Goal: Task Accomplishment & Management: Use online tool/utility

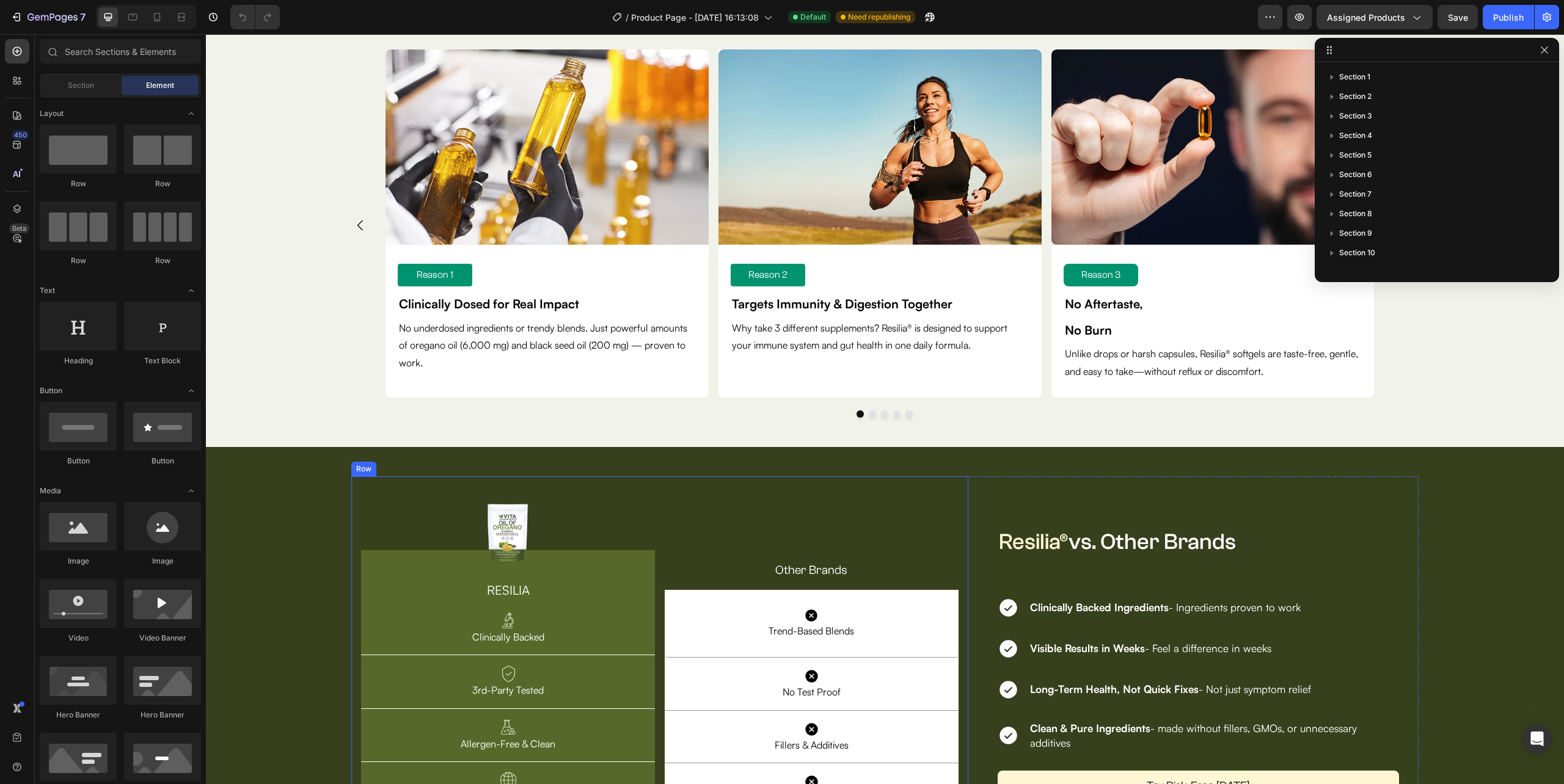
scroll to position [3414, 0]
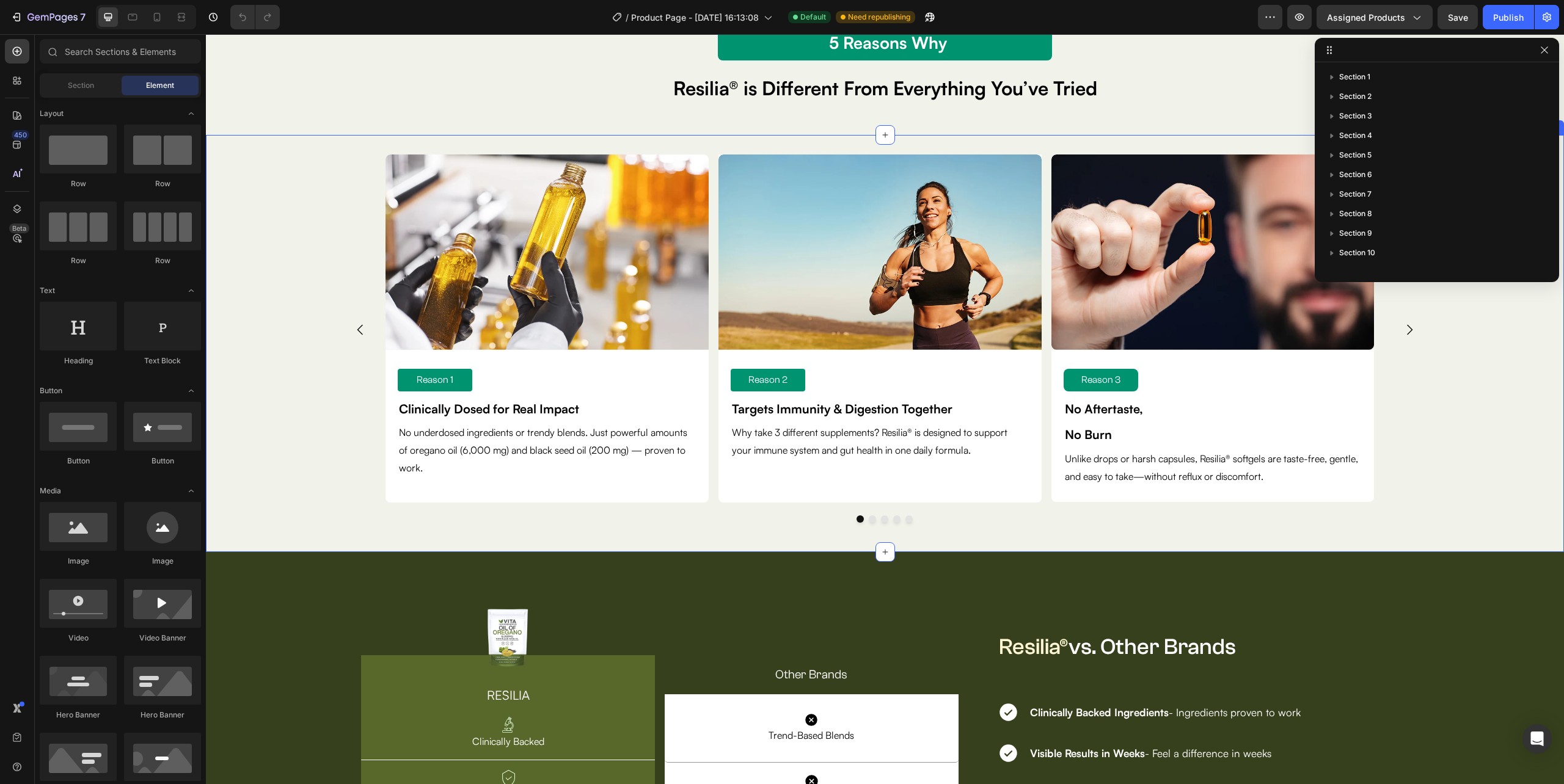
click at [1537, 334] on div "Image Reason 1 Text Block Clinically Dosed for Real Impact Text Block No underd…" at bounding box center [885, 343] width 1358 height 378
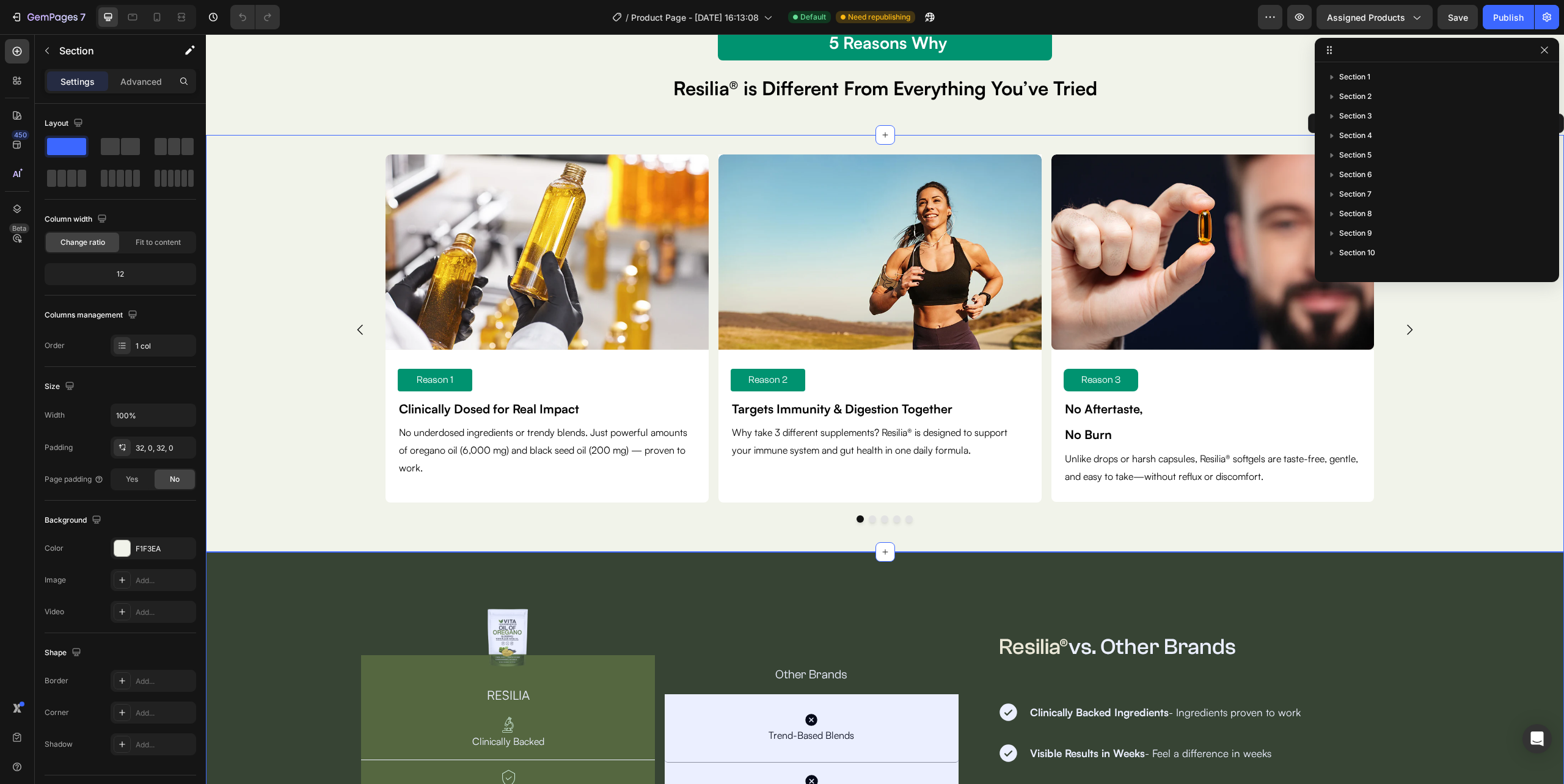
scroll to position [134, 0]
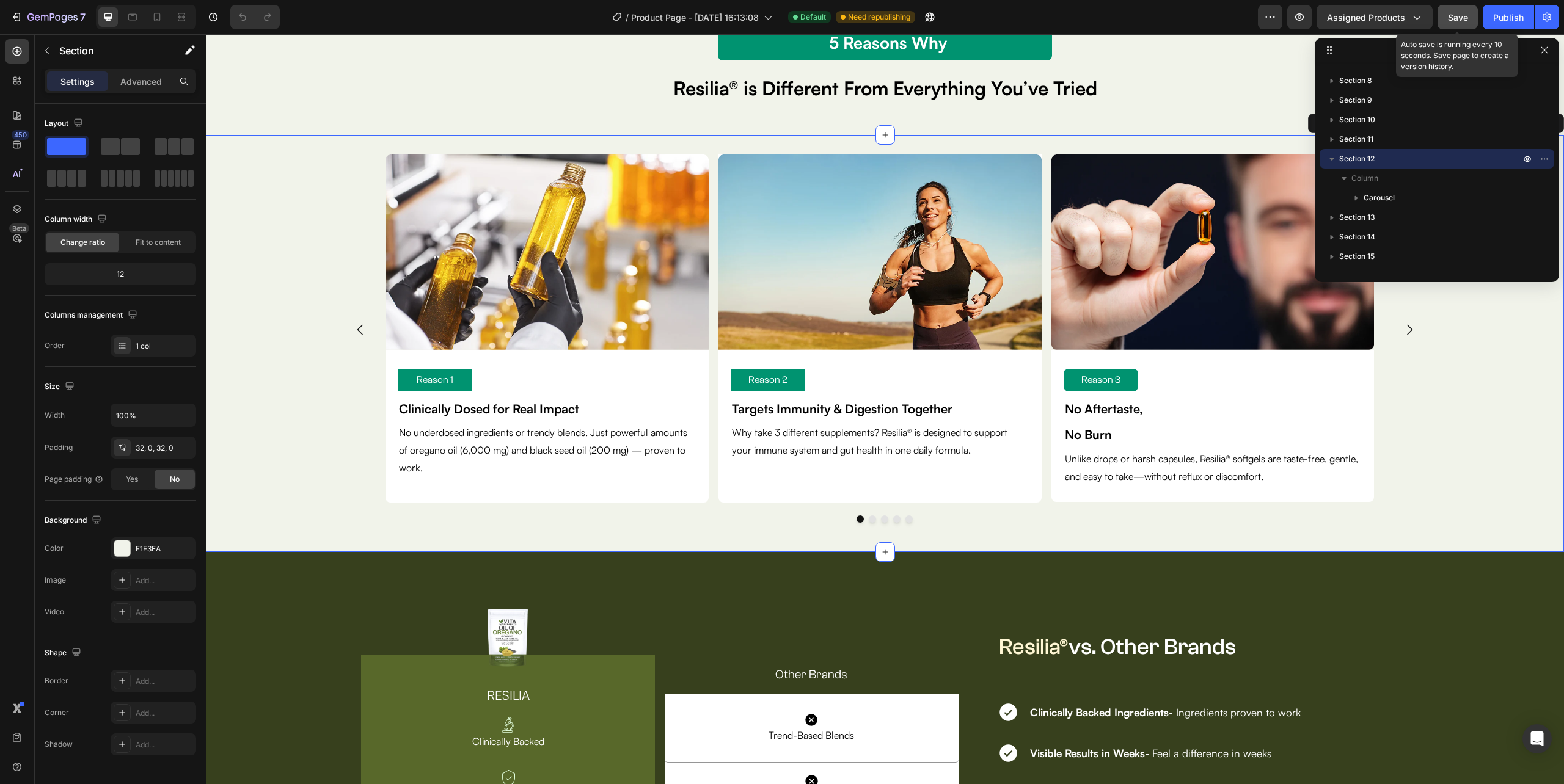
click at [1460, 20] on span "Save" at bounding box center [1457, 17] width 20 height 10
click at [1303, 16] on icon "button" at bounding box center [1299, 17] width 12 height 12
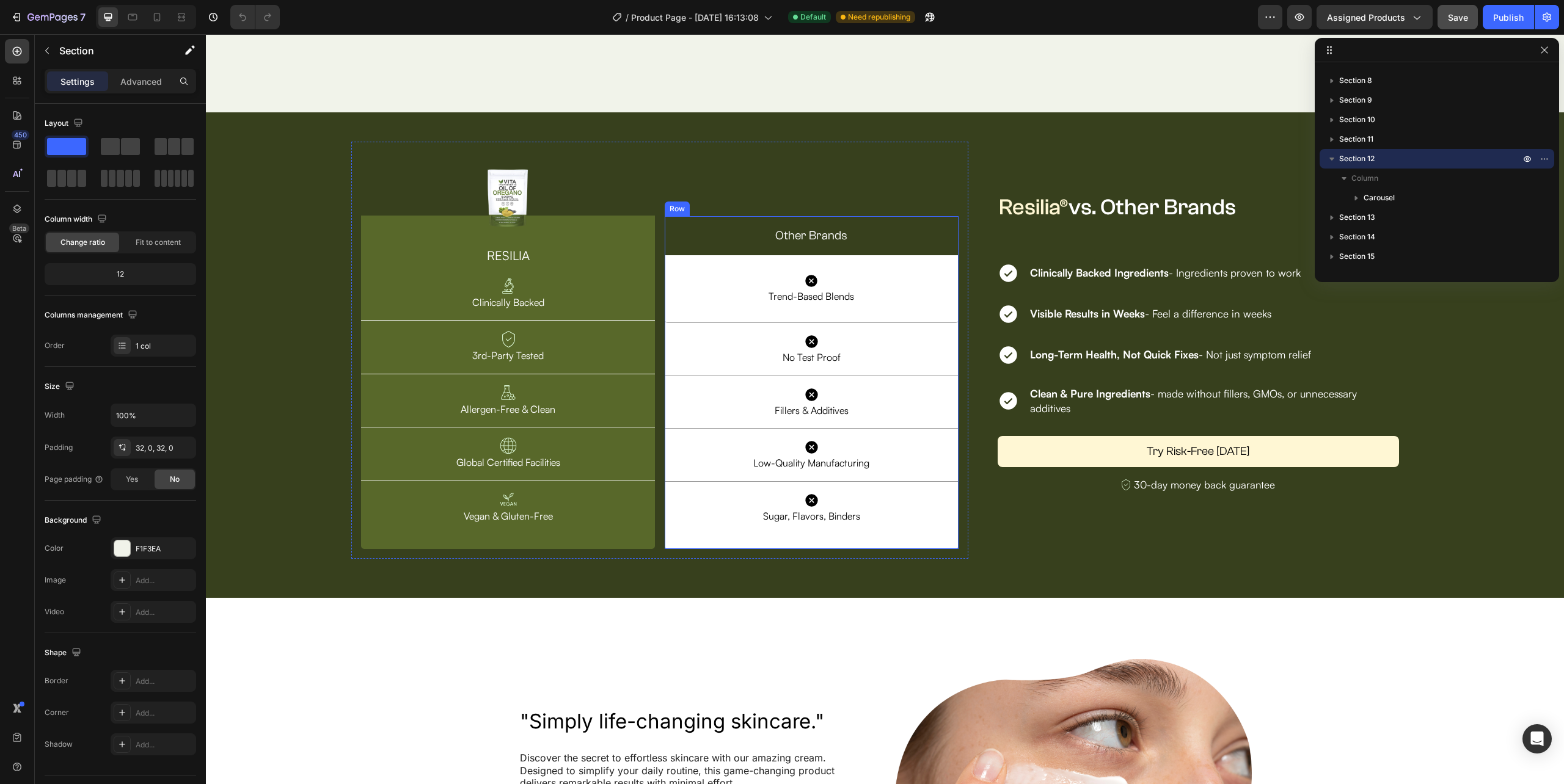
scroll to position [4146, 0]
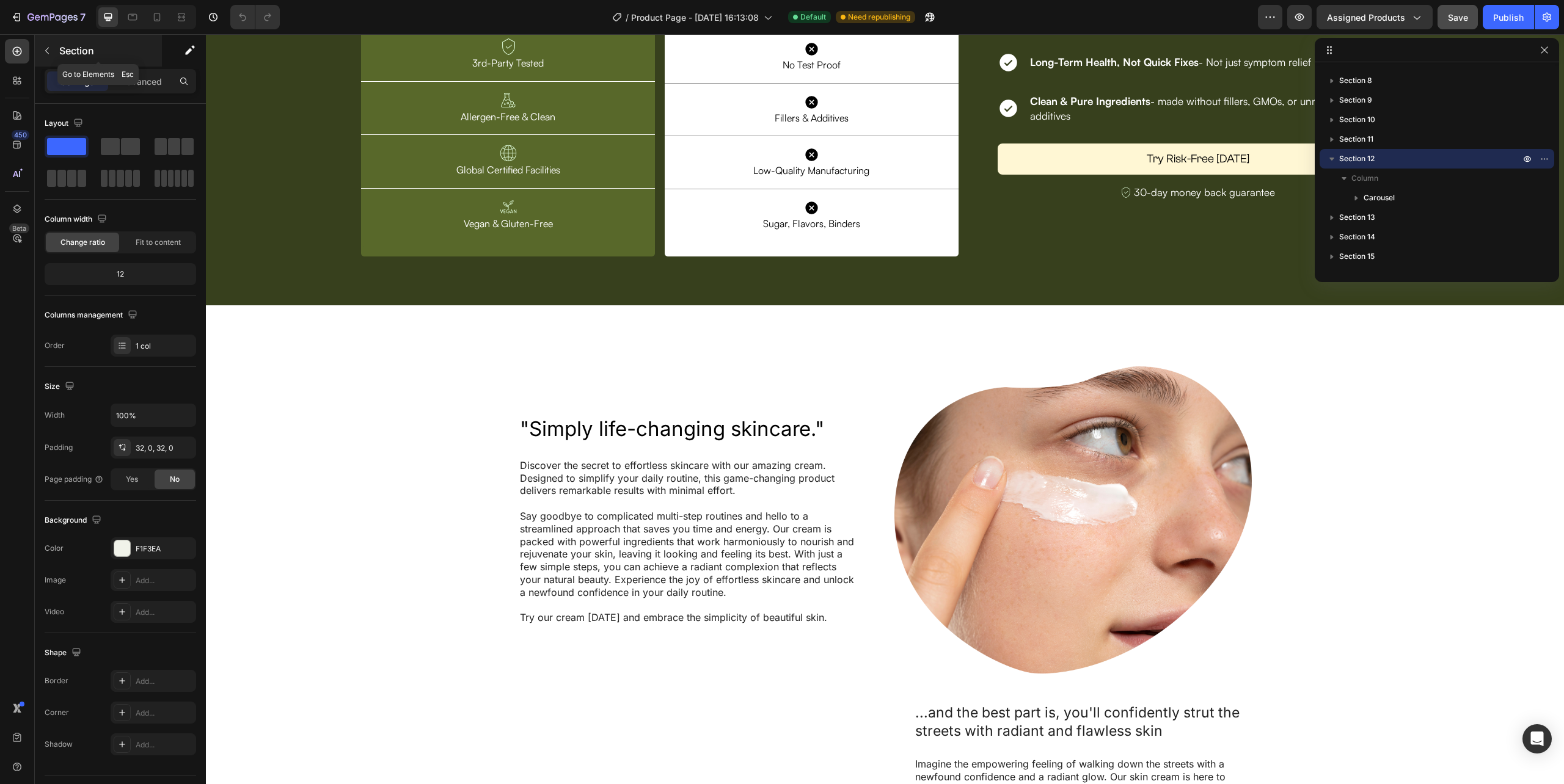
click at [45, 53] on icon "button" at bounding box center [47, 50] width 10 height 10
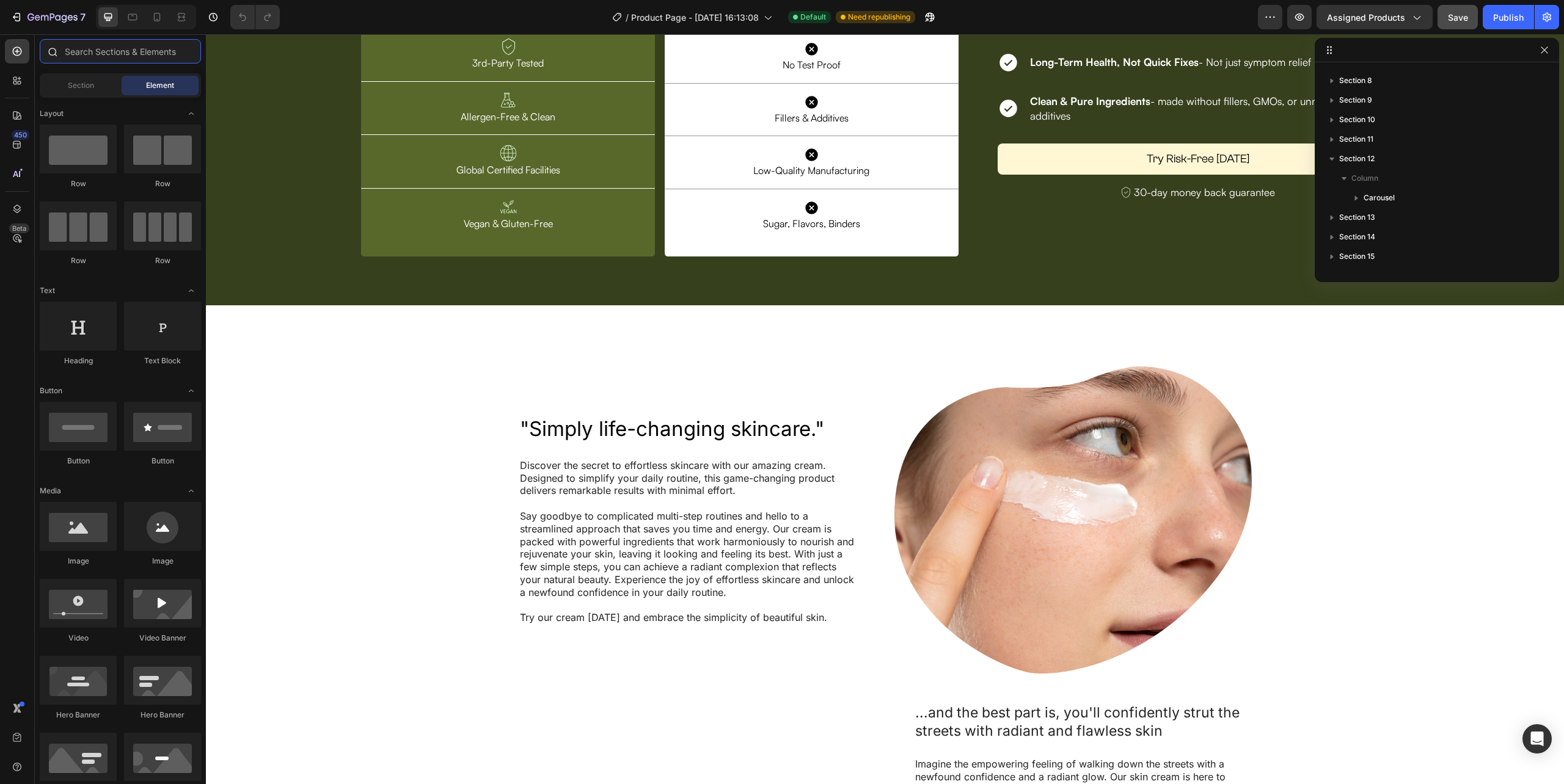
click at [121, 57] on input "text" at bounding box center [121, 51] width 161 height 24
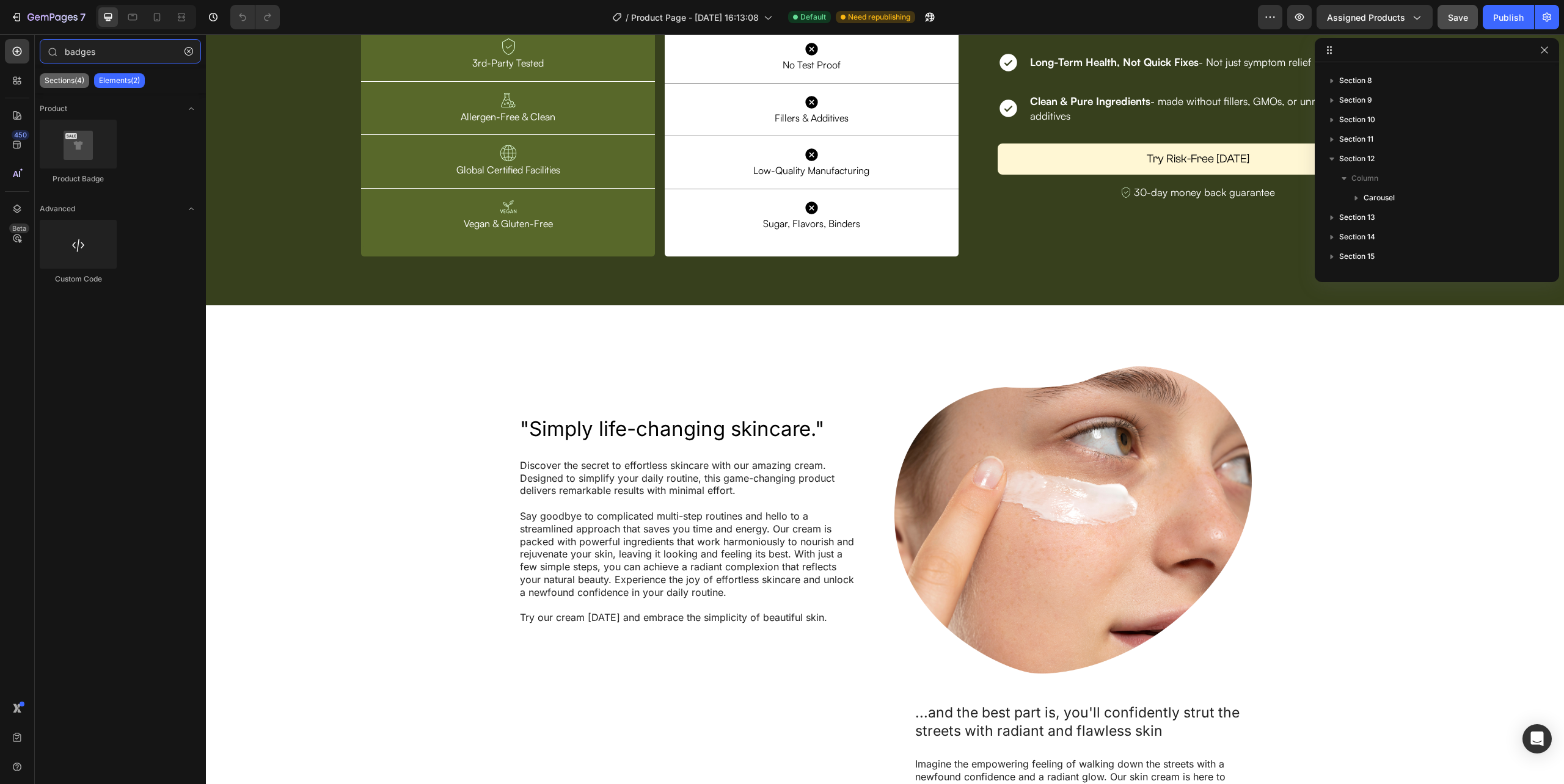
type input "badges"
click at [76, 86] on div "Sections(4)" at bounding box center [64, 81] width 49 height 15
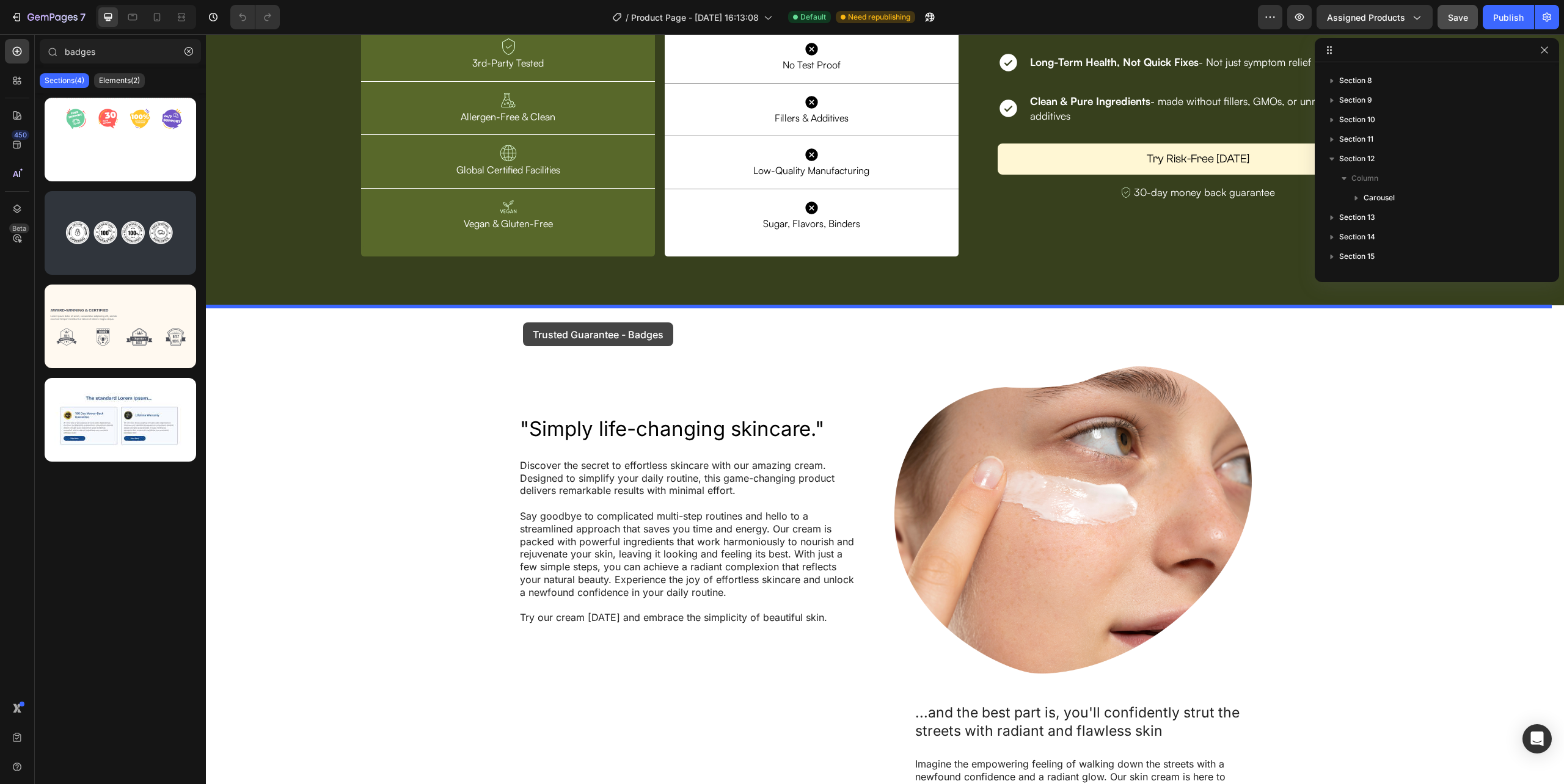
drag, startPoint x: 291, startPoint y: 160, endPoint x: 523, endPoint y: 323, distance: 283.5
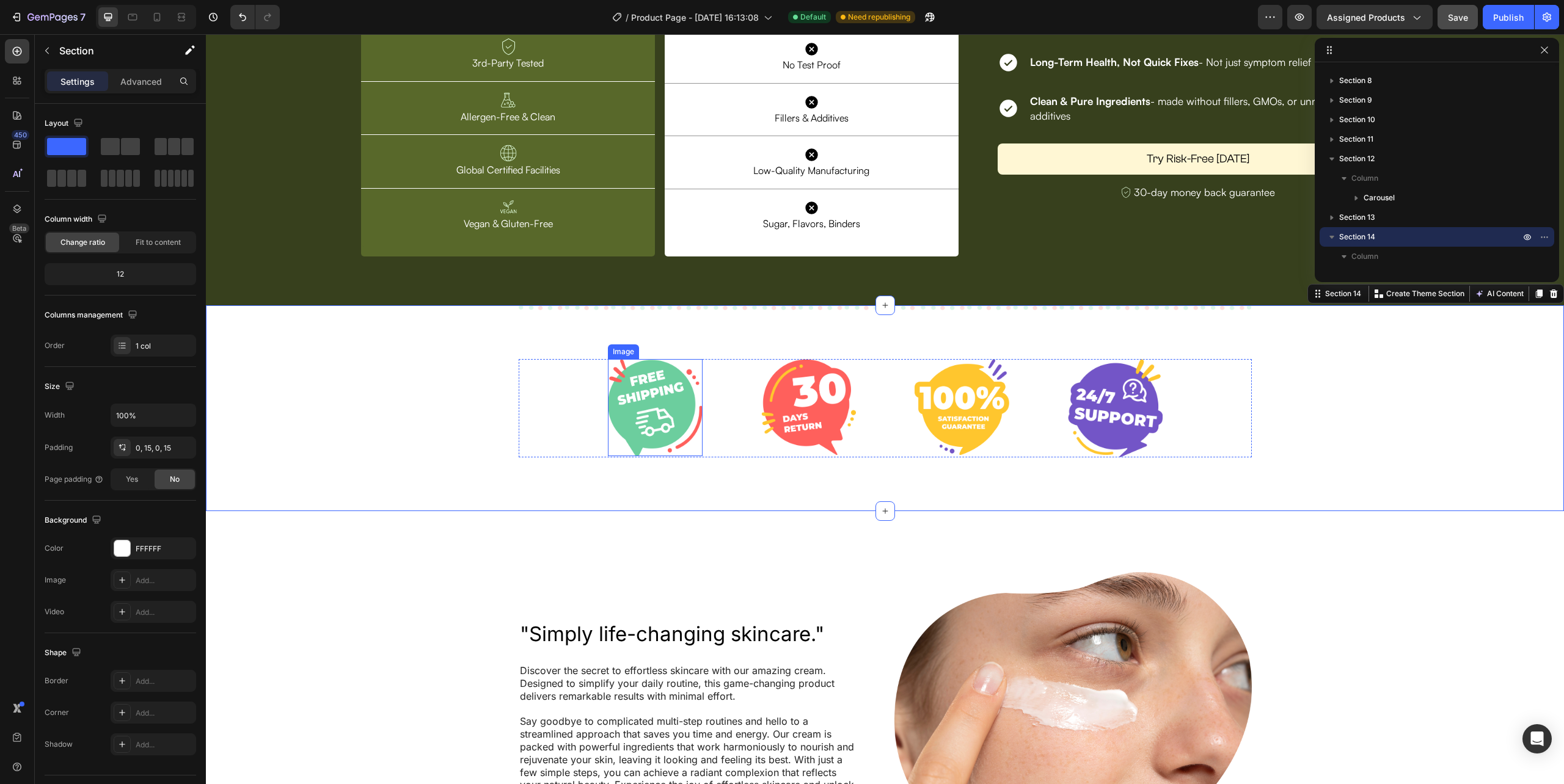
click at [669, 421] on img at bounding box center [655, 408] width 95 height 97
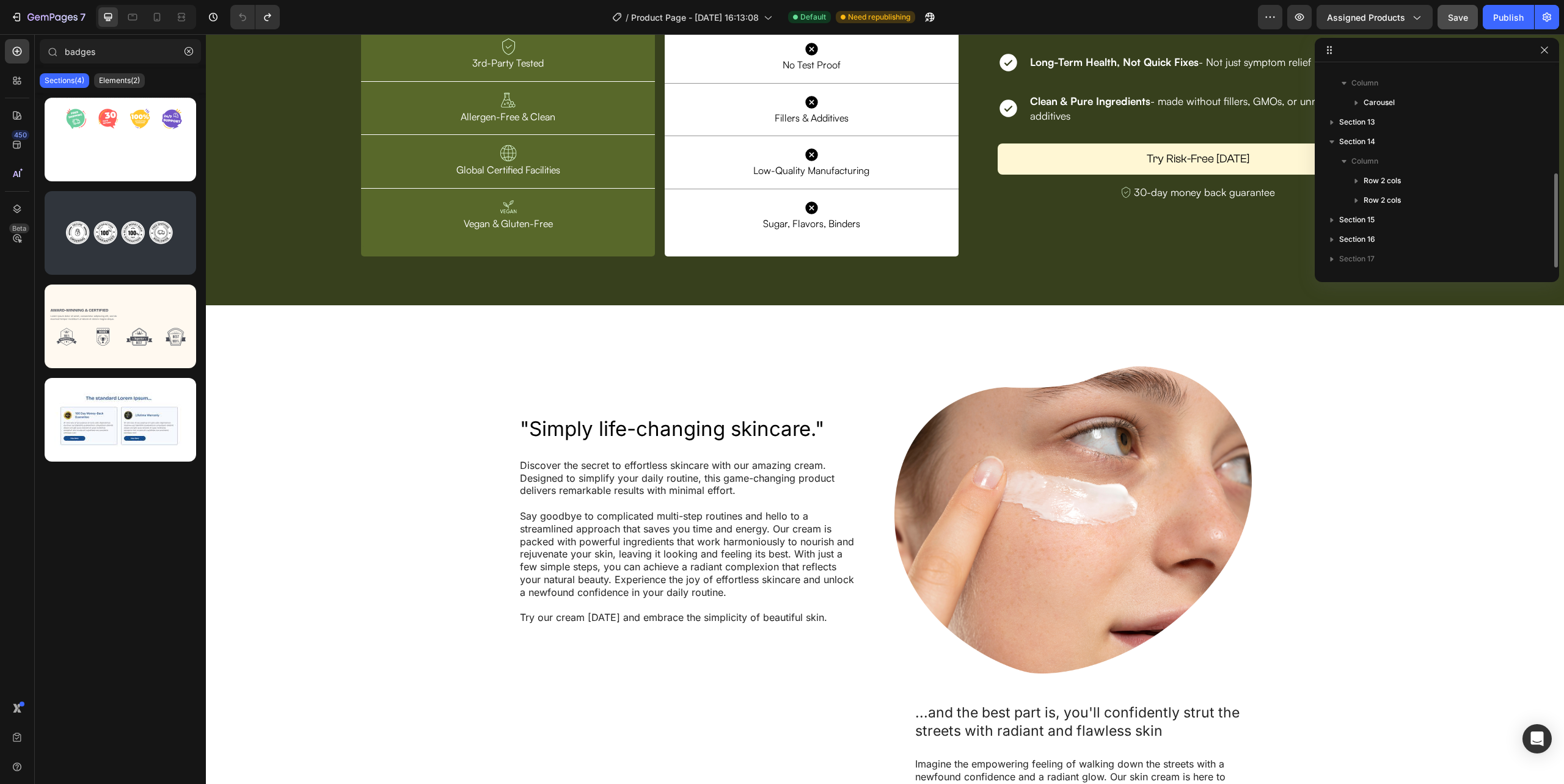
scroll to position [228, 0]
click at [345, 373] on div ""Simply life-changing skincare." Heading Discover the secret to effortless skin…" at bounding box center [885, 652] width 1334 height 571
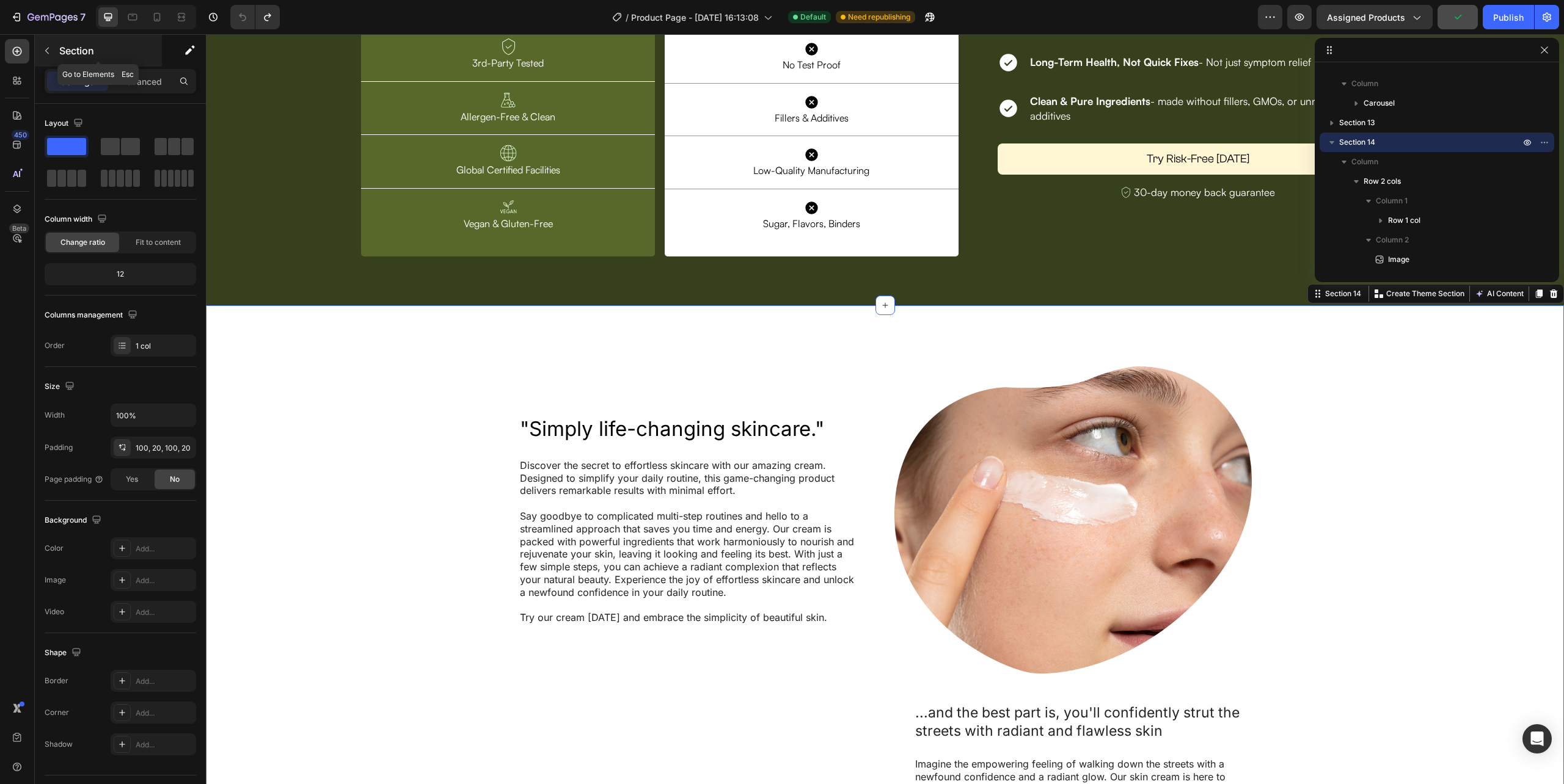
click at [50, 44] on button "button" at bounding box center [47, 50] width 20 height 20
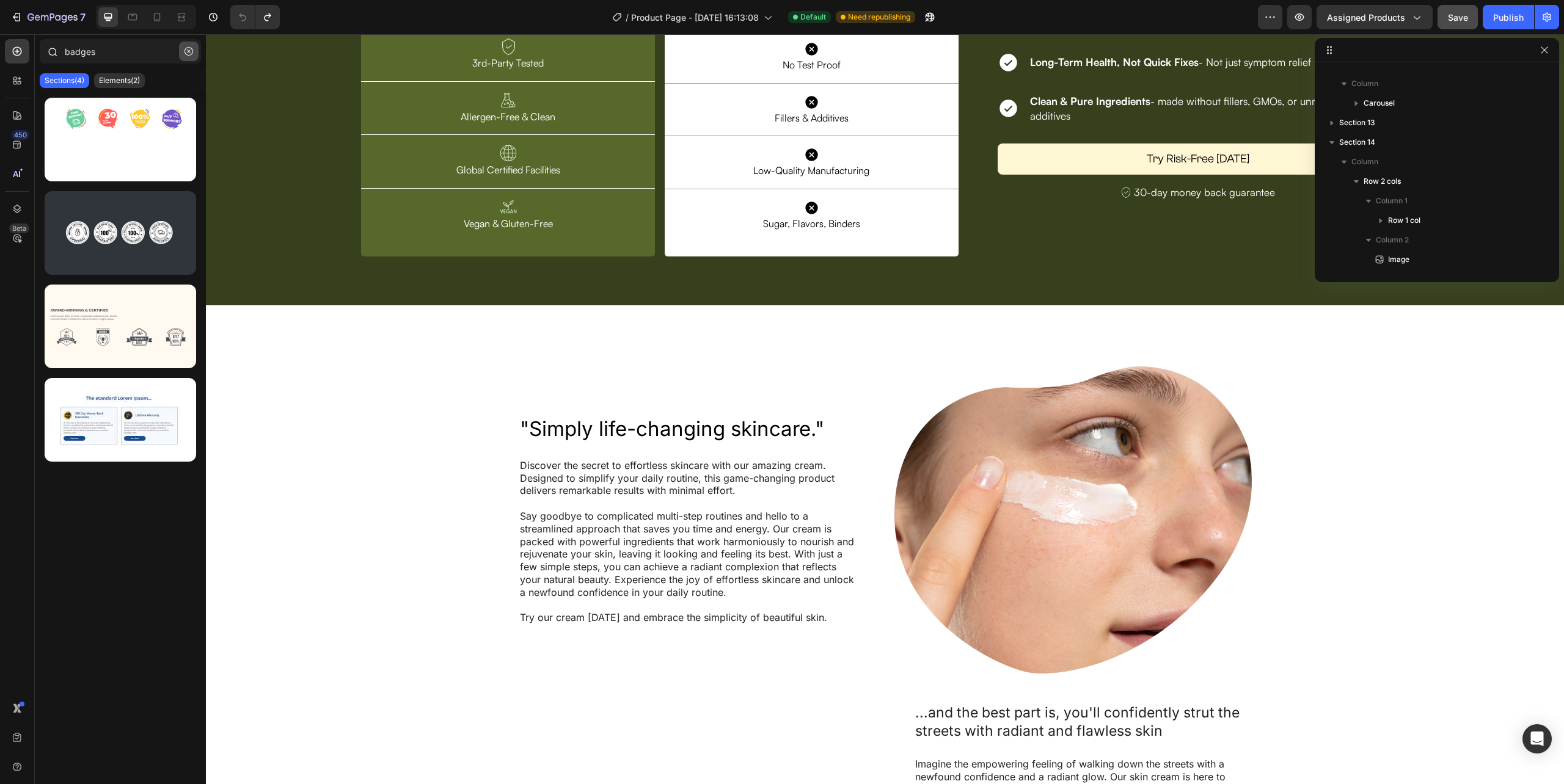
click at [187, 55] on icon "button" at bounding box center [189, 51] width 9 height 9
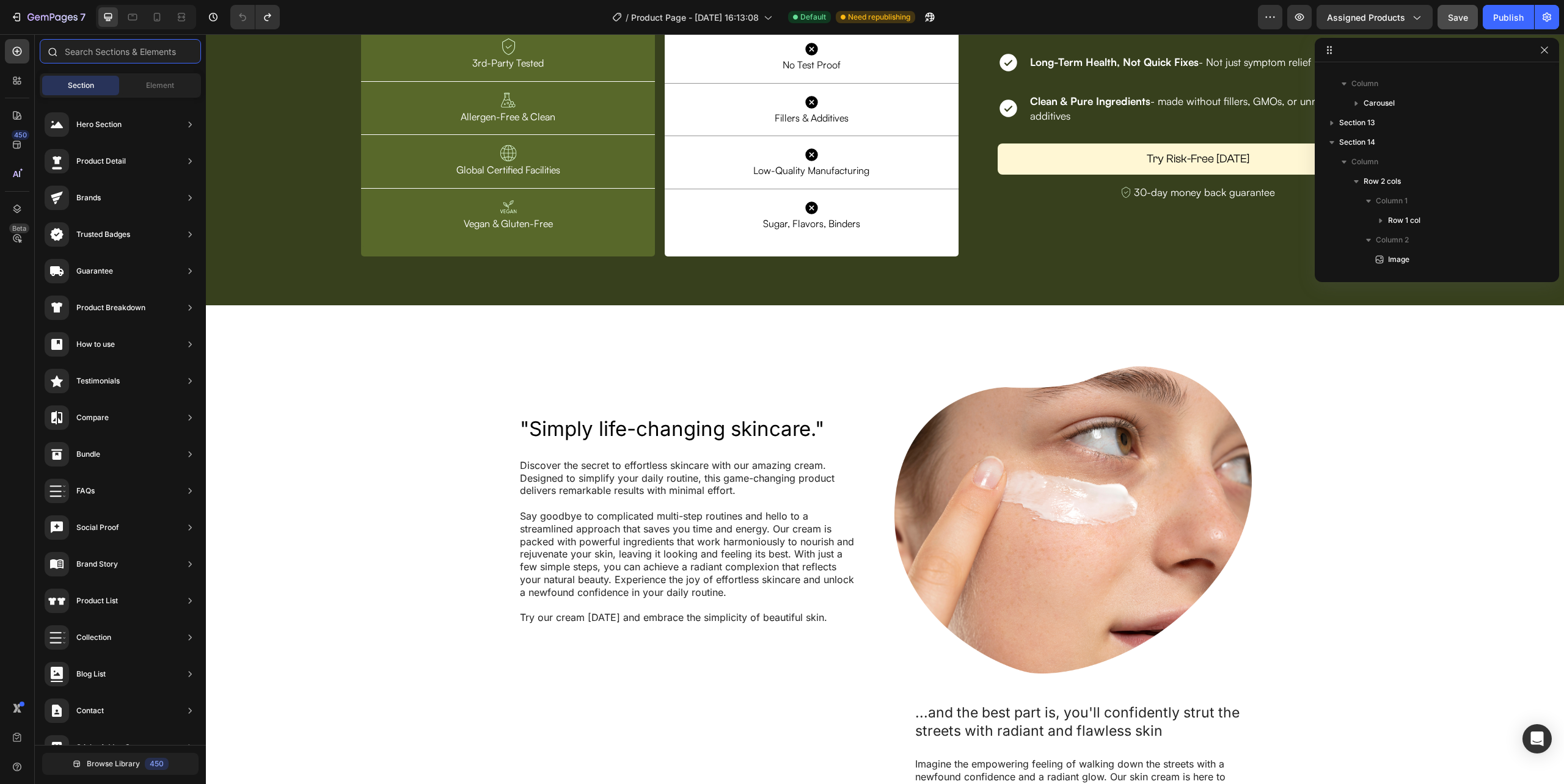
click at [84, 53] on input "text" at bounding box center [121, 51] width 161 height 24
click at [154, 83] on span "Element" at bounding box center [160, 85] width 28 height 11
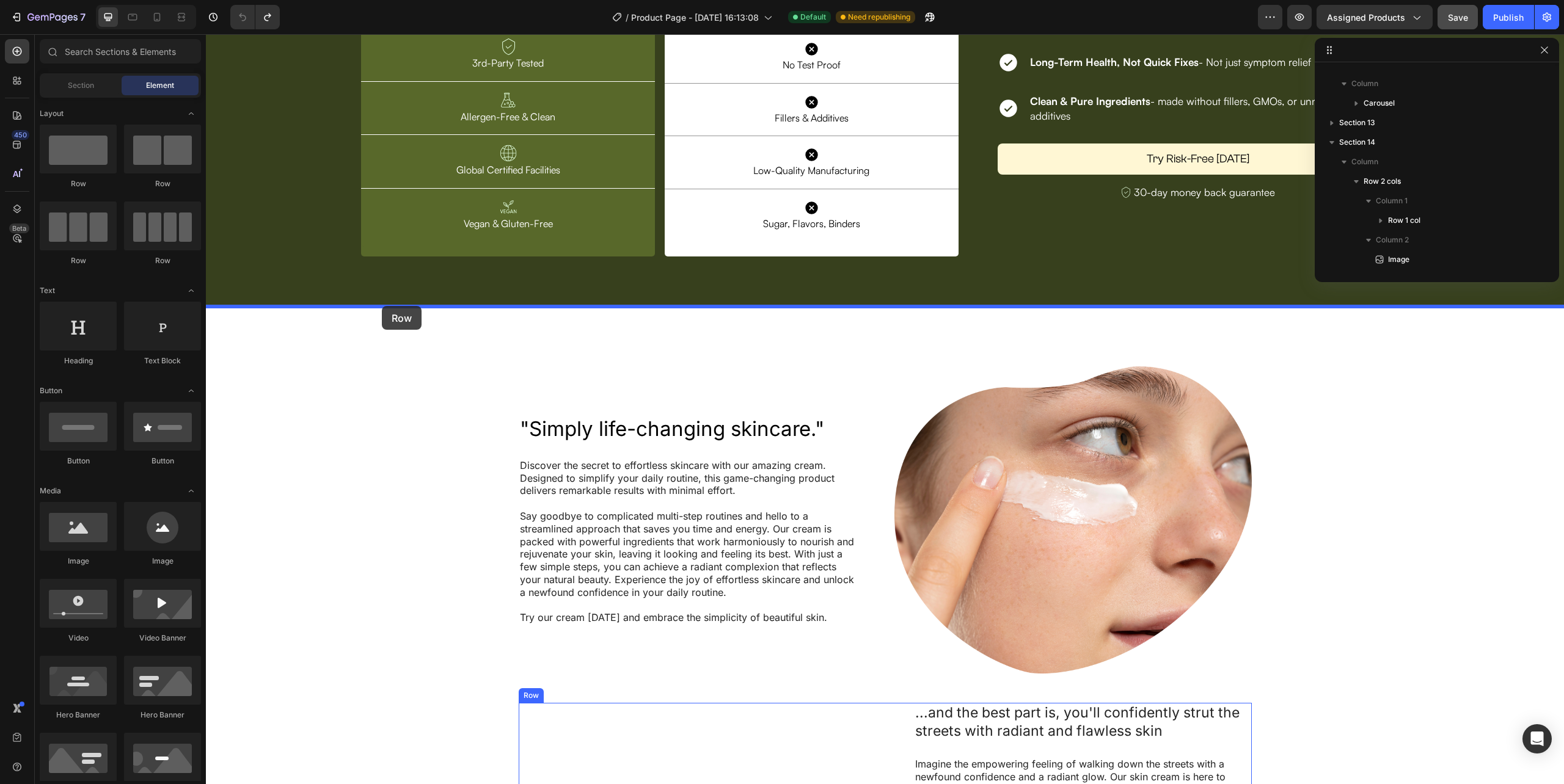
drag, startPoint x: 279, startPoint y: 206, endPoint x: 382, endPoint y: 306, distance: 143.6
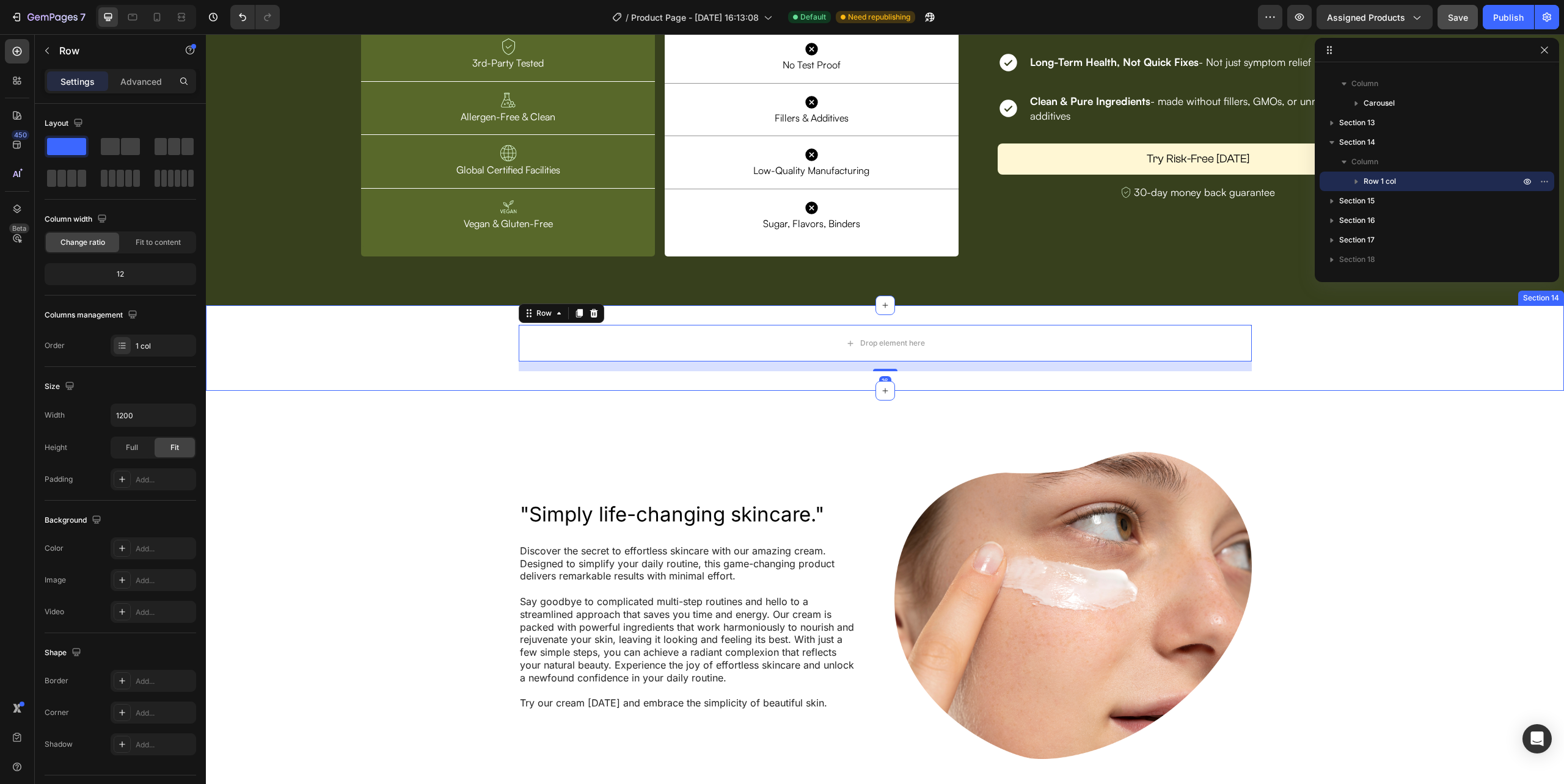
click at [488, 337] on div "Drop element here Row 16" at bounding box center [885, 349] width 1358 height 47
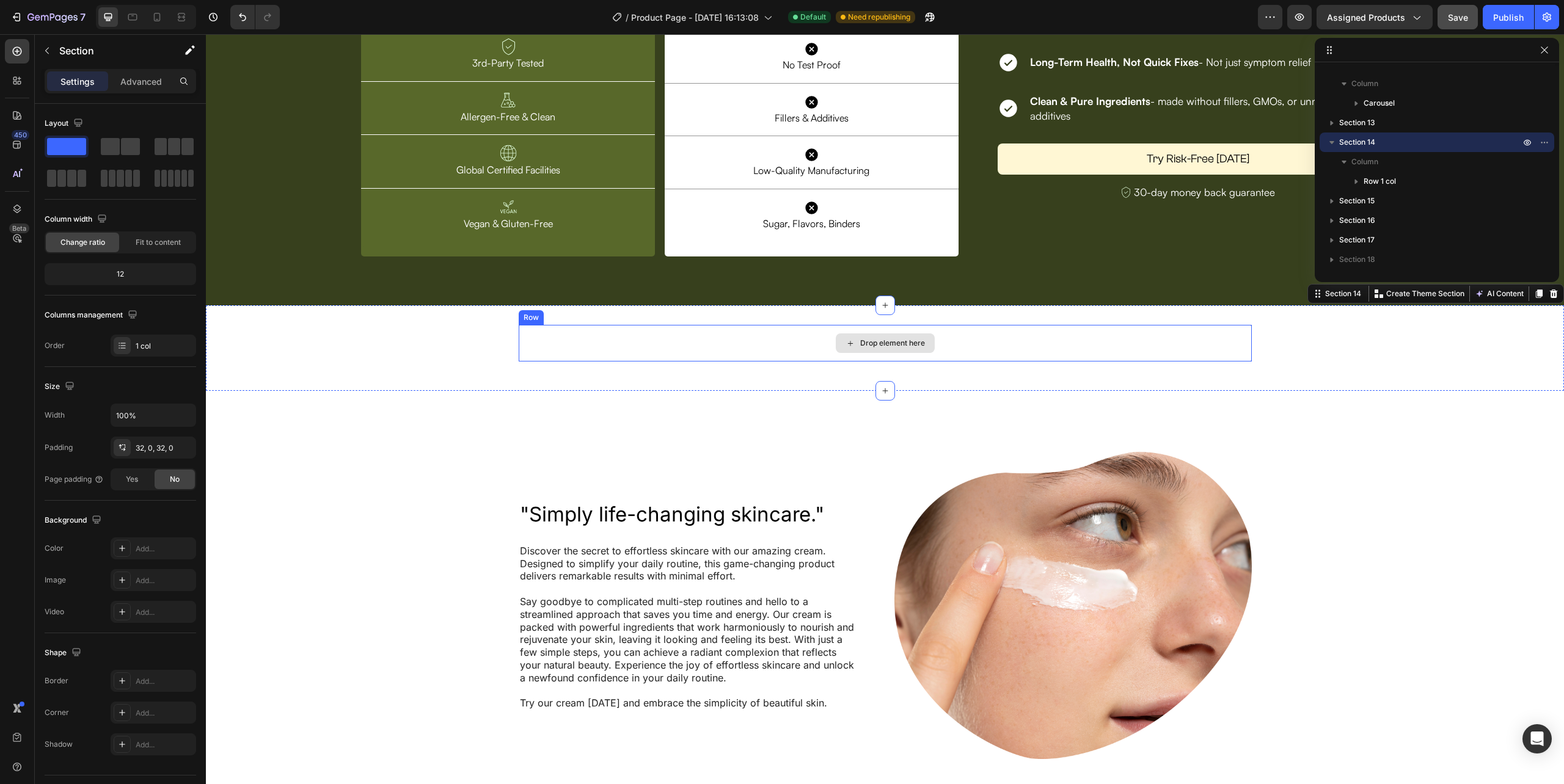
click at [533, 362] on div "Drop element here" at bounding box center [885, 343] width 733 height 36
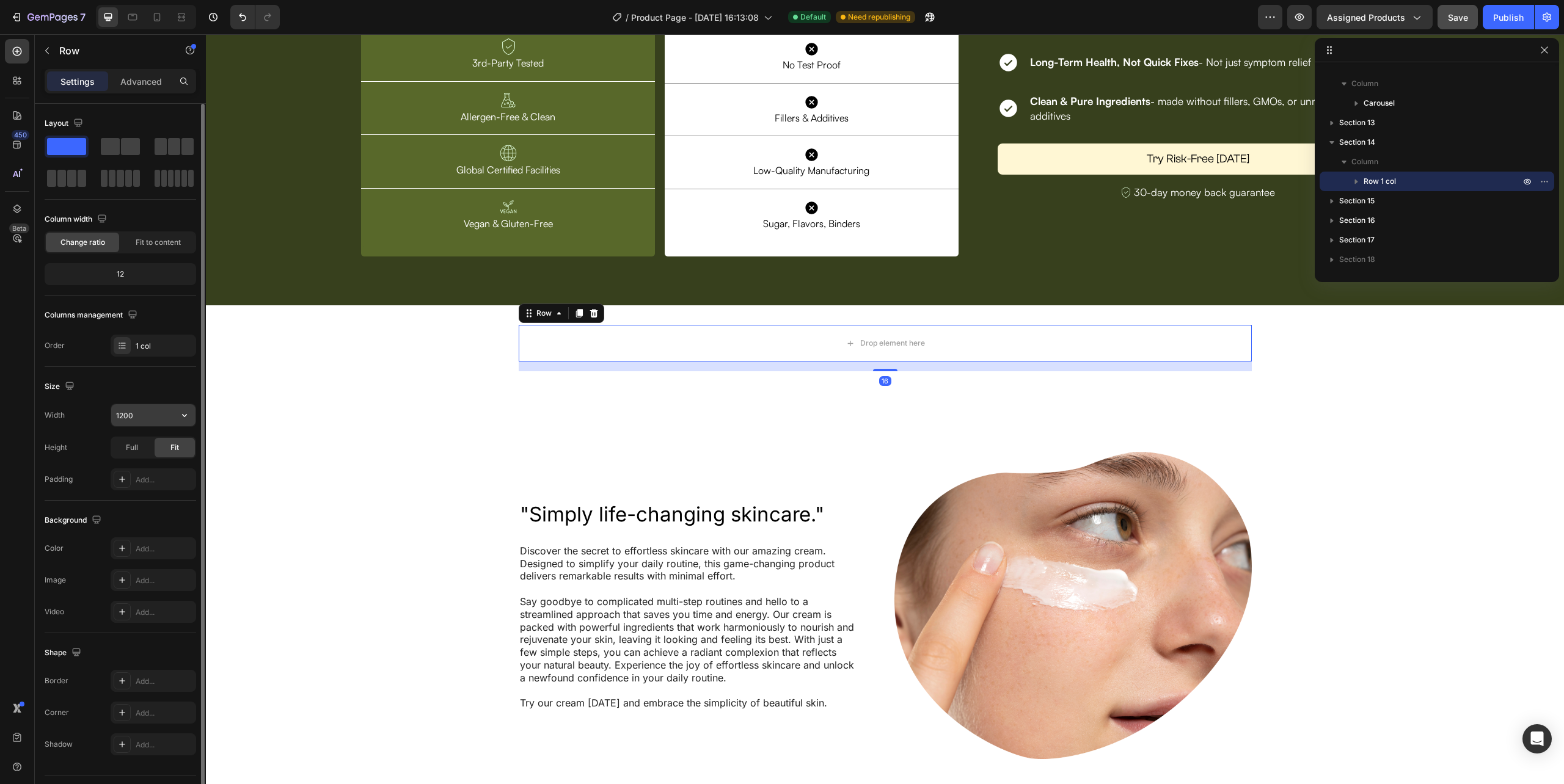
click at [195, 421] on div "1200" at bounding box center [153, 415] width 86 height 23
click at [191, 421] on button "button" at bounding box center [184, 415] width 22 height 22
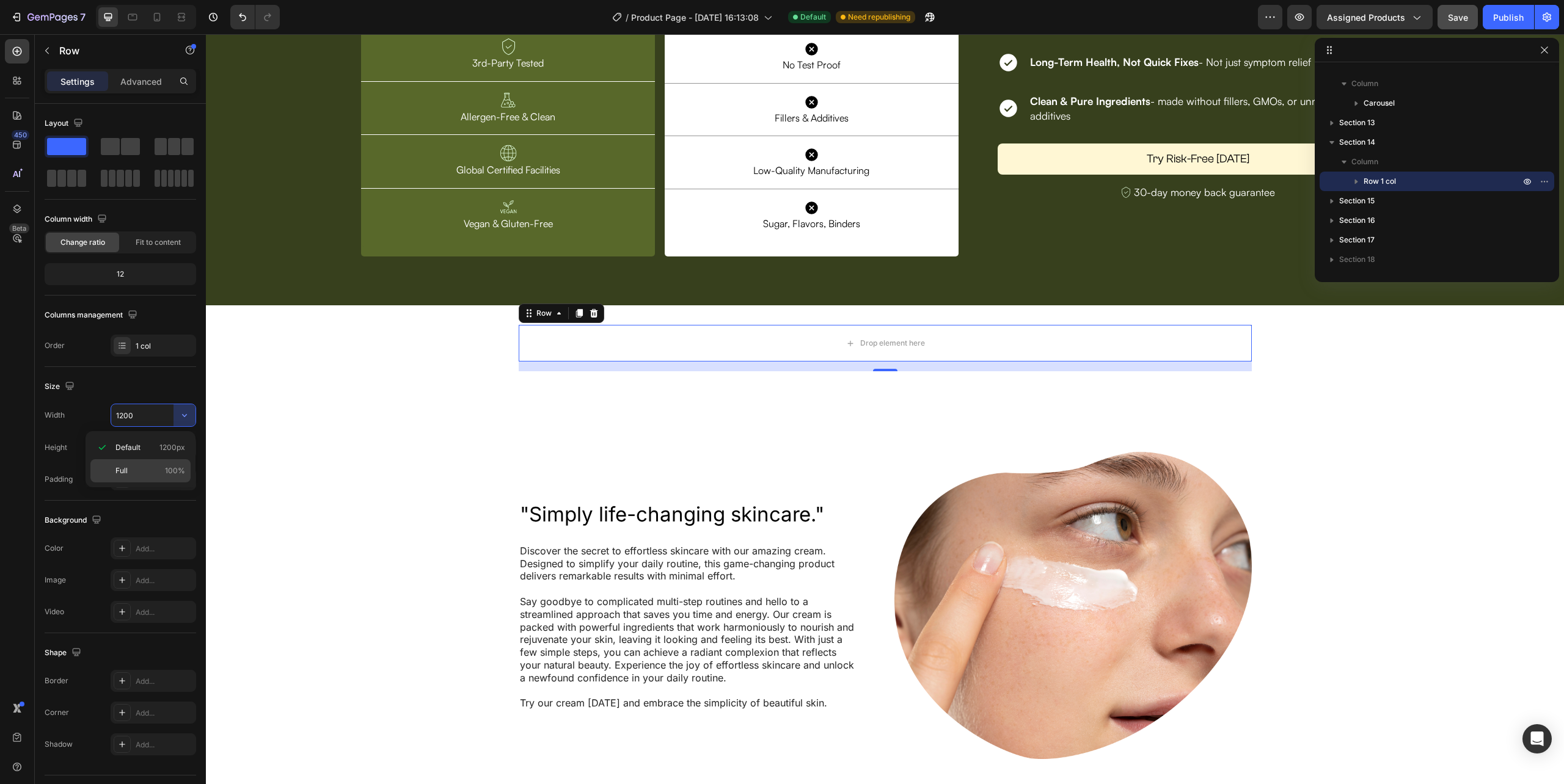
click at [177, 469] on span "100%" at bounding box center [174, 471] width 20 height 11
type input "100%"
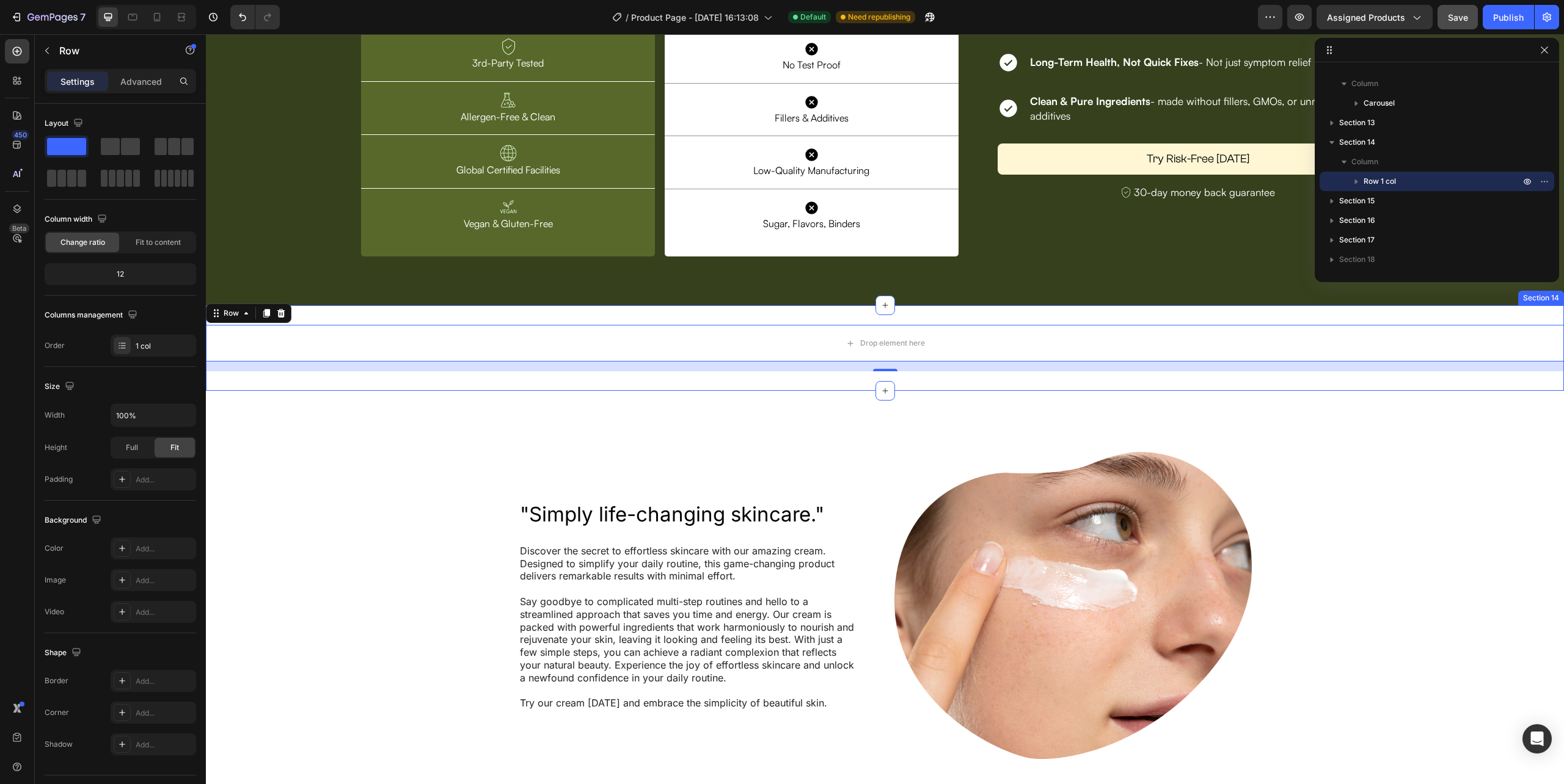
click at [1062, 414] on div ""Simply life-changing skincare." Heading Discover the secret to effortless skin…" at bounding box center [885, 737] width 1358 height 693
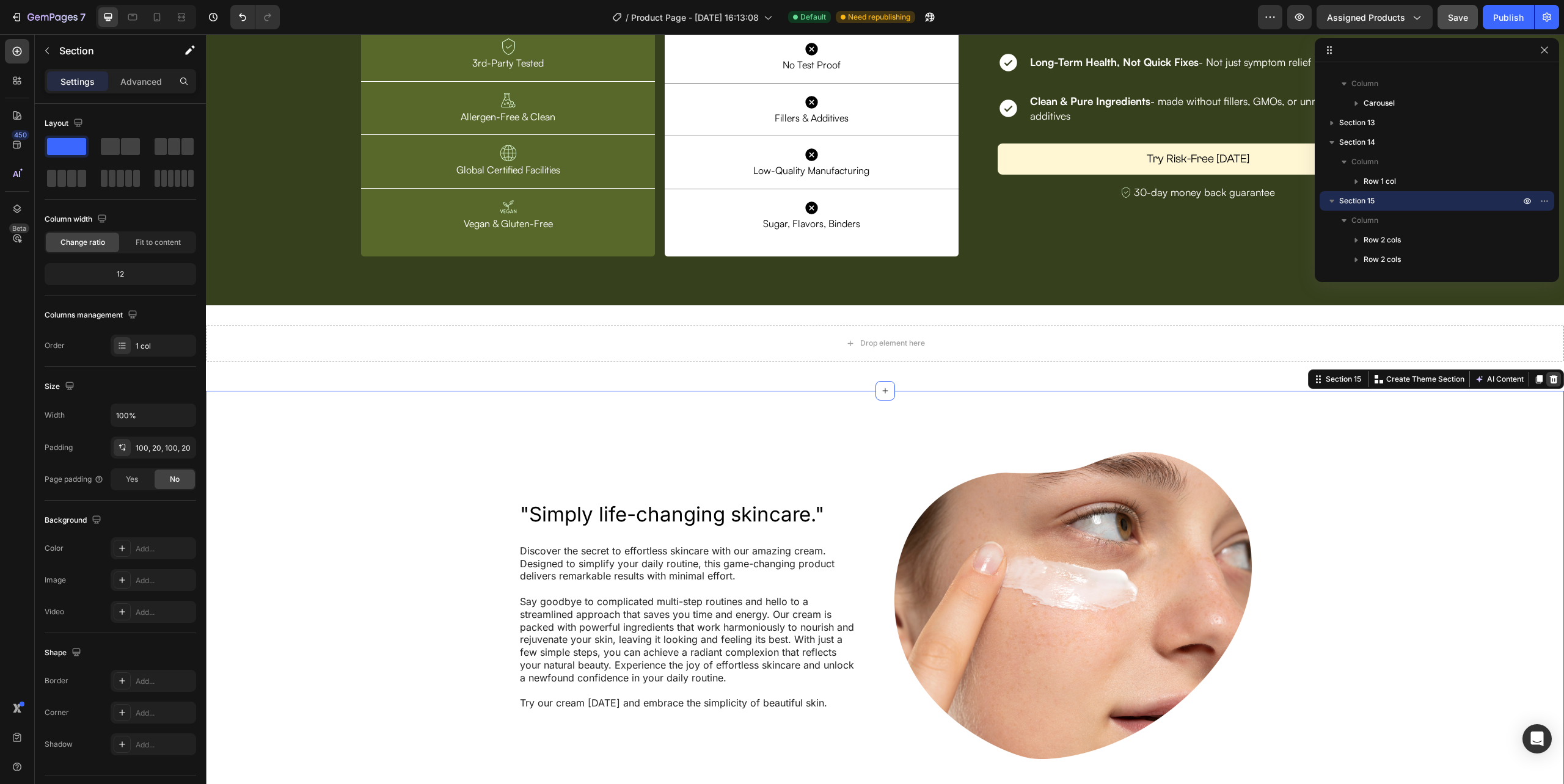
click at [1549, 377] on icon at bounding box center [1554, 379] width 10 height 10
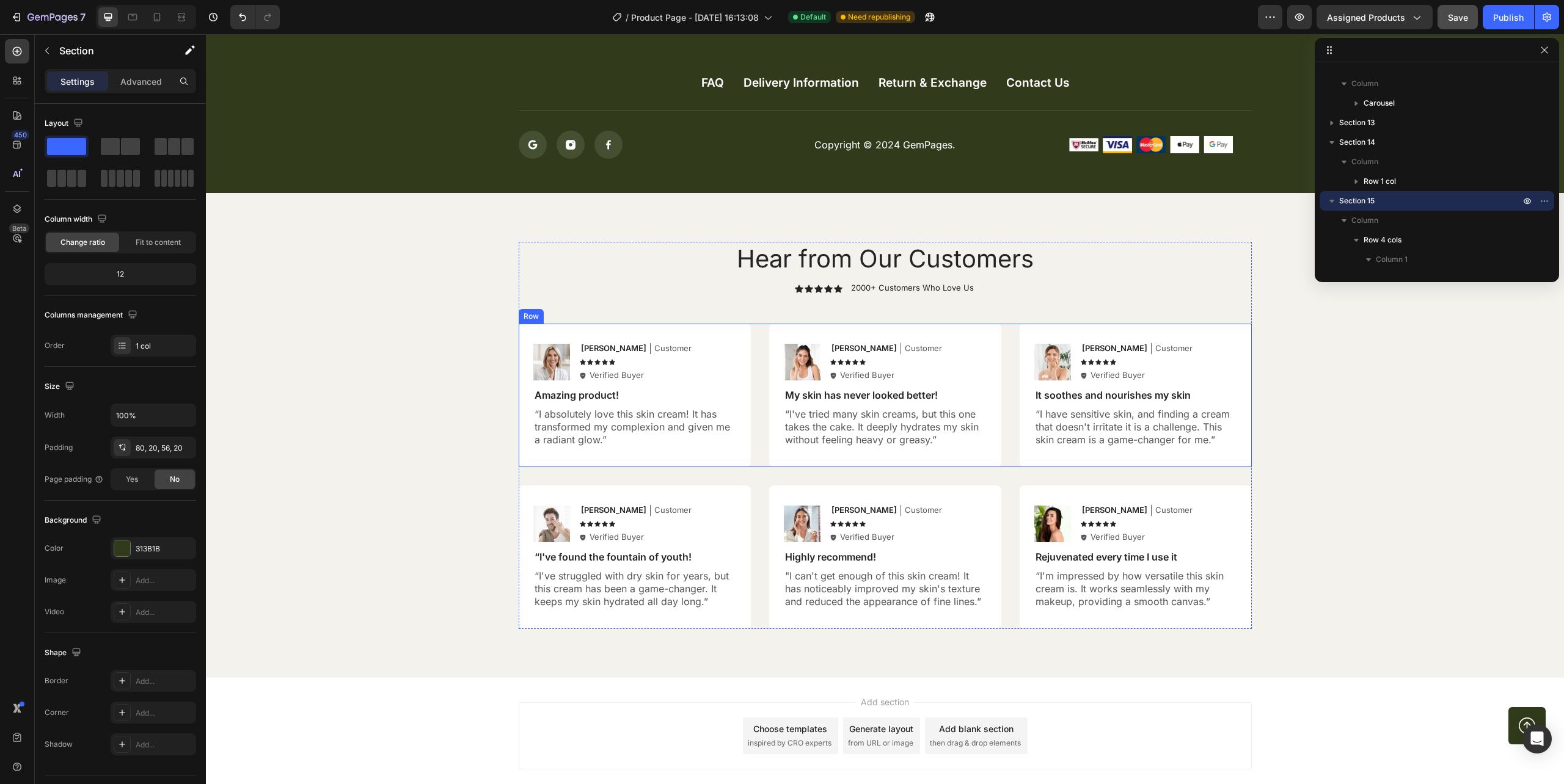
scroll to position [4584, 0]
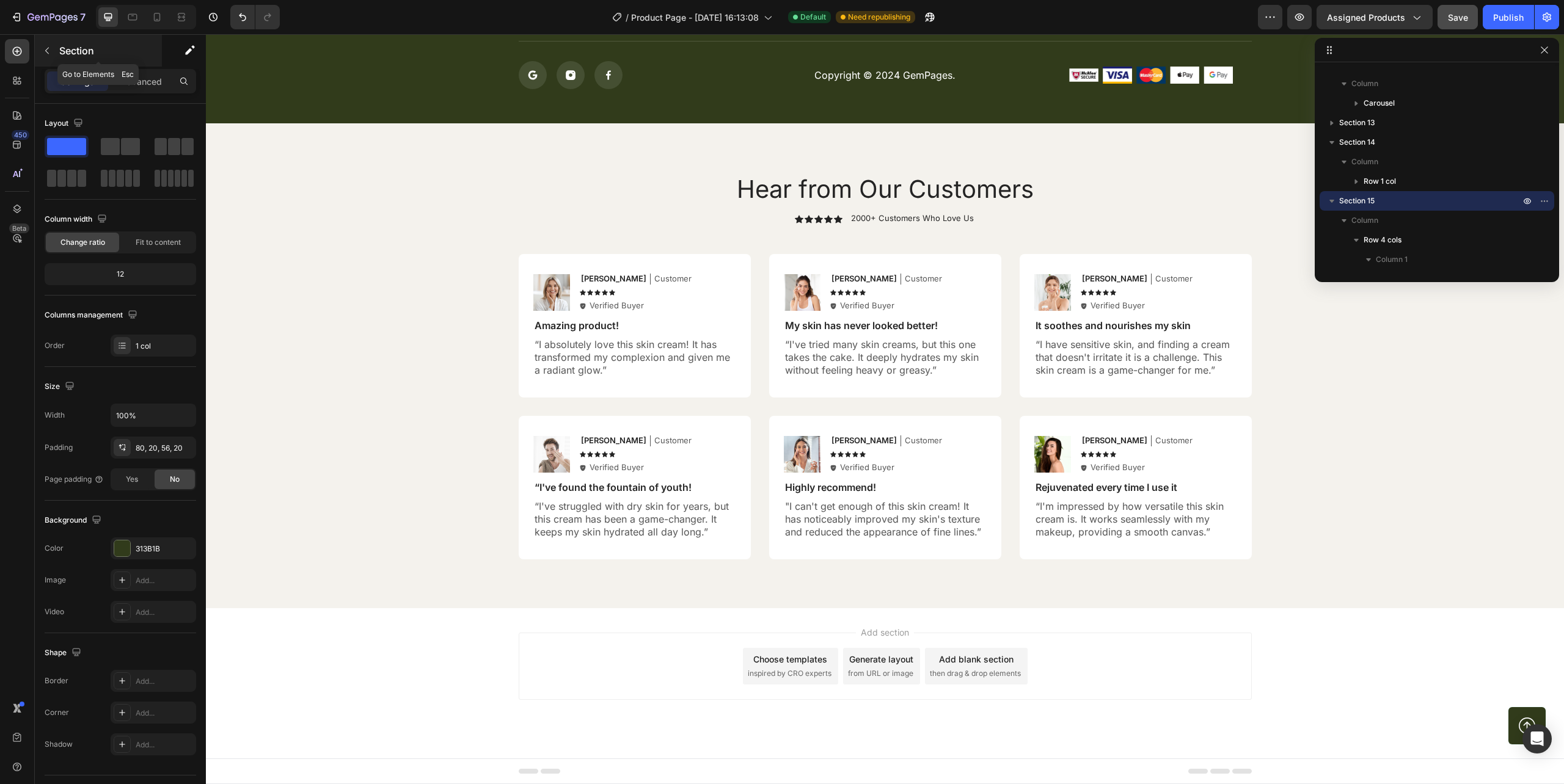
click at [45, 42] on button "button" at bounding box center [47, 50] width 20 height 20
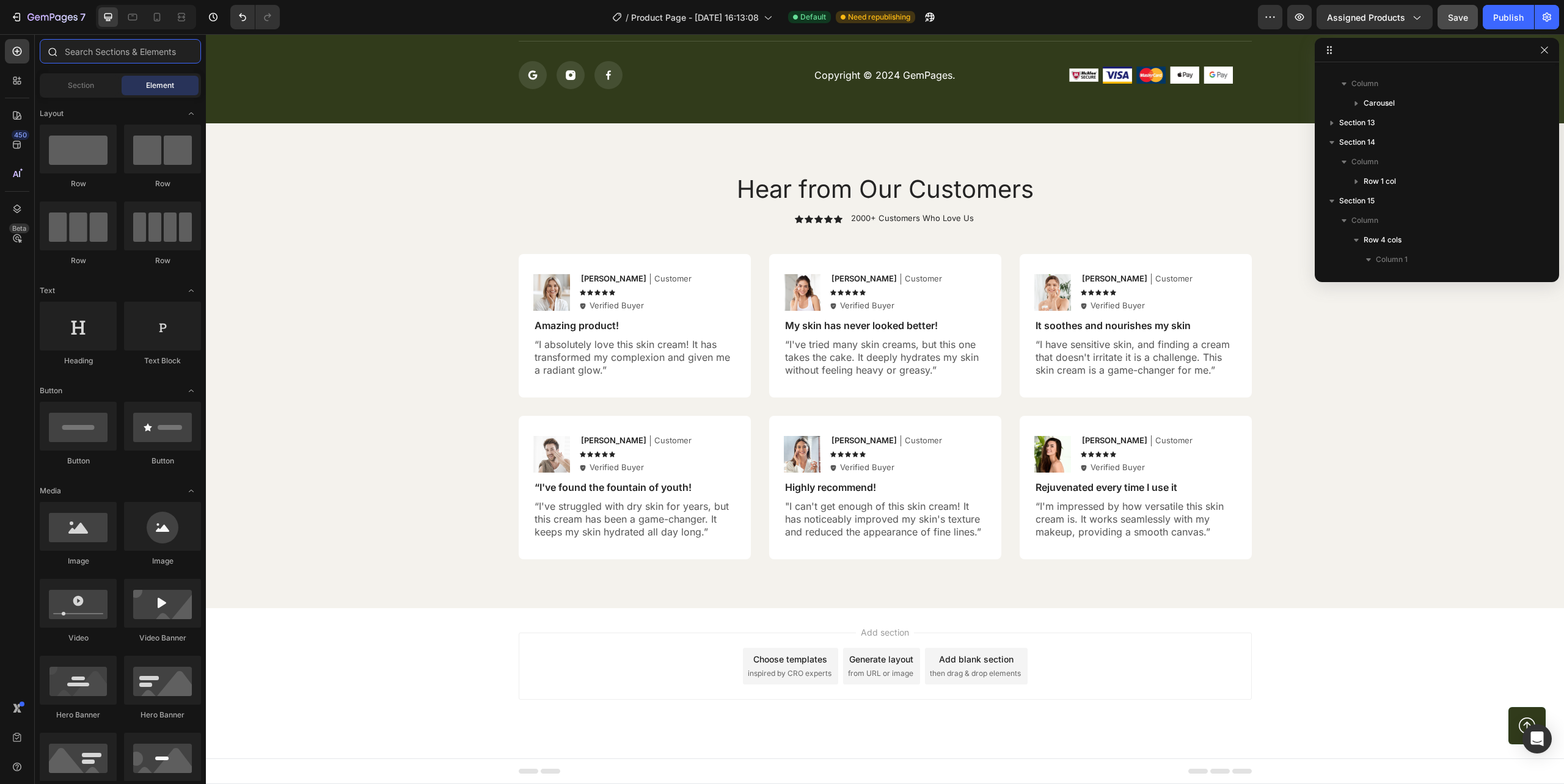
click at [140, 55] on input "text" at bounding box center [121, 51] width 161 height 24
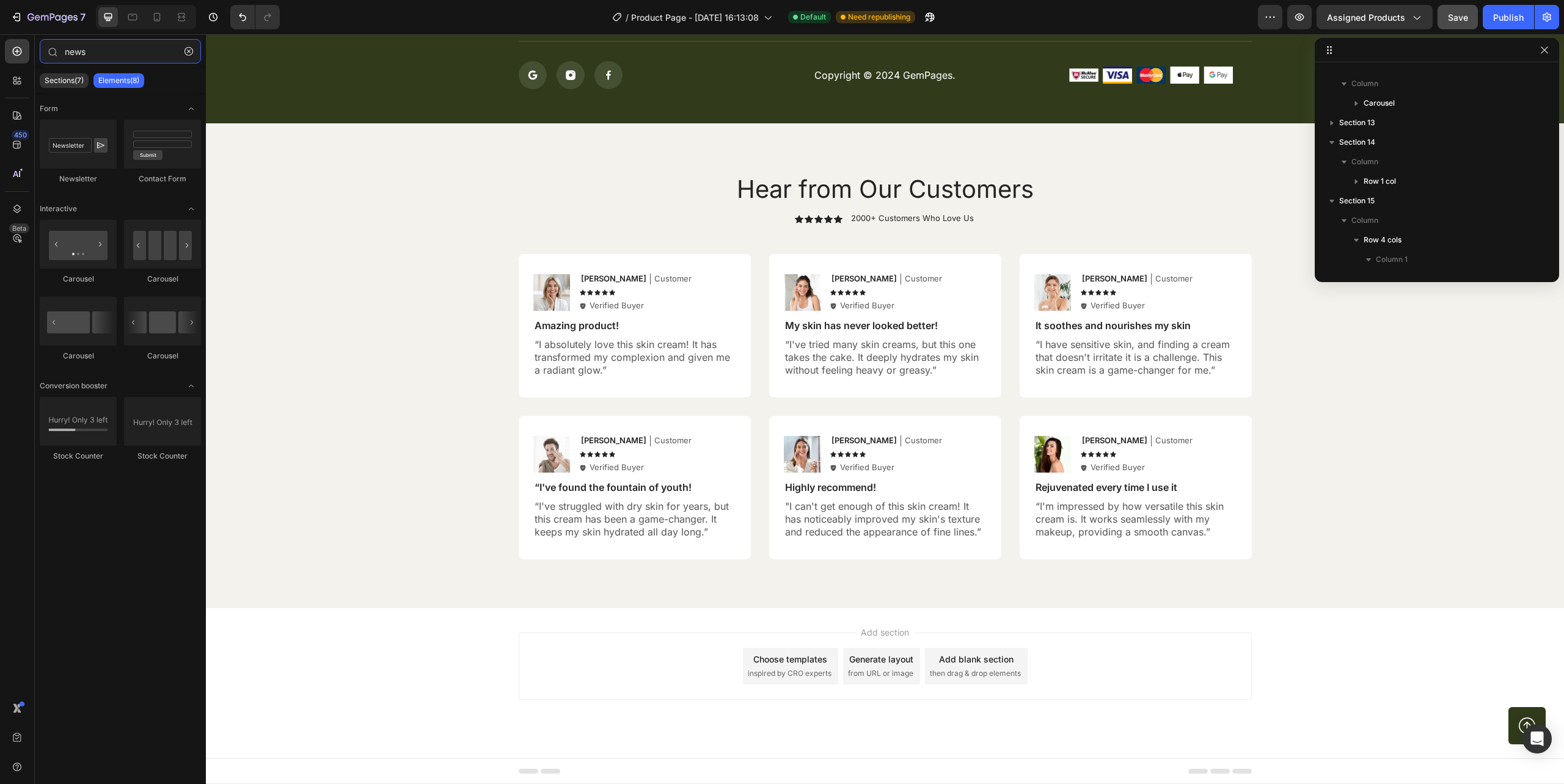
type input "news"
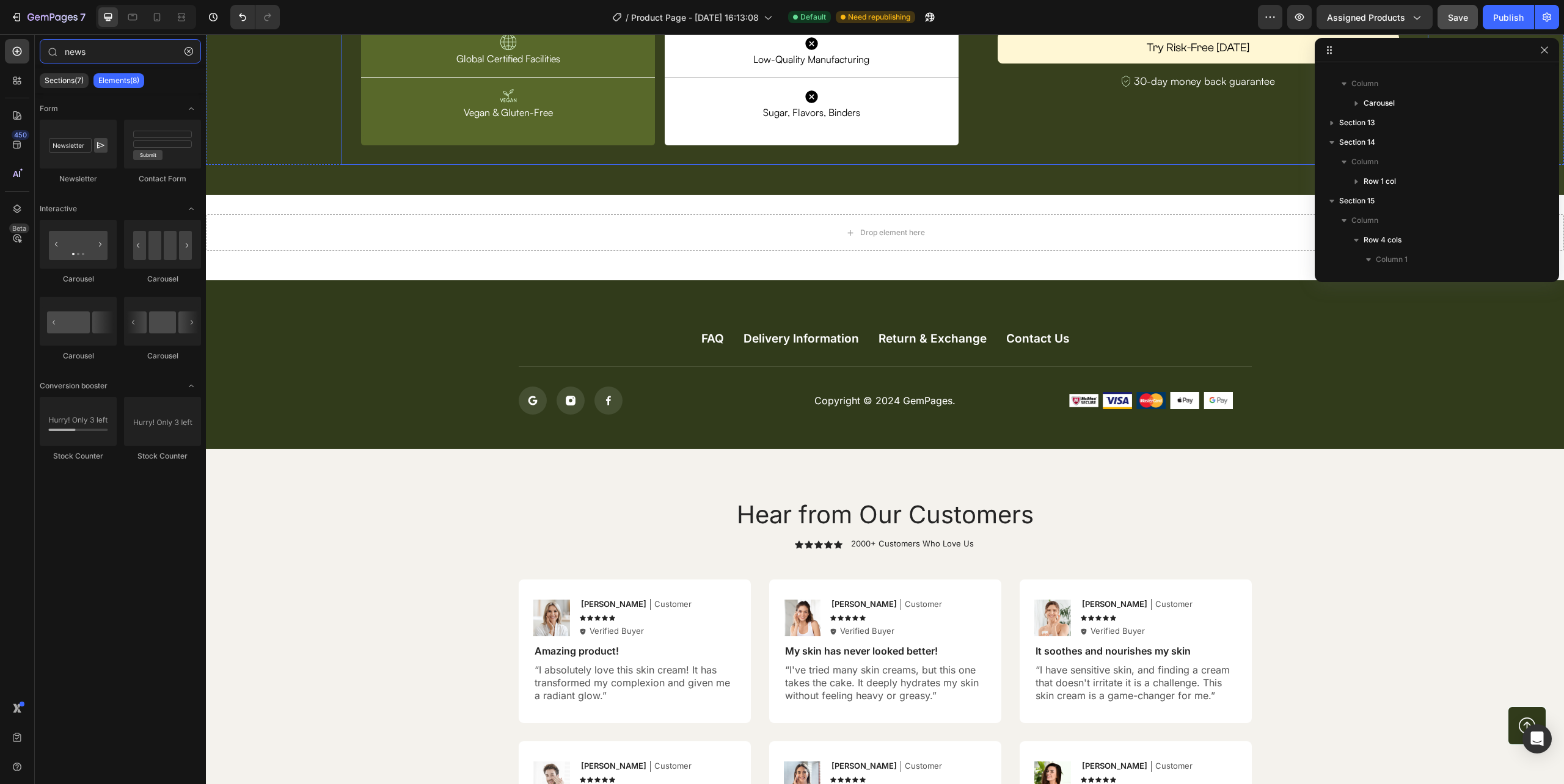
scroll to position [4014, 0]
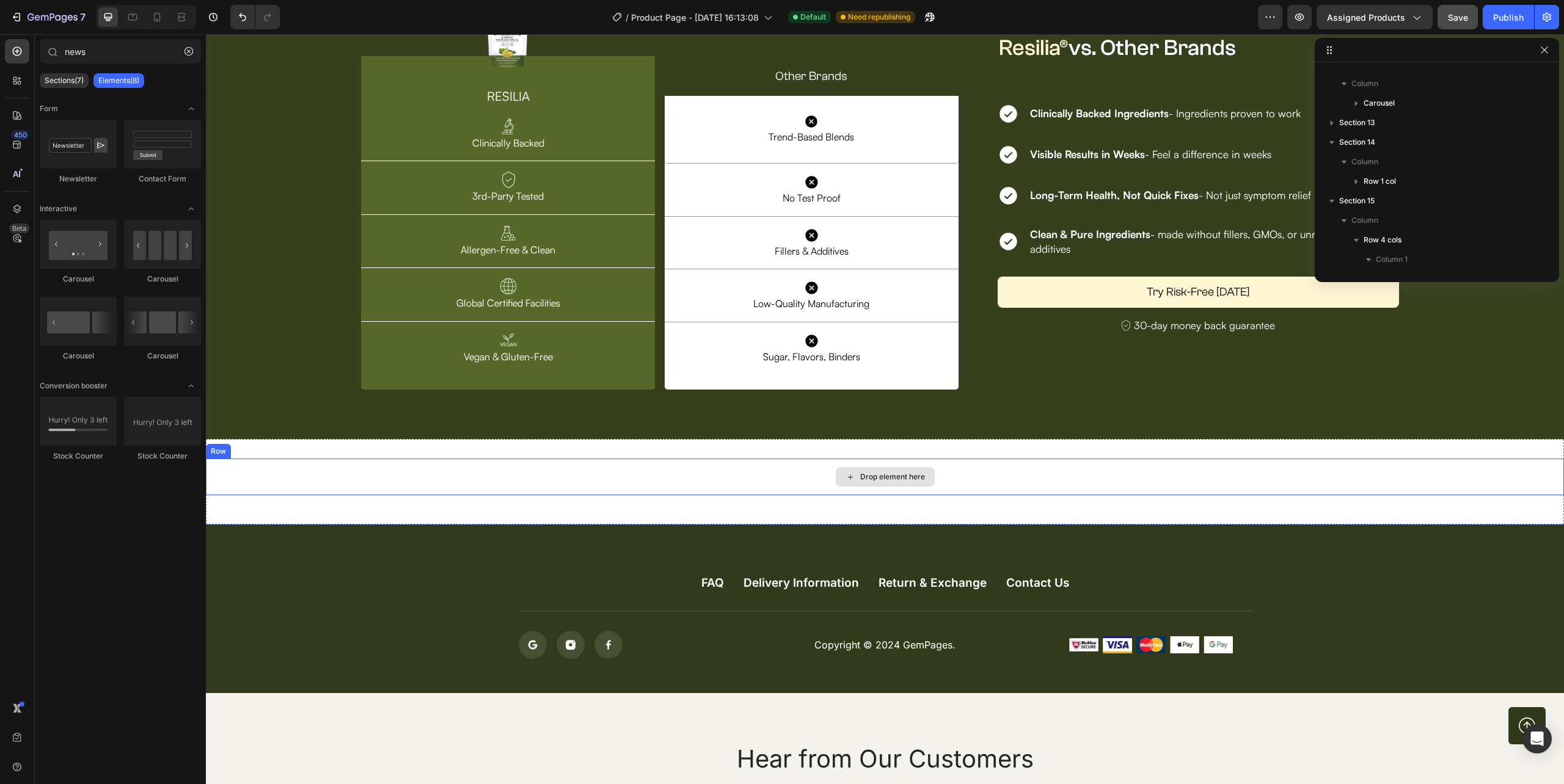
click at [326, 474] on div "Drop element here" at bounding box center [885, 477] width 1358 height 36
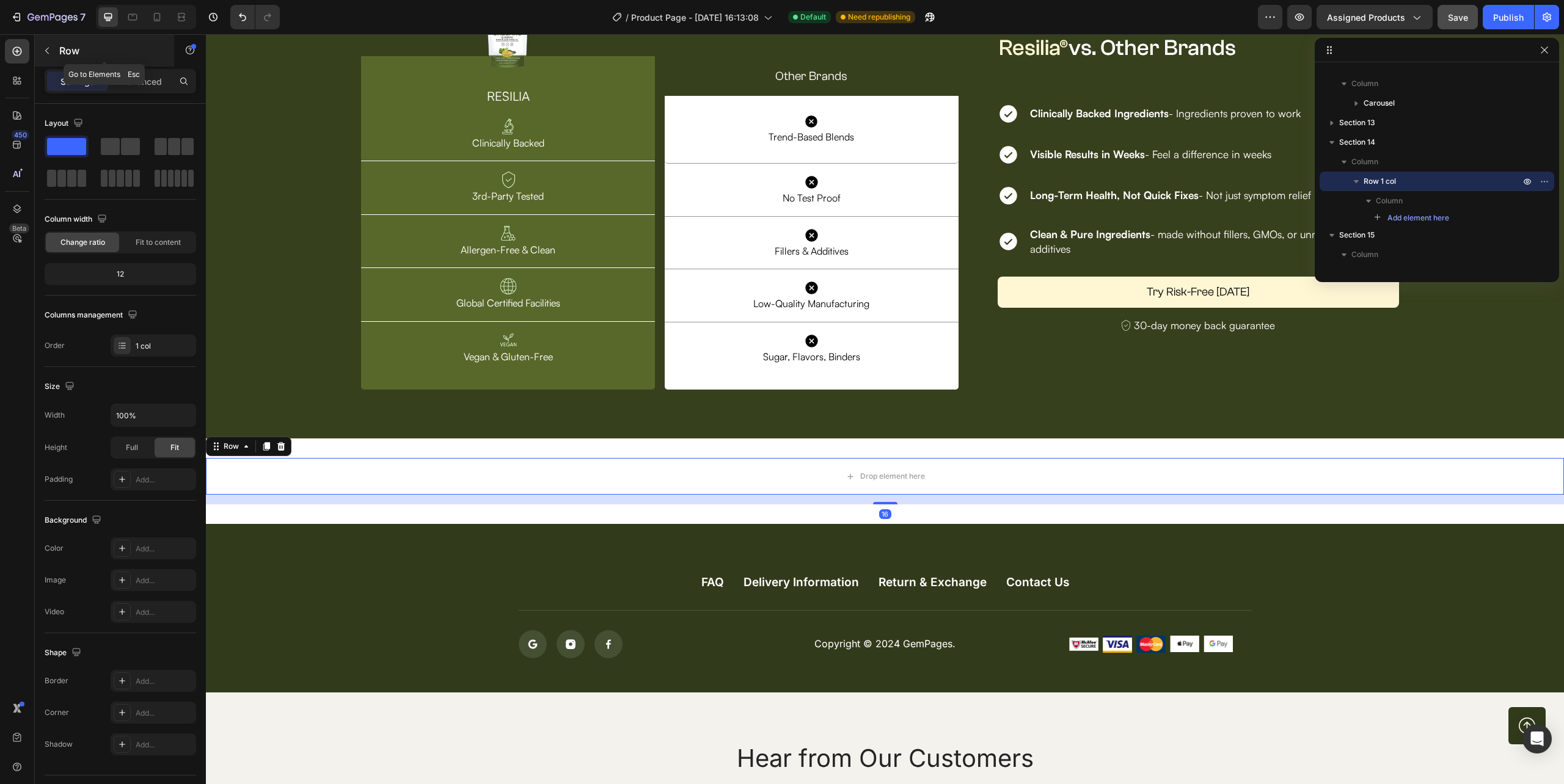
click at [48, 50] on icon "button" at bounding box center [47, 50] width 10 height 10
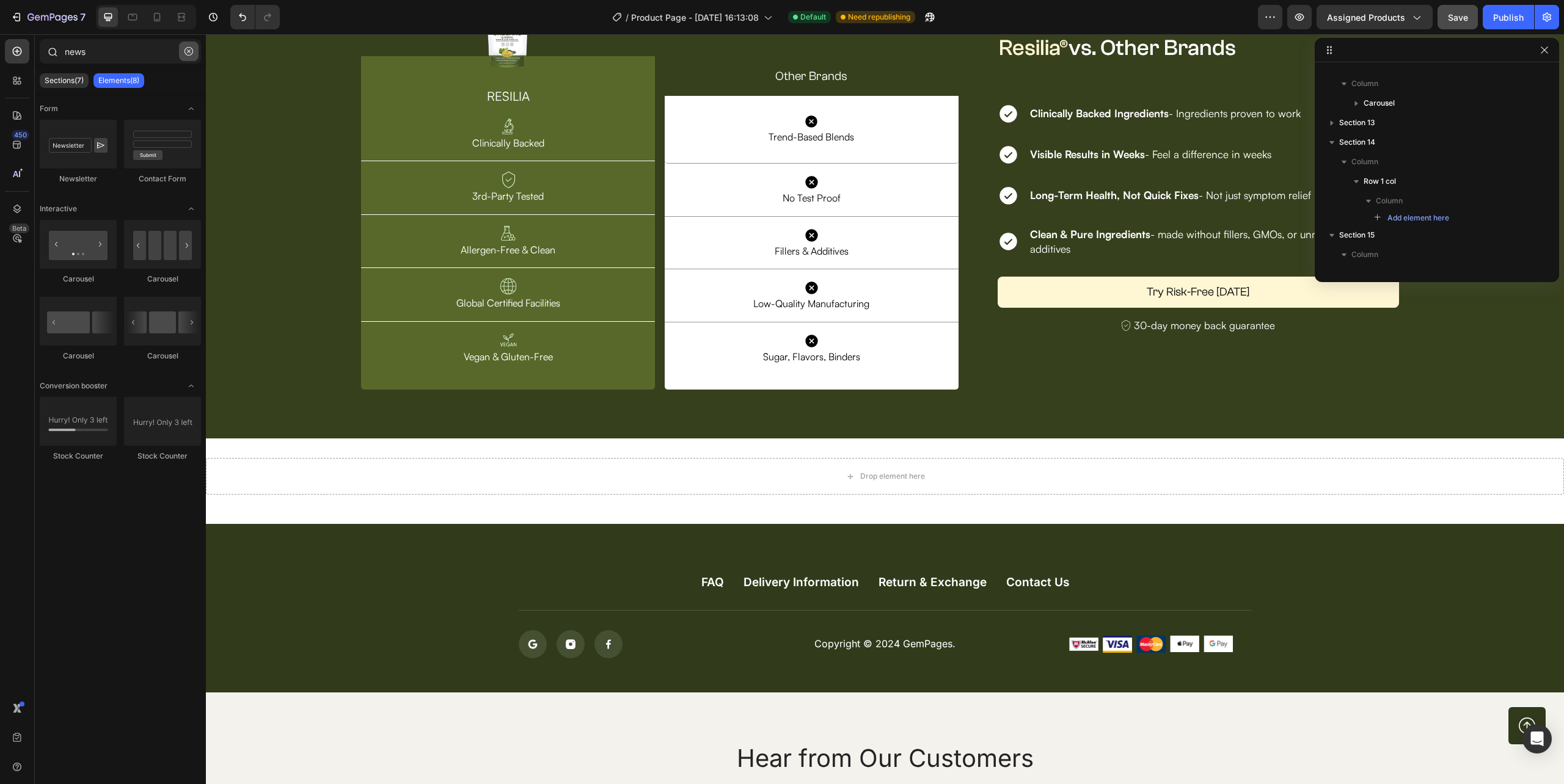
click at [192, 51] on icon "button" at bounding box center [189, 51] width 9 height 9
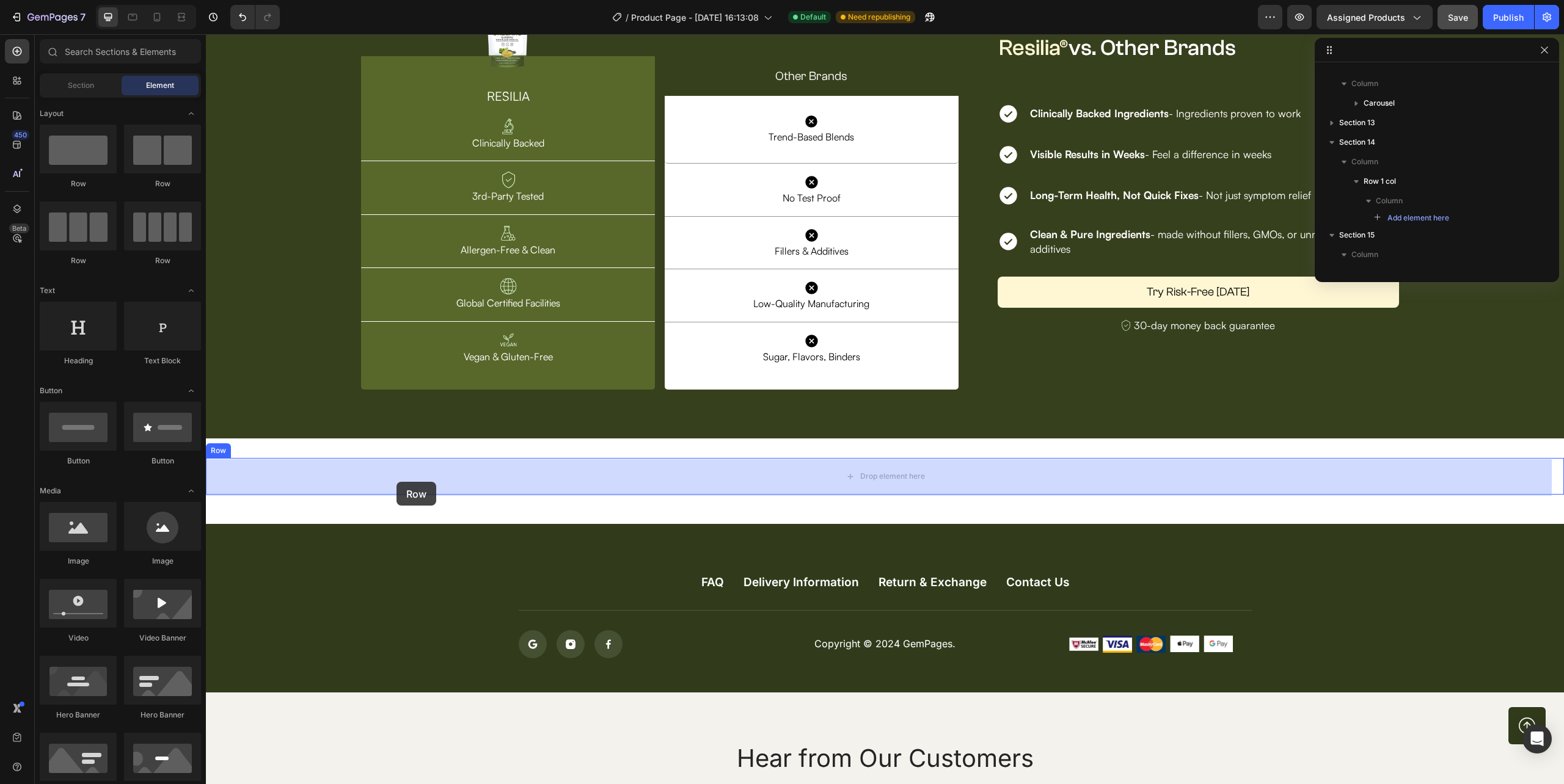
drag, startPoint x: 278, startPoint y: 349, endPoint x: 396, endPoint y: 482, distance: 177.8
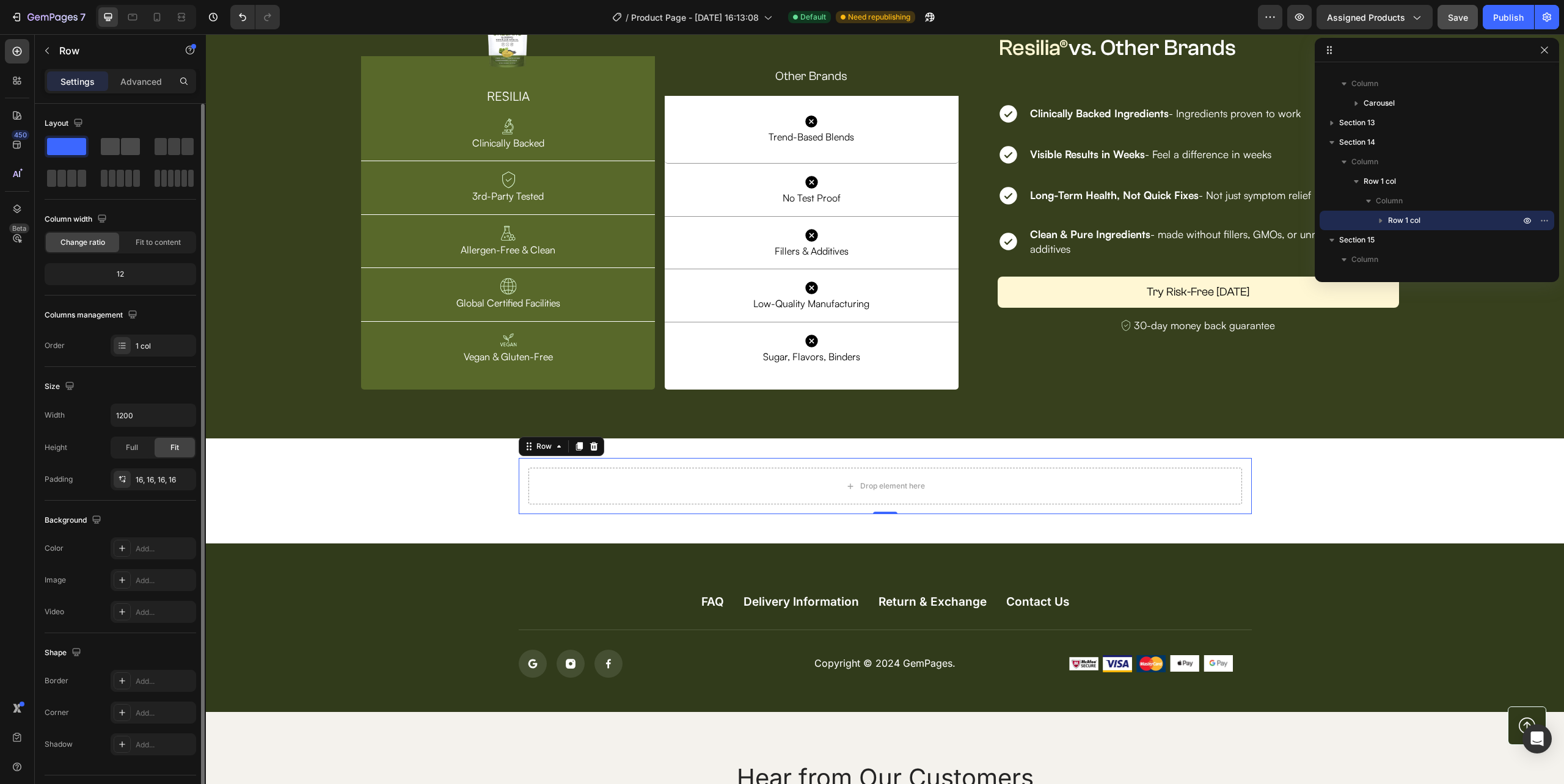
drag, startPoint x: 128, startPoint y: 154, endPoint x: 437, endPoint y: 443, distance: 423.1
click at [121, 145] on div at bounding box center [120, 147] width 39 height 17
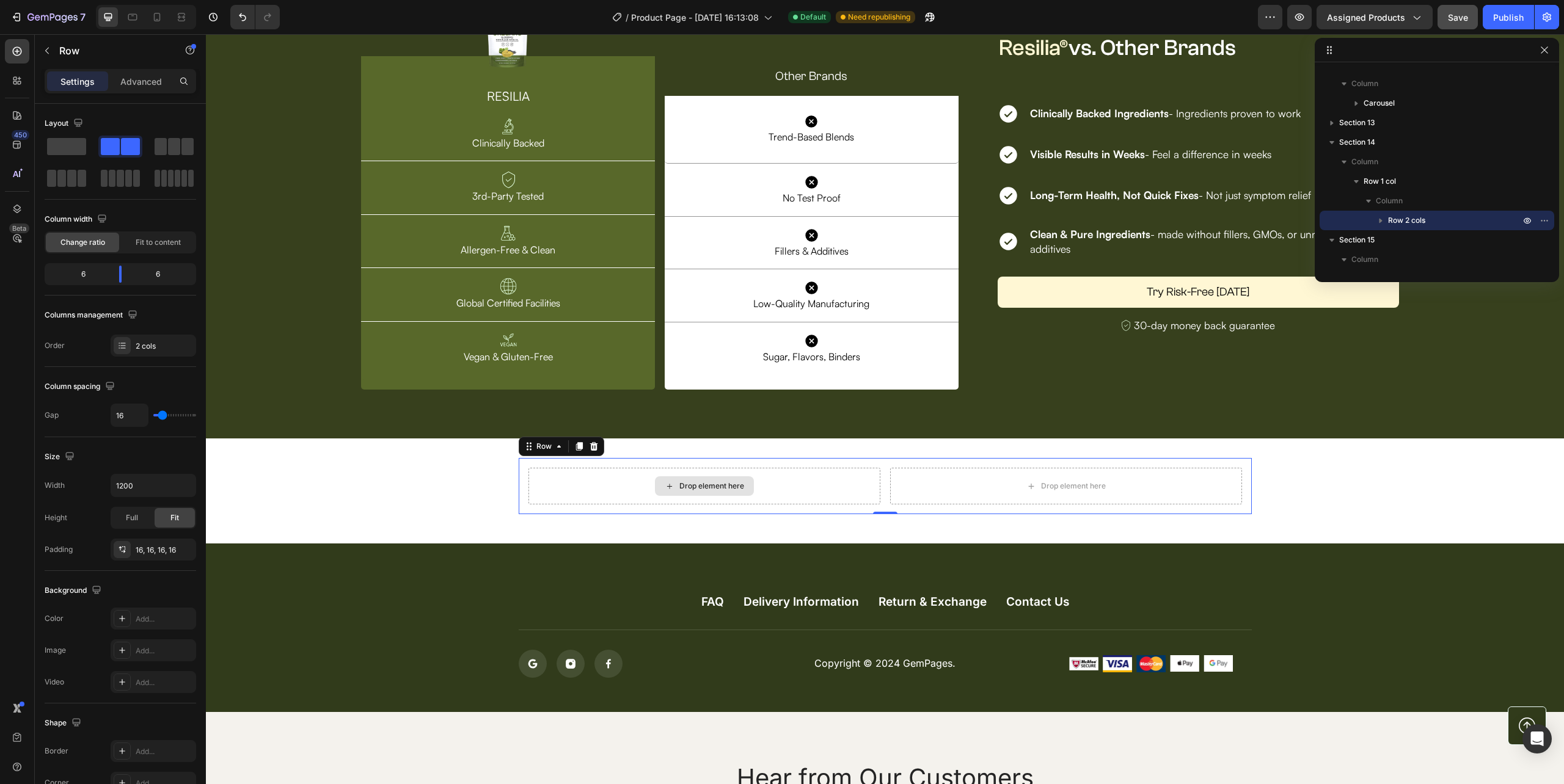
click at [655, 490] on div "Drop element here" at bounding box center [704, 486] width 99 height 20
click at [172, 489] on input "1200" at bounding box center [153, 485] width 84 height 22
click at [180, 489] on icon "button" at bounding box center [185, 486] width 12 height 12
click at [152, 536] on div "Full 100%" at bounding box center [141, 541] width 101 height 23
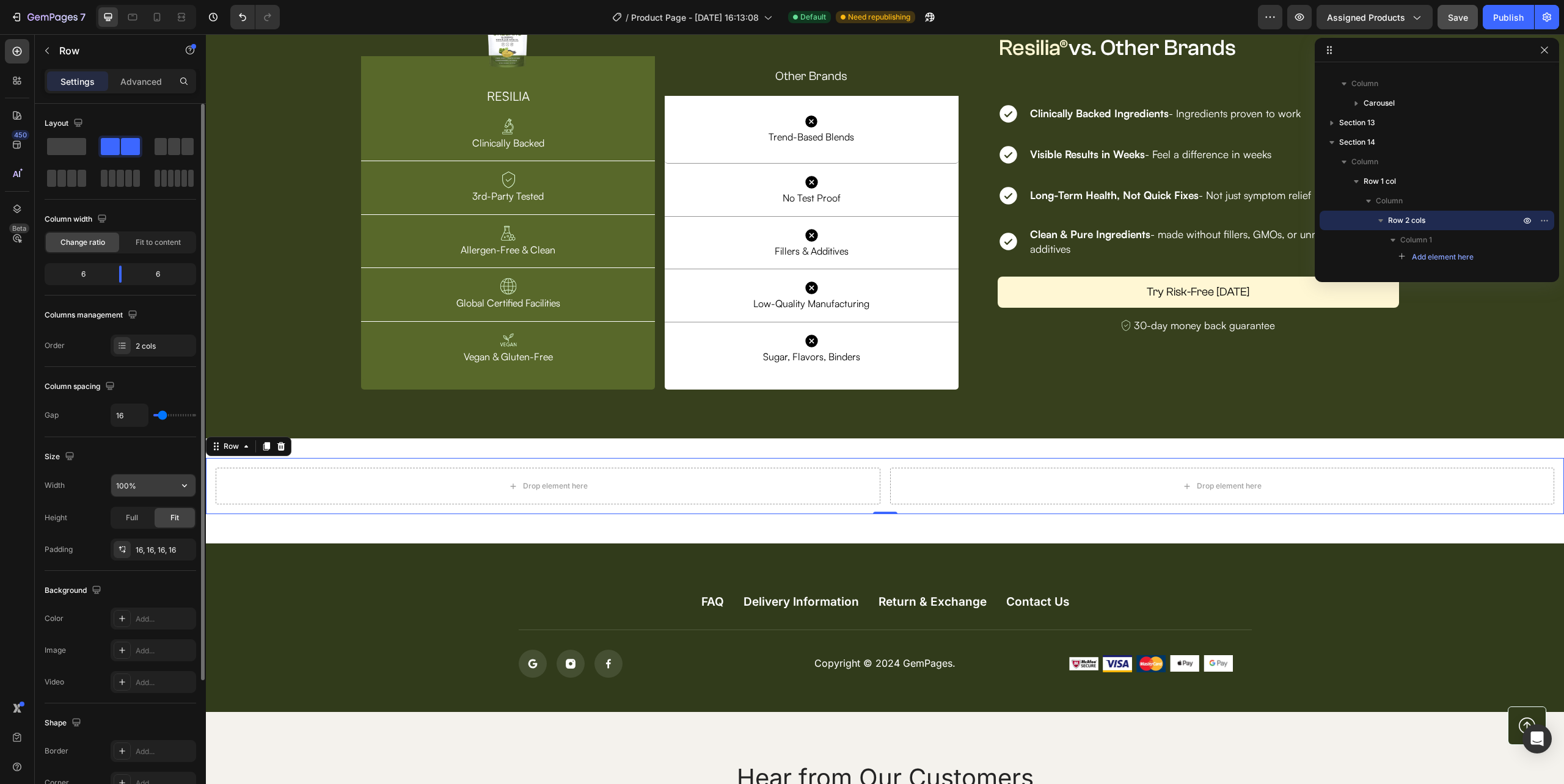
click at [123, 482] on input "100%" at bounding box center [153, 485] width 84 height 22
type input "80%"
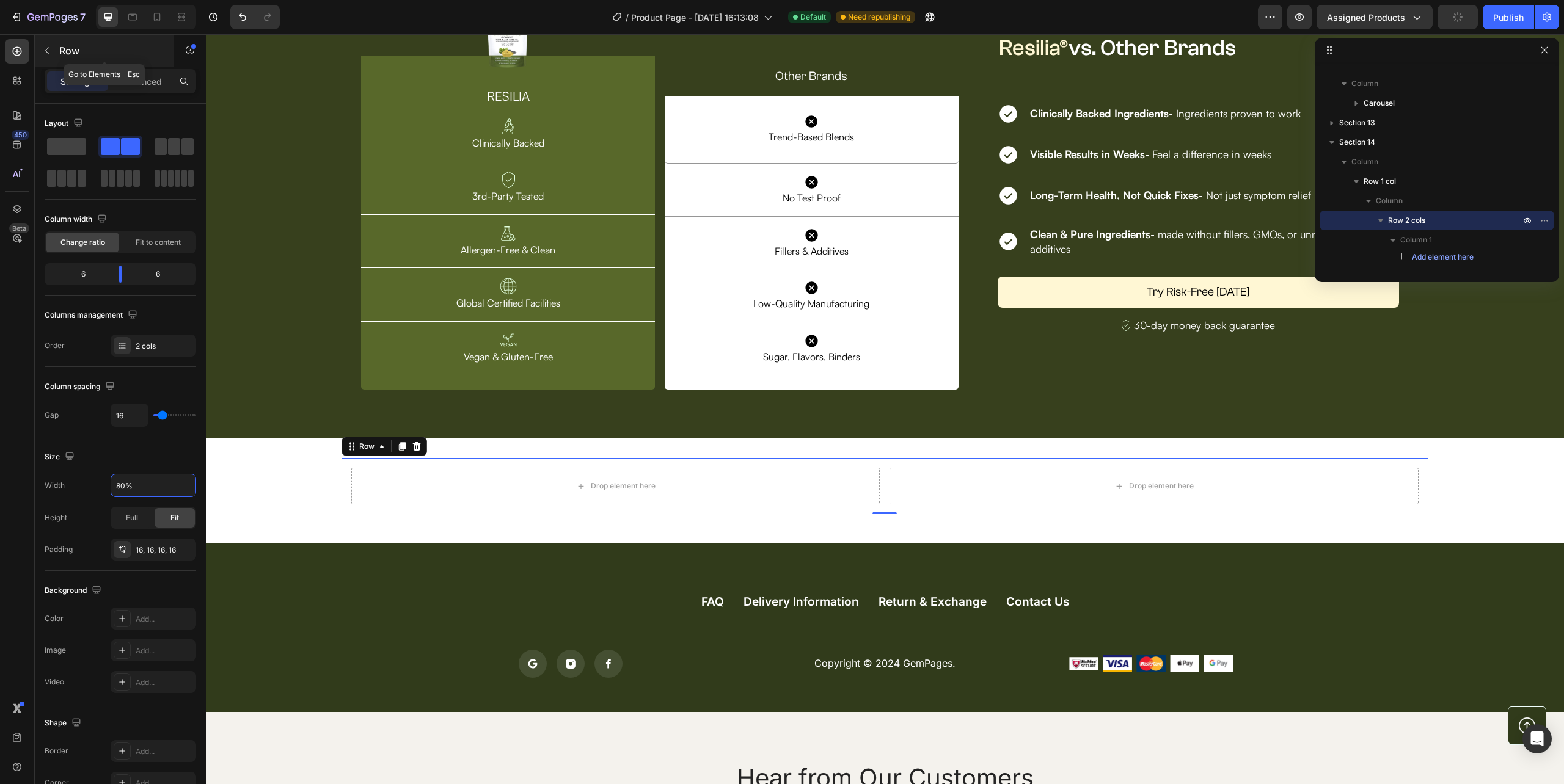
click at [48, 49] on icon "button" at bounding box center [47, 50] width 10 height 10
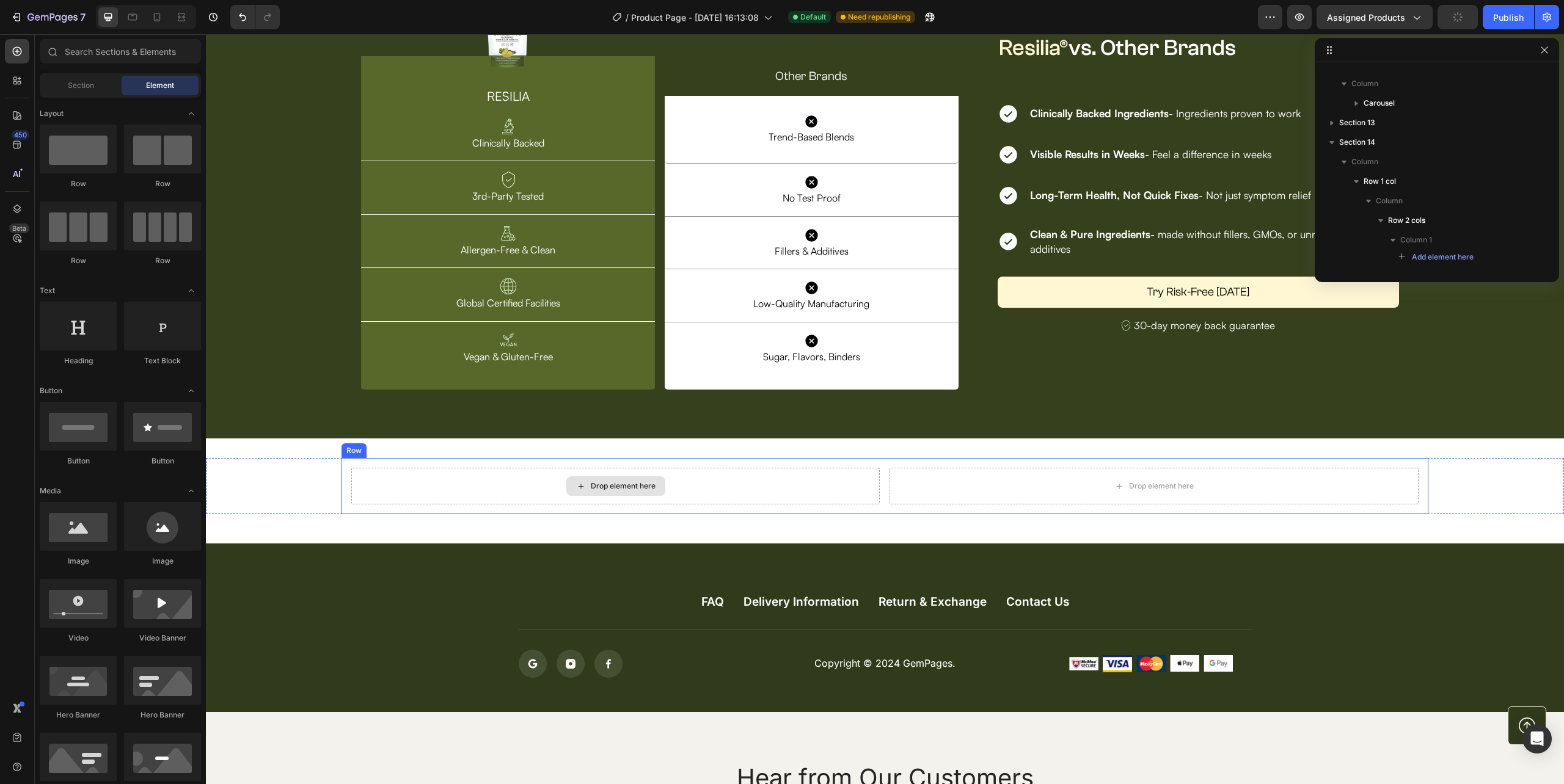
click at [399, 503] on div "Drop element here" at bounding box center [615, 487] width 528 height 36
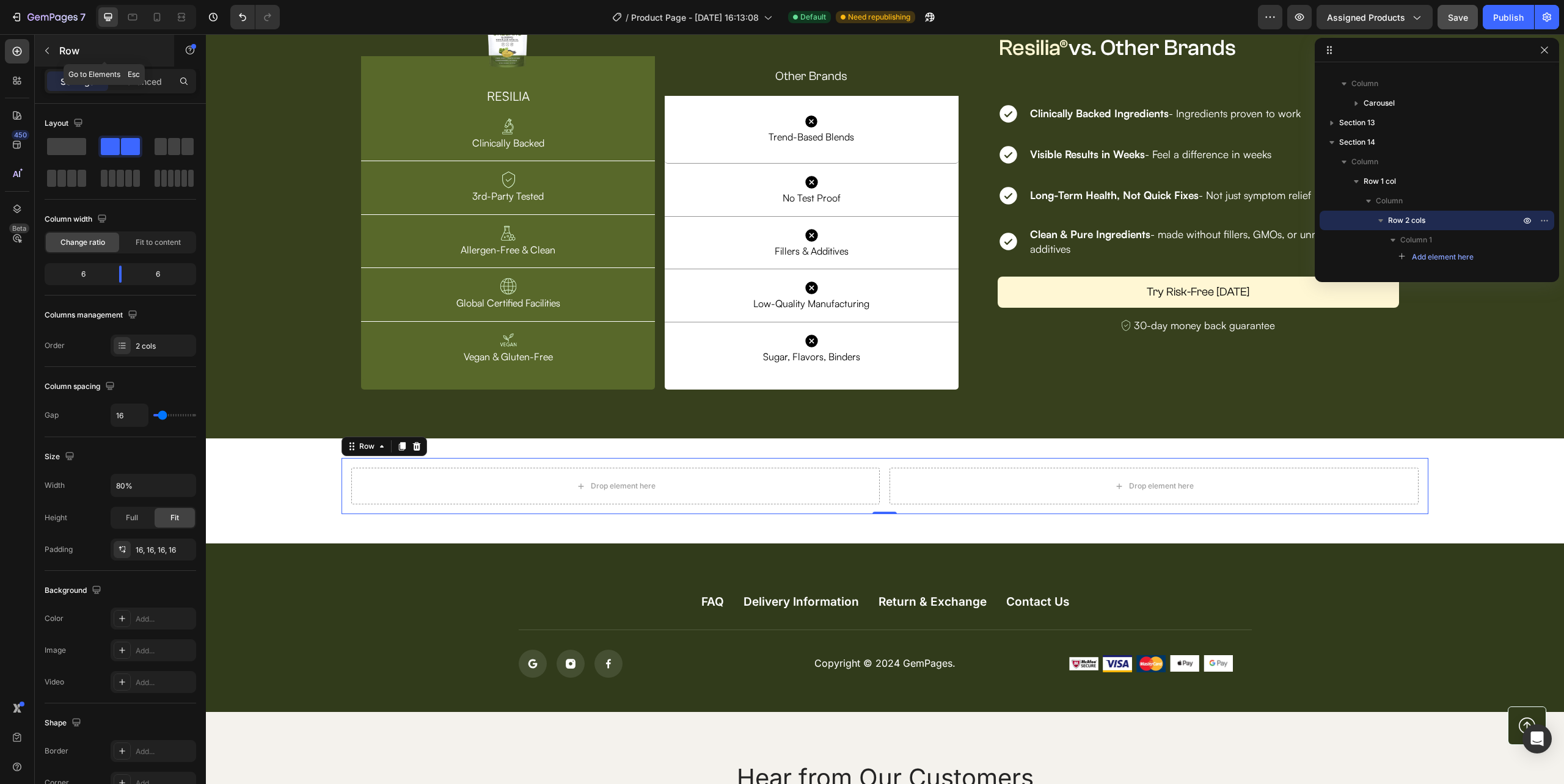
click at [47, 49] on icon "button" at bounding box center [47, 50] width 10 height 10
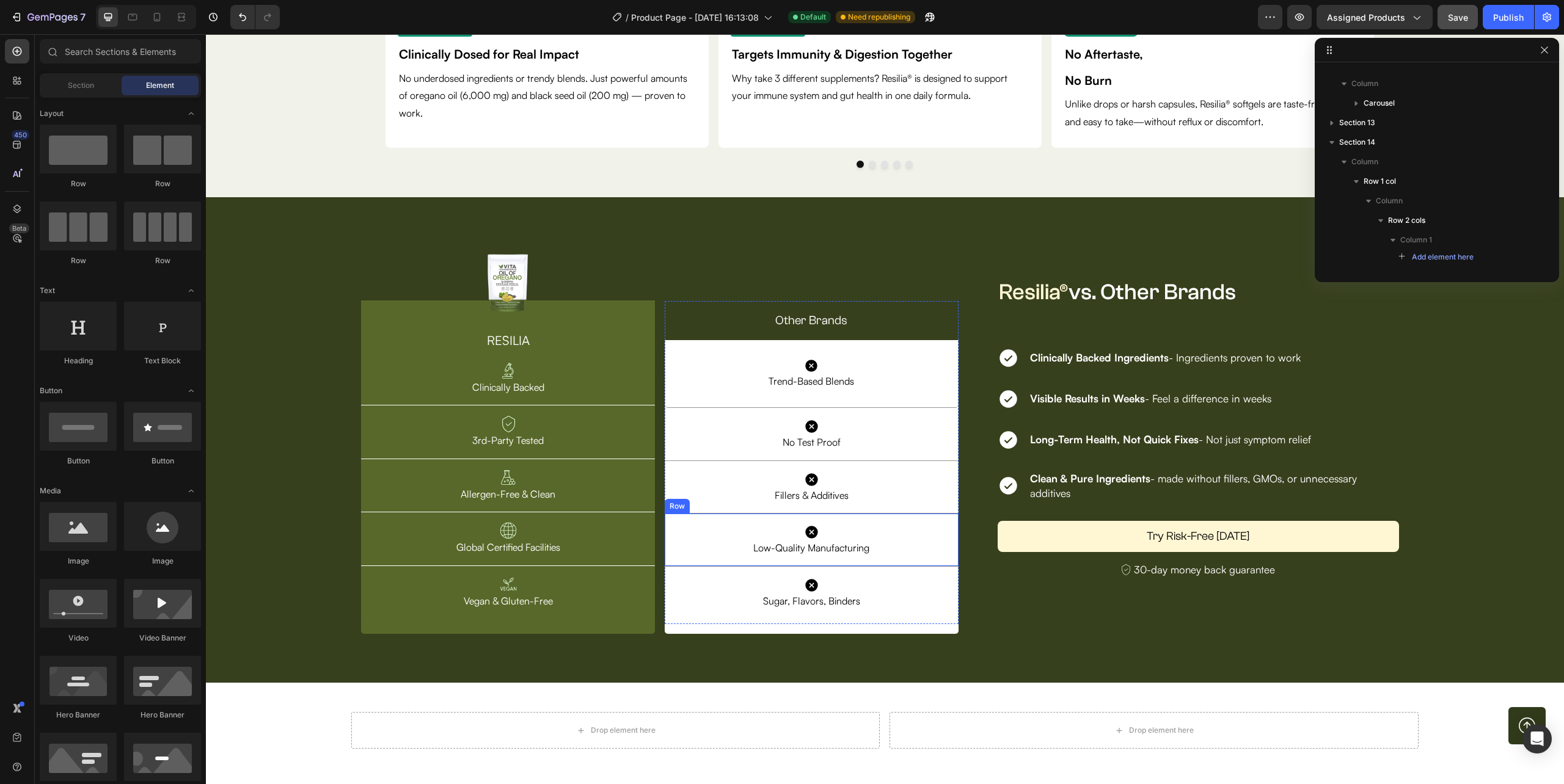
scroll to position [3932, 0]
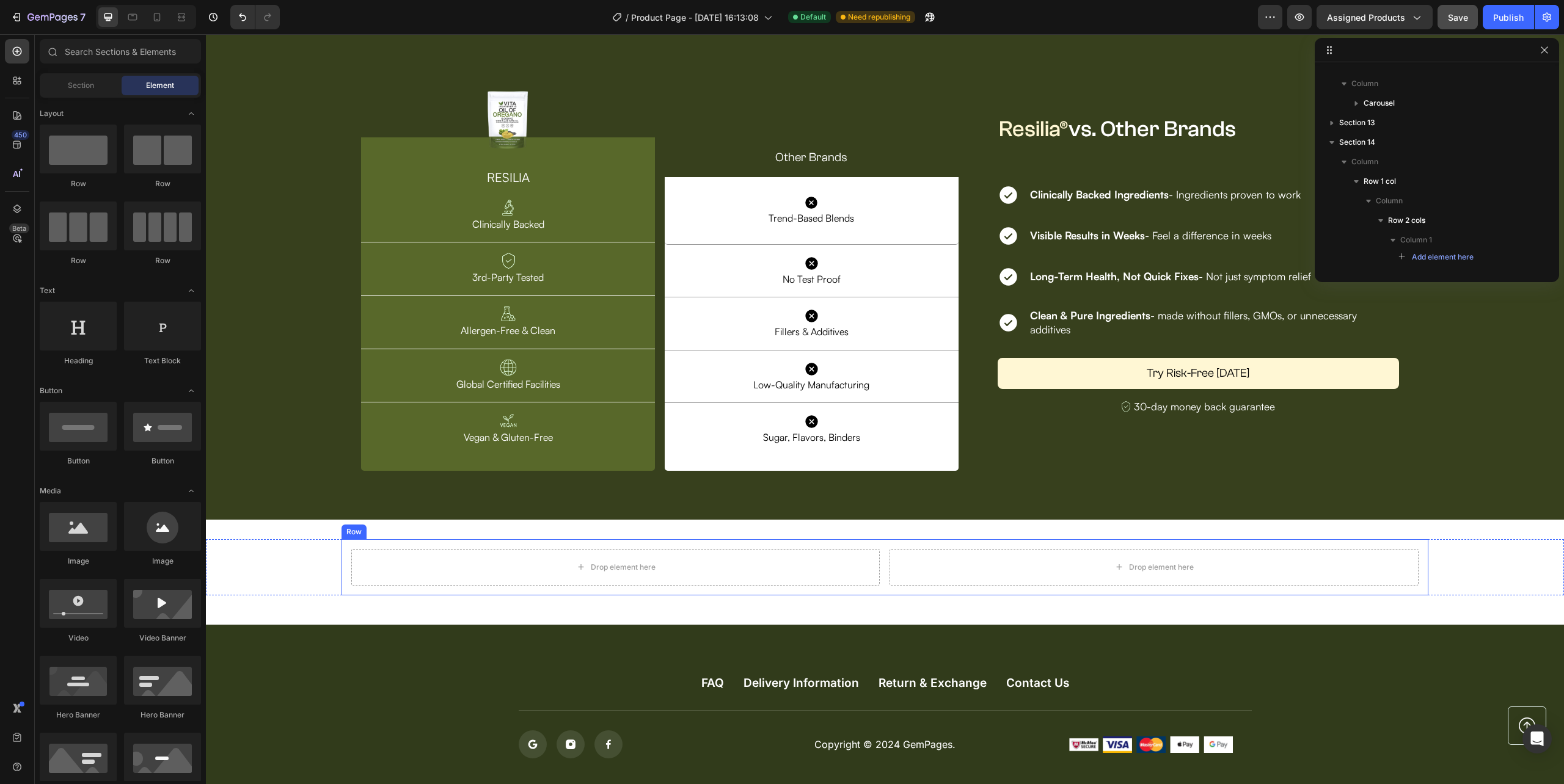
click at [920, 591] on div "Drop element here Drop element here Row" at bounding box center [885, 567] width 1086 height 56
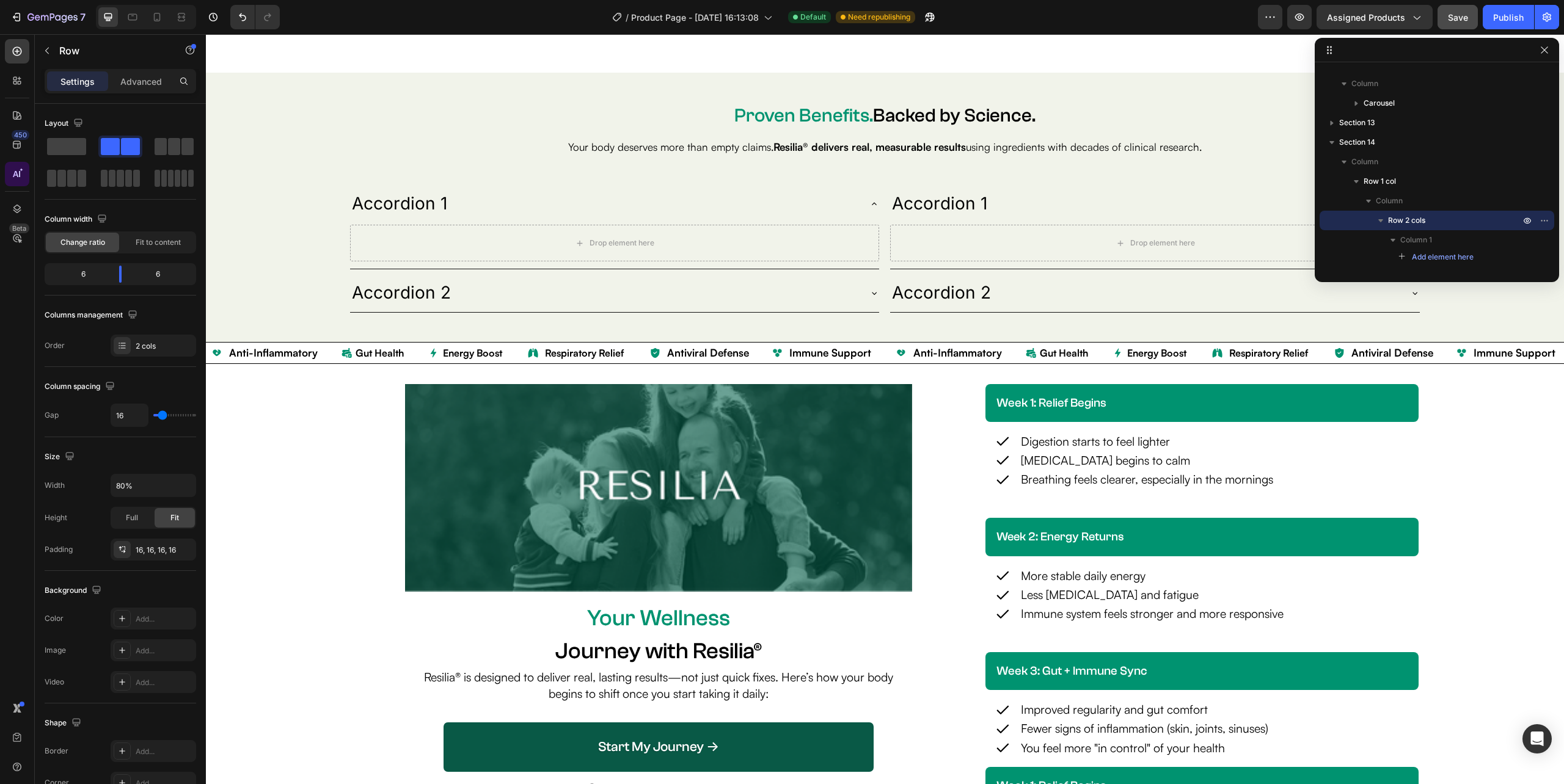
scroll to position [2012, 0]
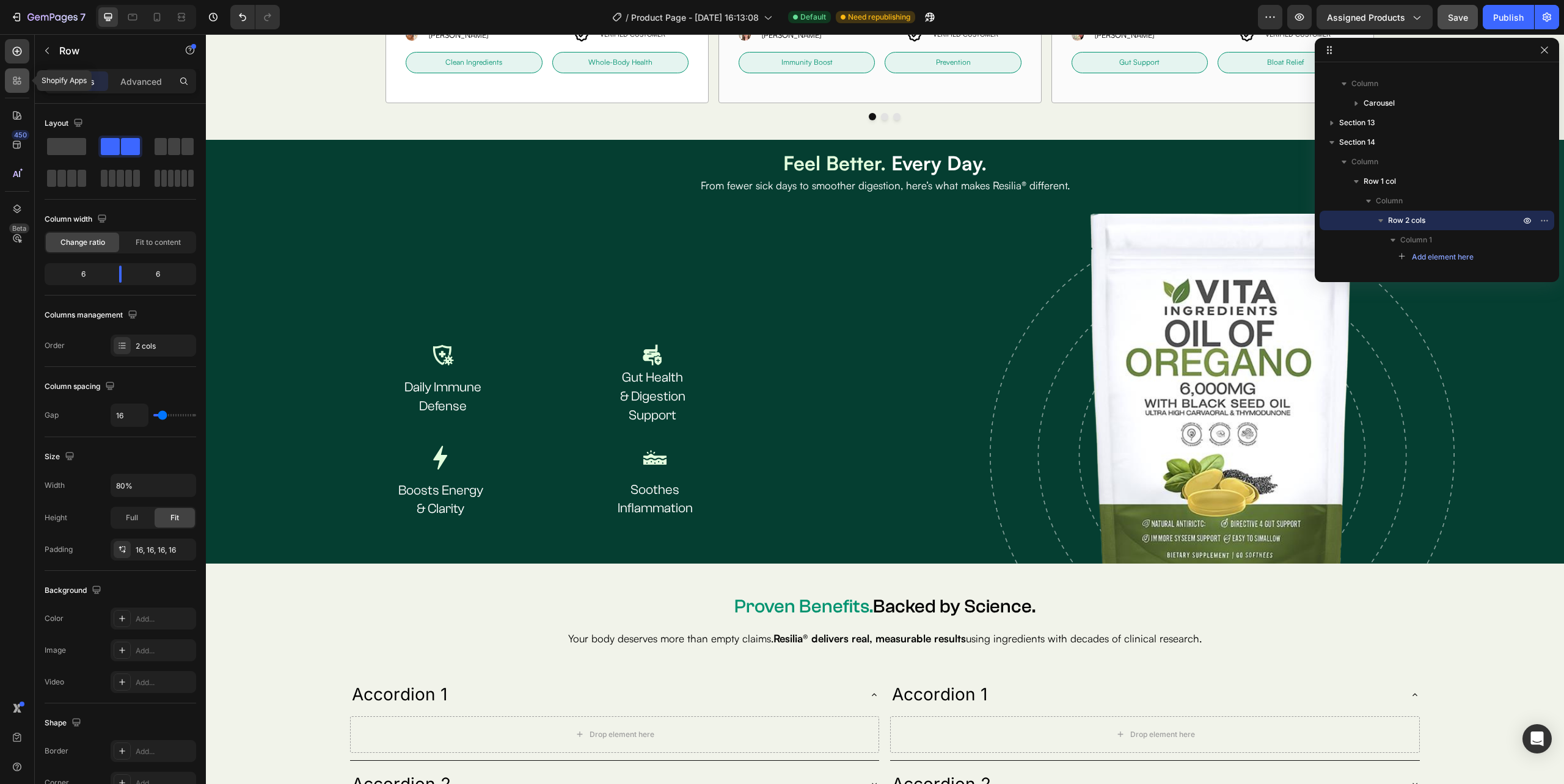
click at [16, 86] on icon at bounding box center [17, 81] width 12 height 12
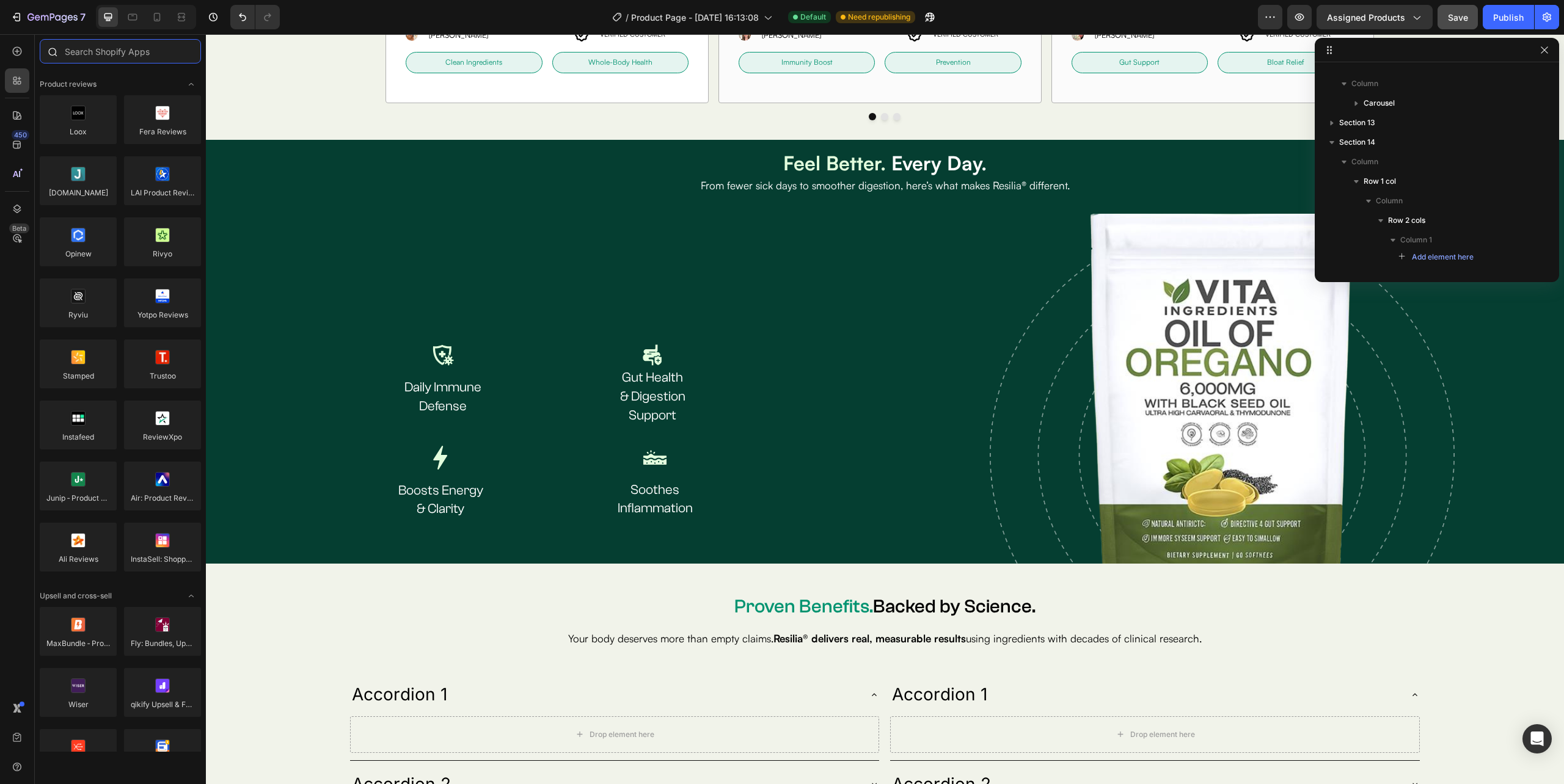
click at [118, 57] on input "text" at bounding box center [121, 51] width 161 height 24
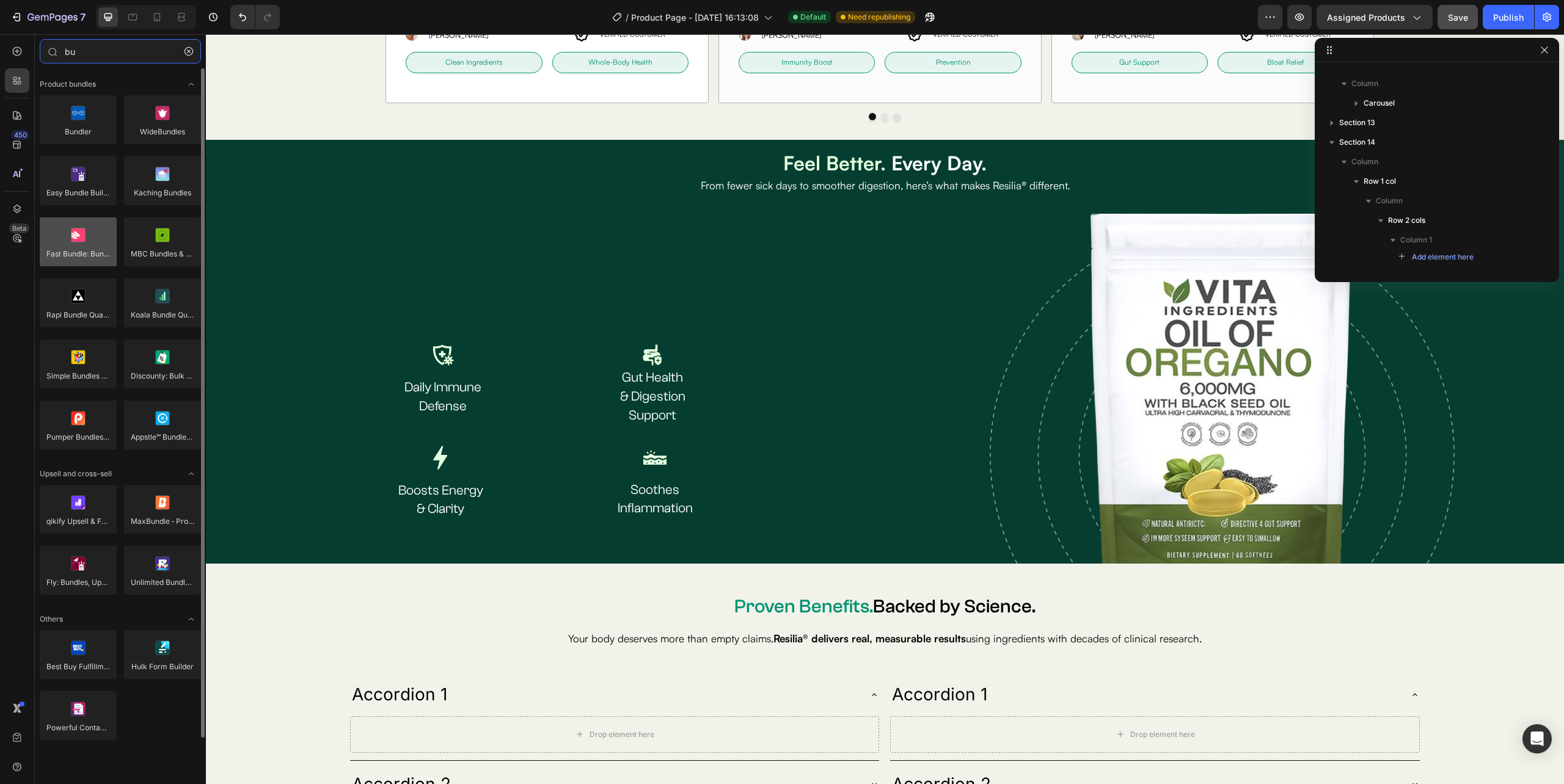
type input "bu"
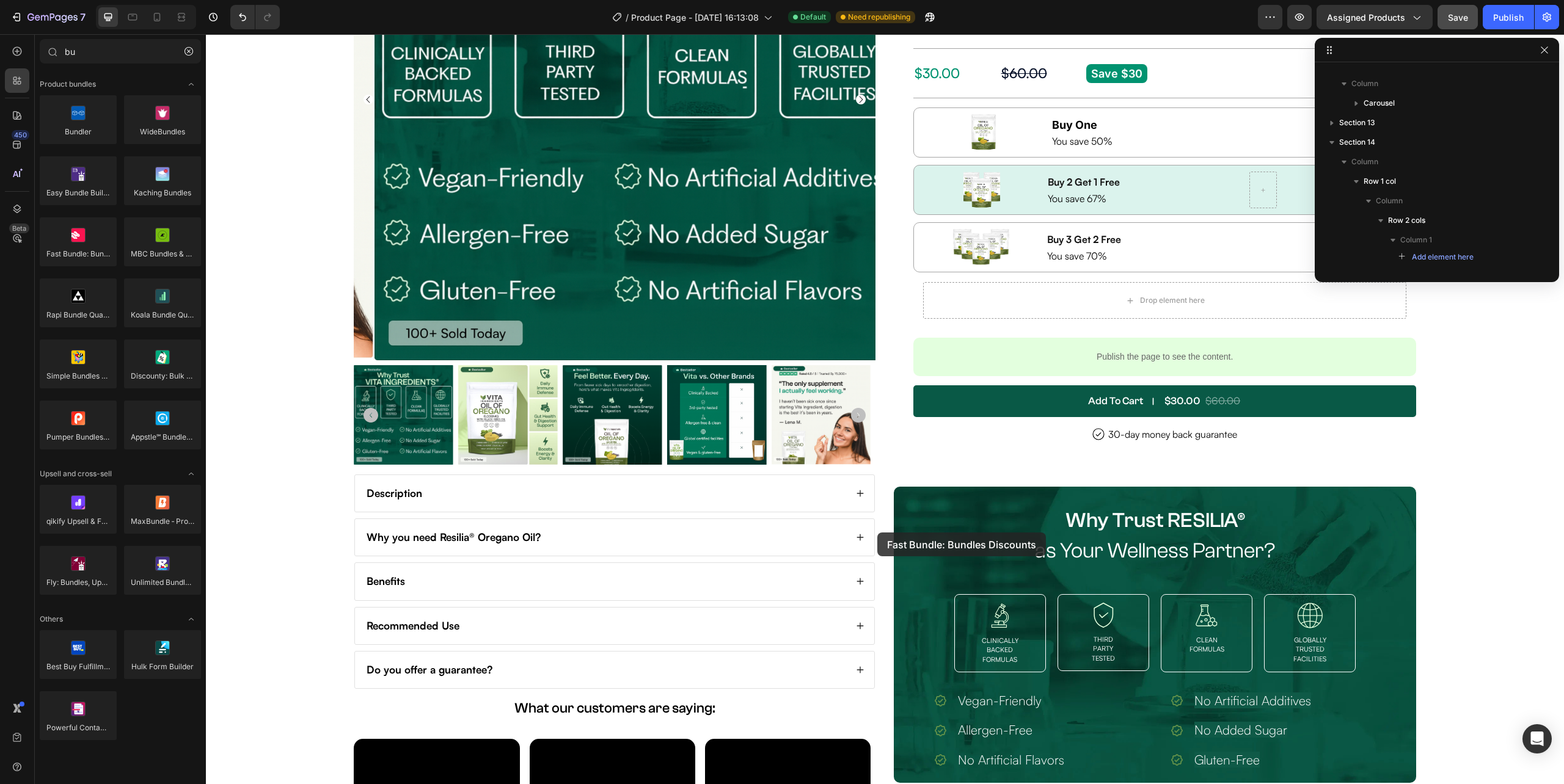
scroll to position [220, 0]
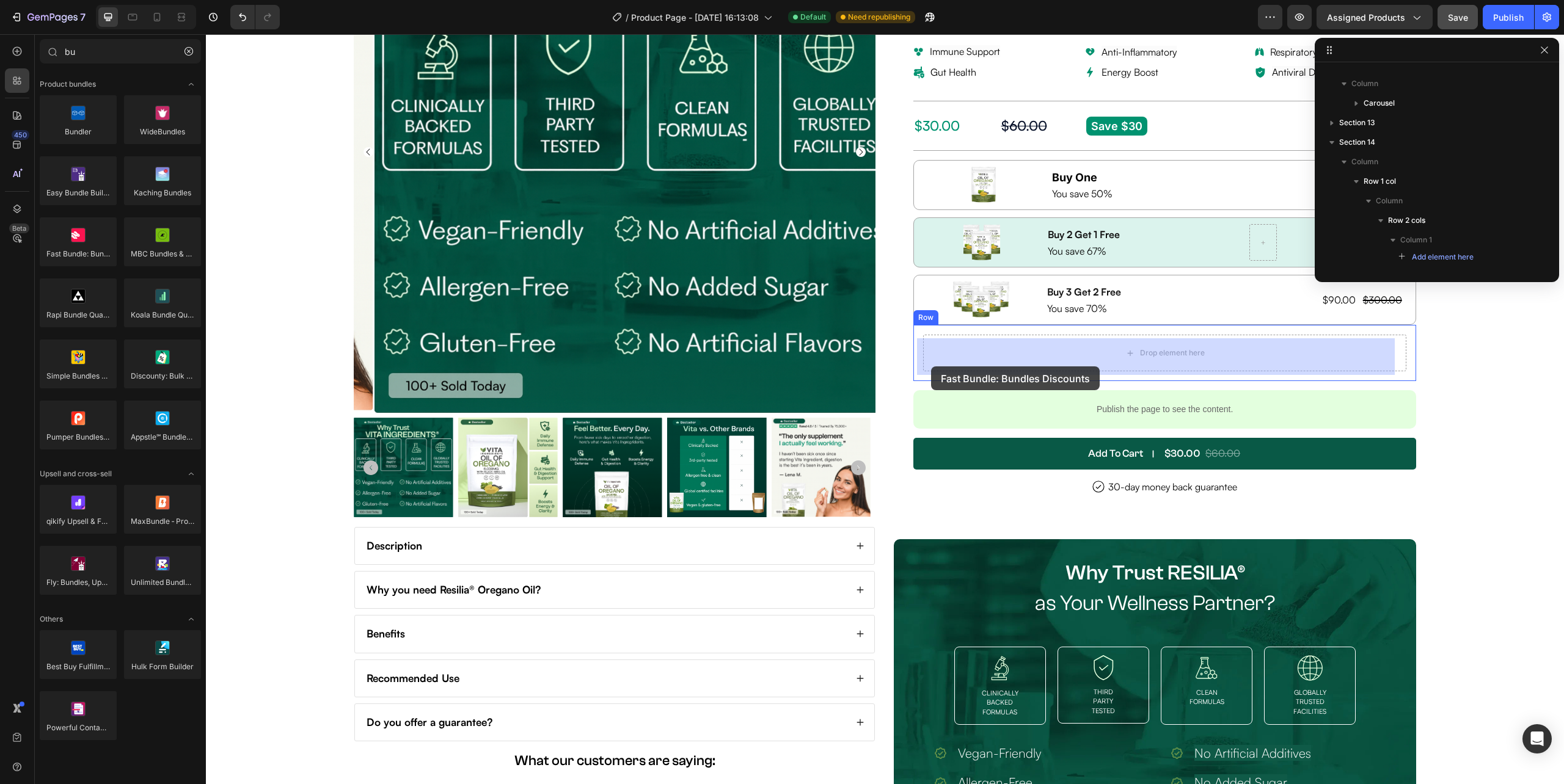
drag, startPoint x: 277, startPoint y: 276, endPoint x: 931, endPoint y: 367, distance: 660.3
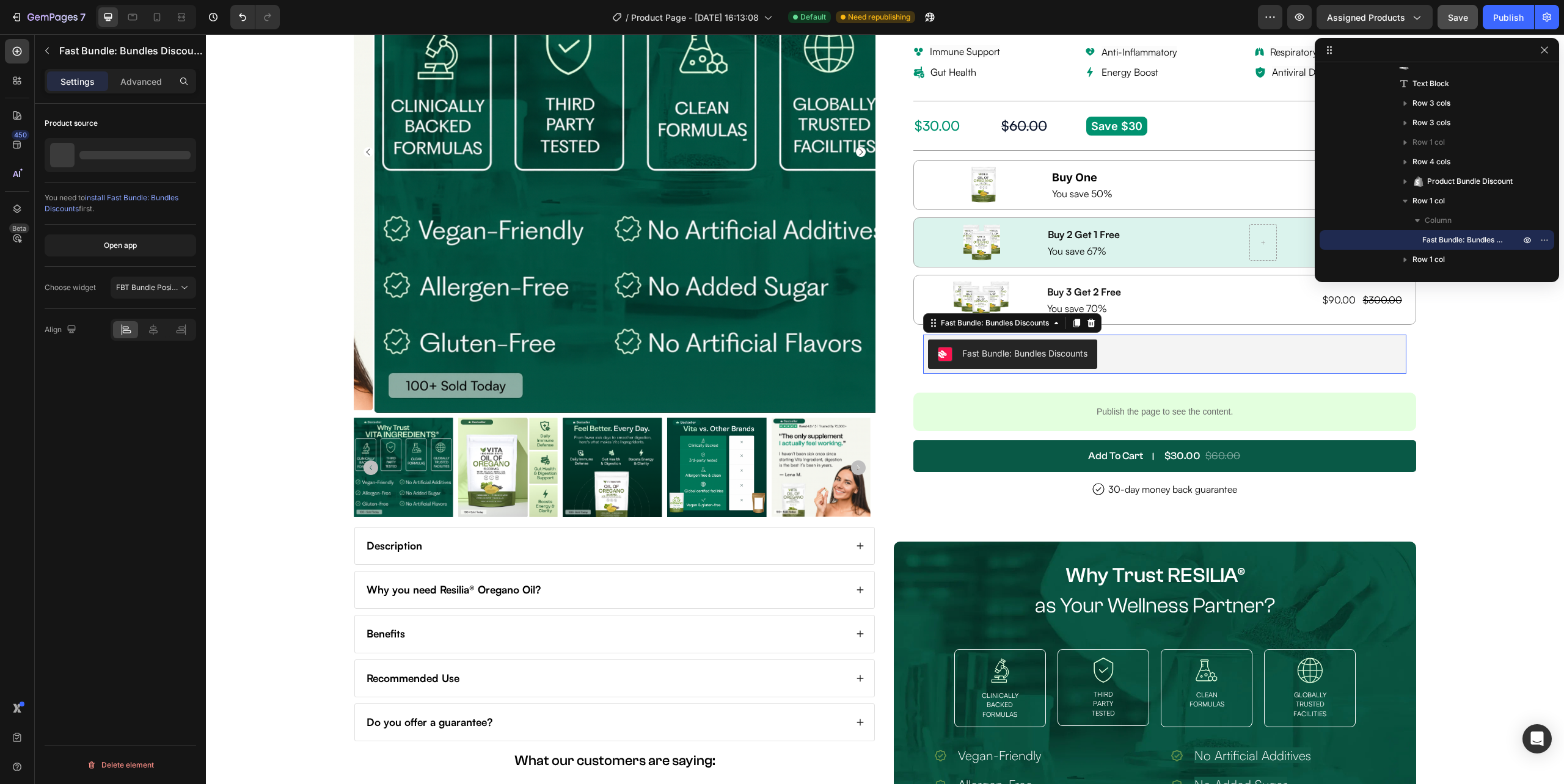
click at [981, 359] on div "Fast Bundle: Bundles Discounts" at bounding box center [1024, 353] width 125 height 13
click at [115, 250] on div "Open app" at bounding box center [121, 245] width 33 height 11
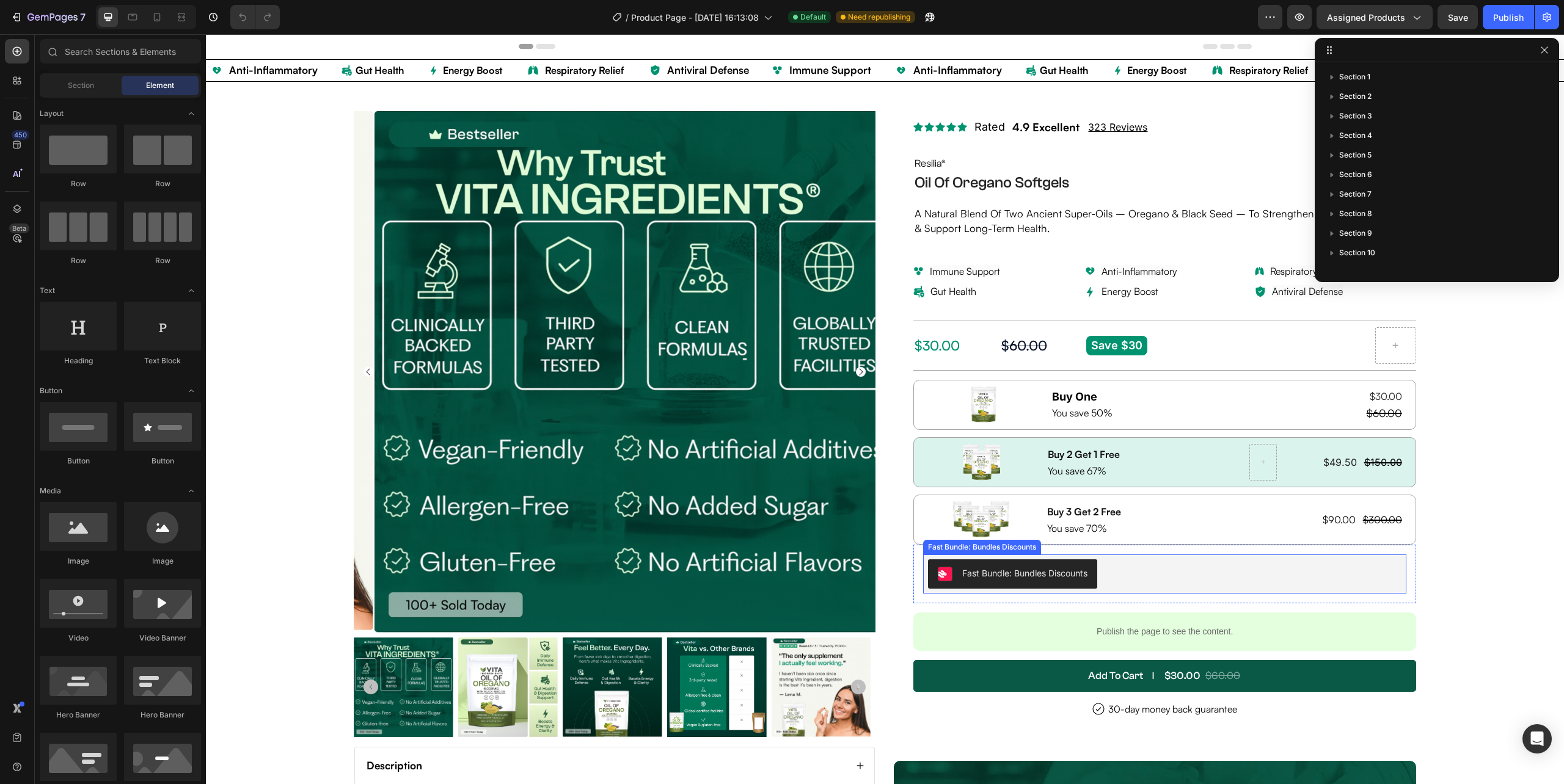
click at [1172, 565] on div "Fast Bundle: Bundles Discounts" at bounding box center [1164, 574] width 473 height 29
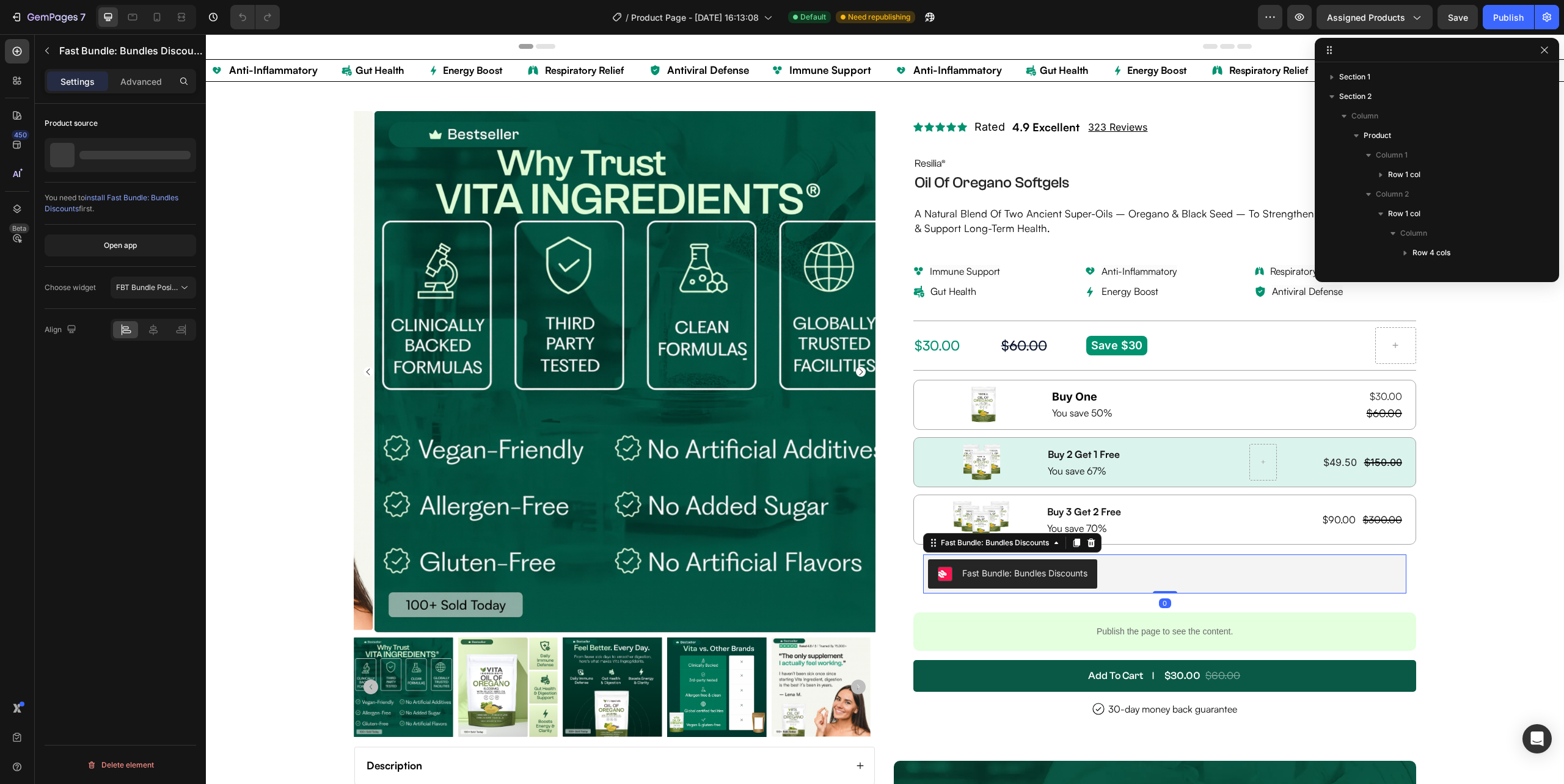
scroll to position [309, 0]
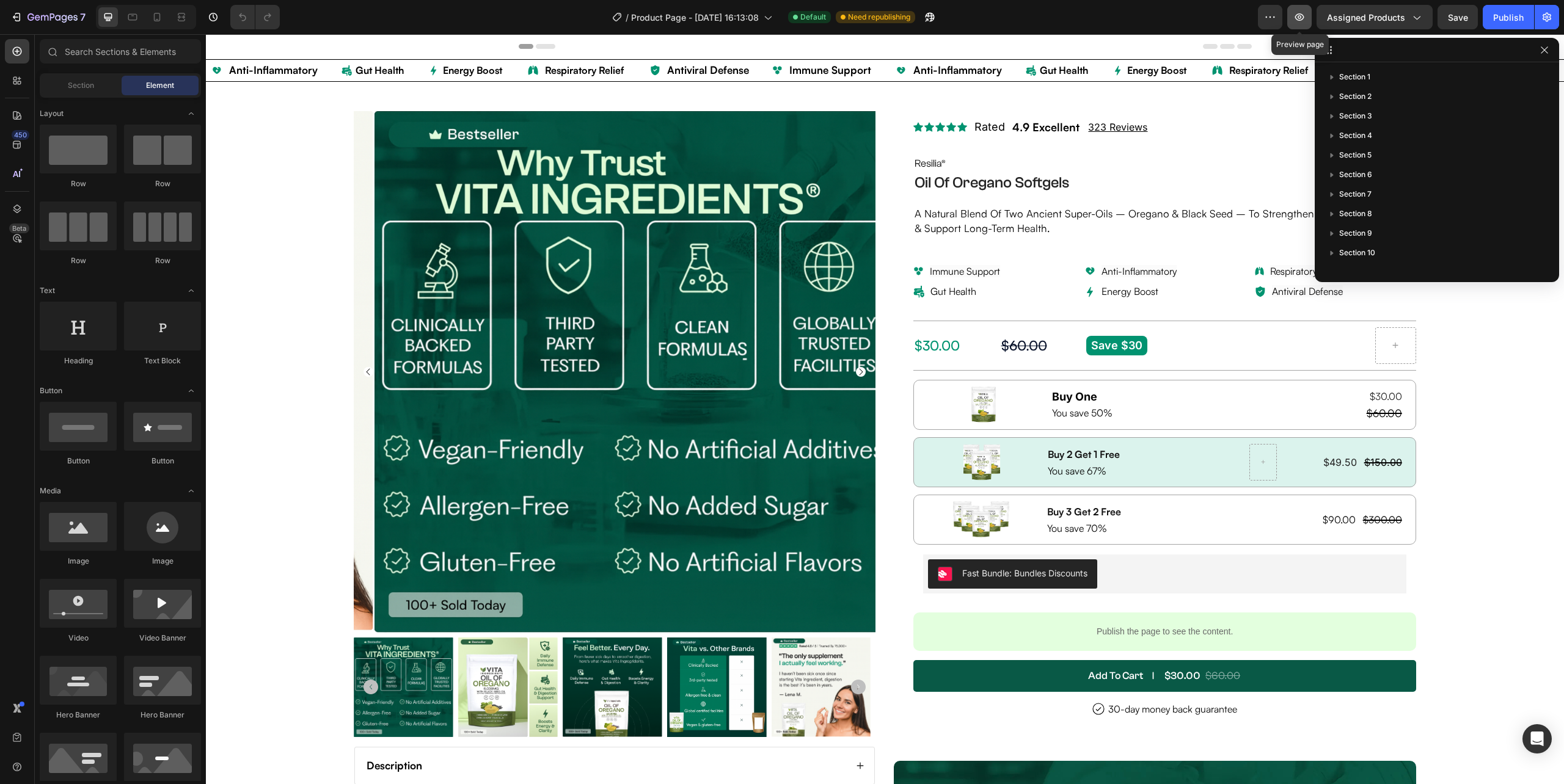
click at [1297, 16] on icon "button" at bounding box center [1299, 16] width 10 height 7
click at [1112, 588] on div "Fast Bundle: Bundles Discounts" at bounding box center [1164, 574] width 473 height 29
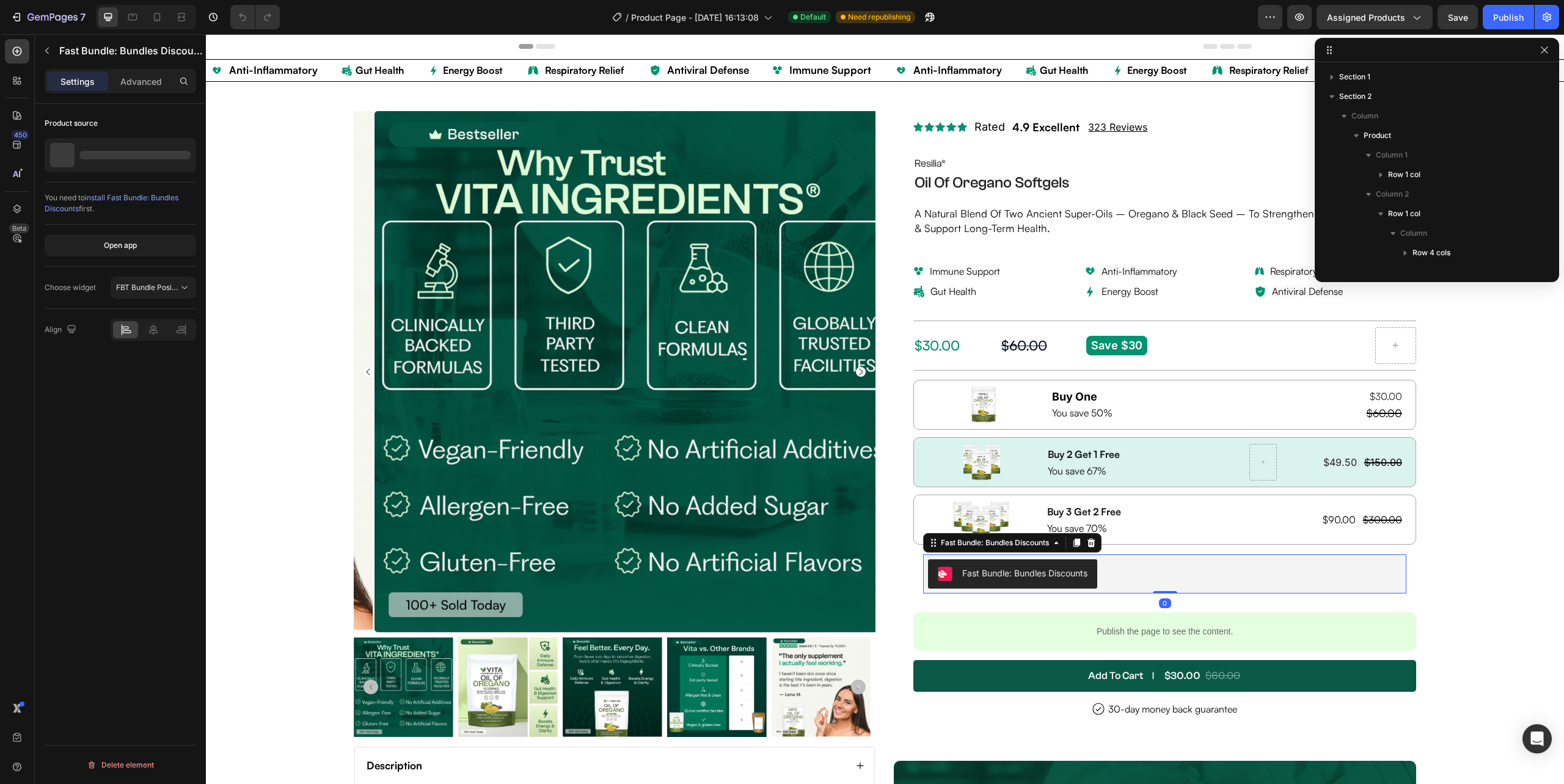
scroll to position [309, 0]
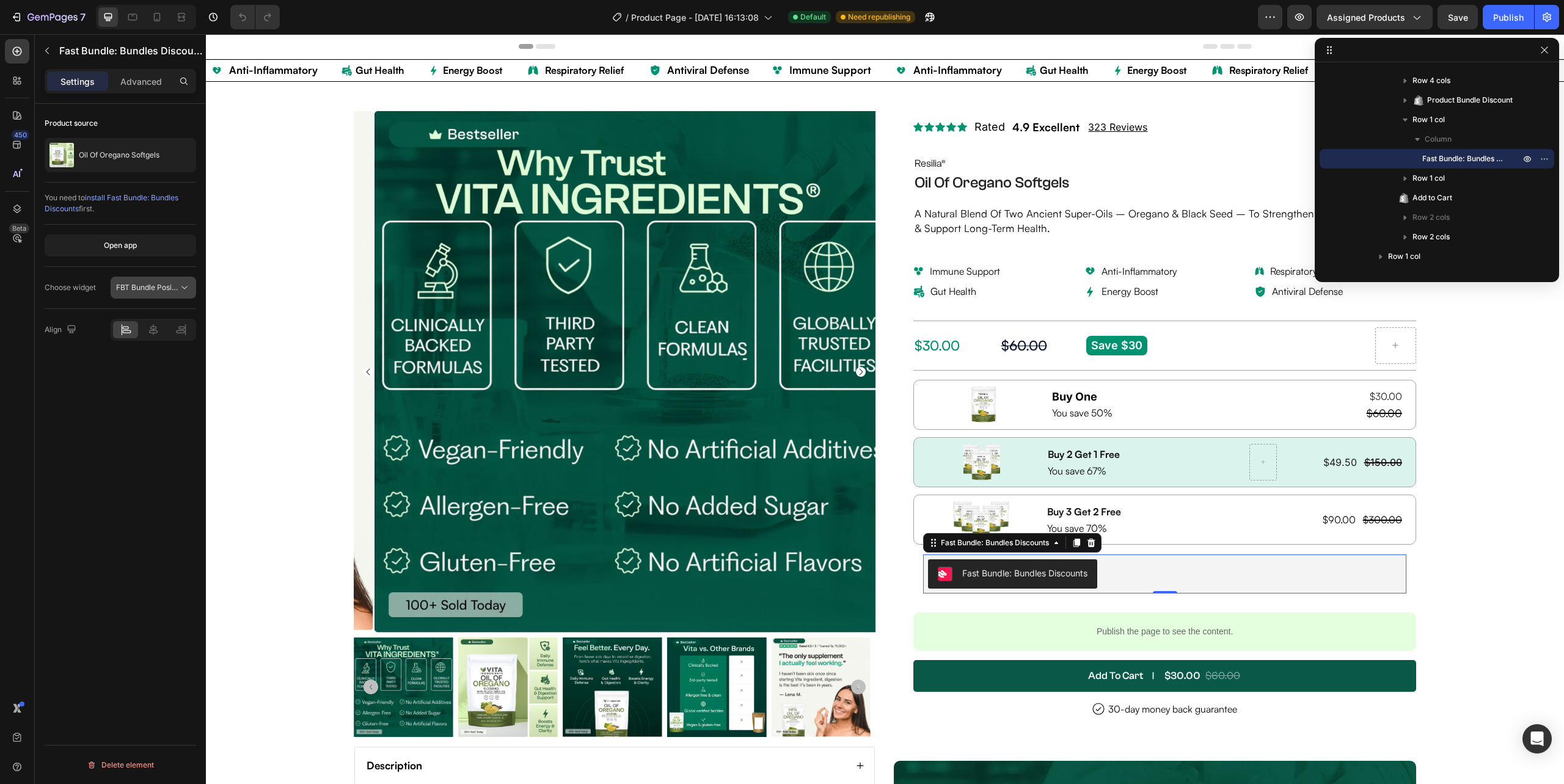
click at [140, 290] on span "FBT Bundle Position" at bounding box center [150, 287] width 69 height 10
click at [160, 81] on p "Advanced" at bounding box center [141, 82] width 42 height 13
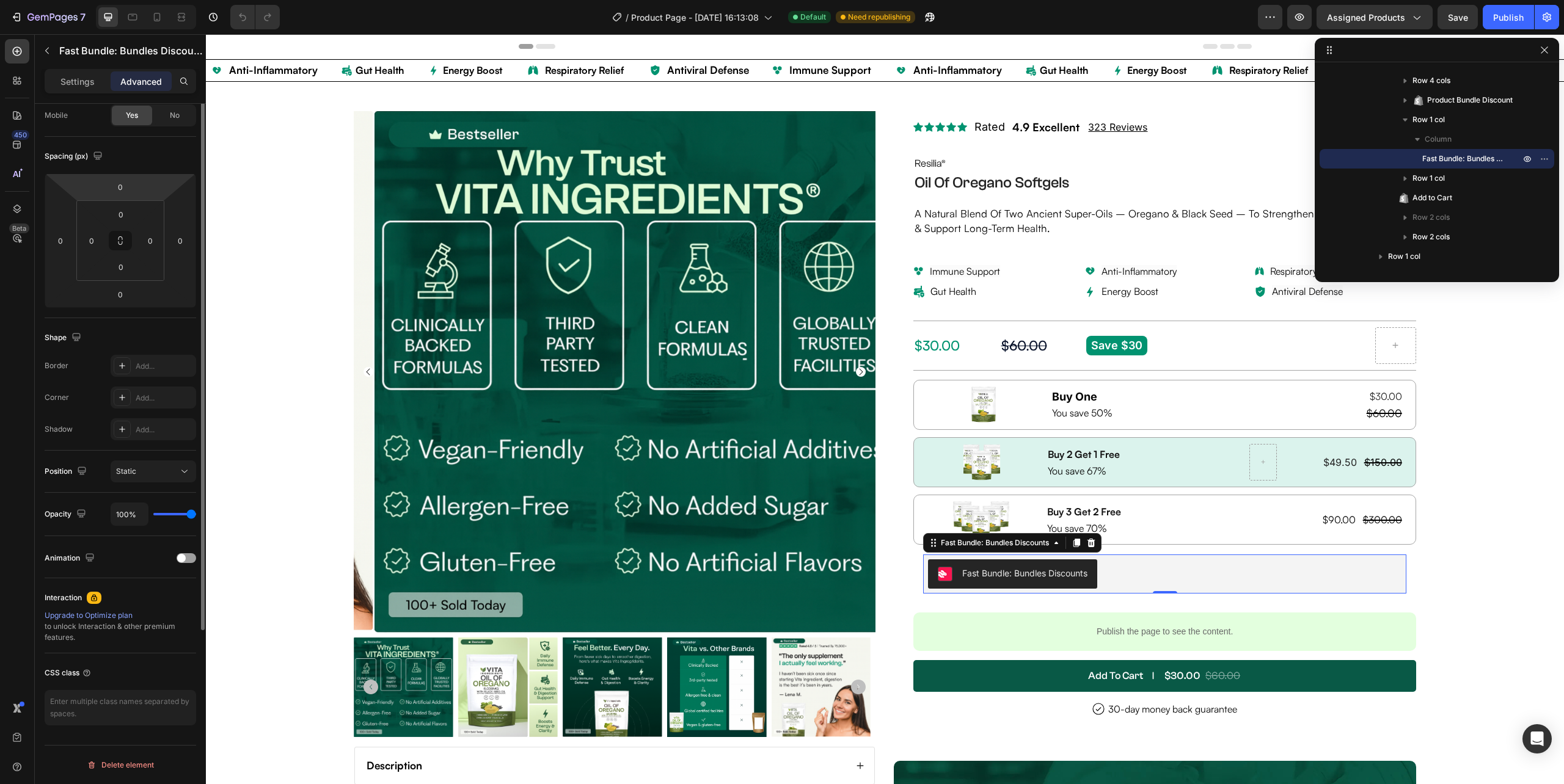
scroll to position [0, 0]
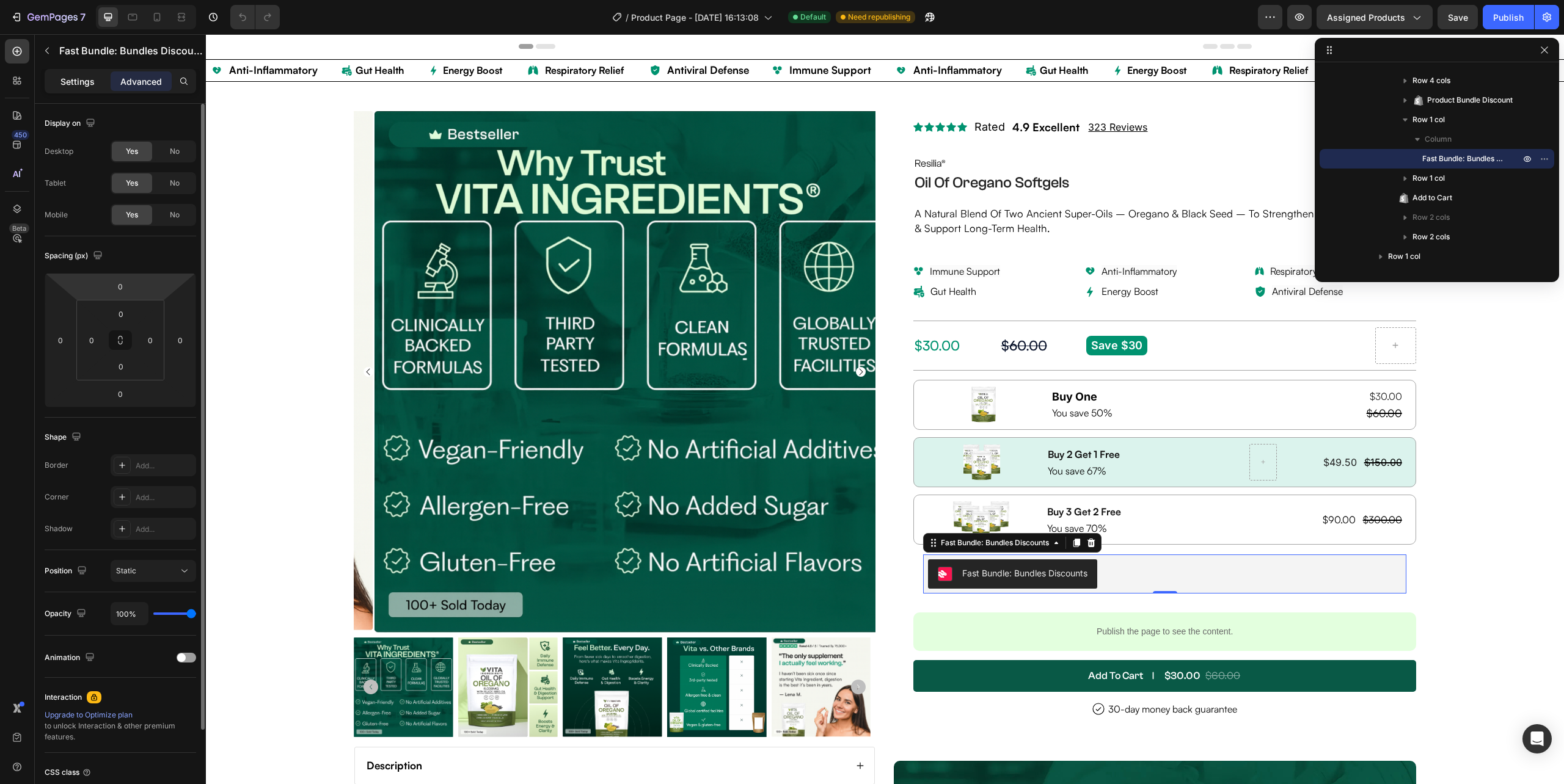
click at [82, 80] on p "Settings" at bounding box center [77, 82] width 34 height 13
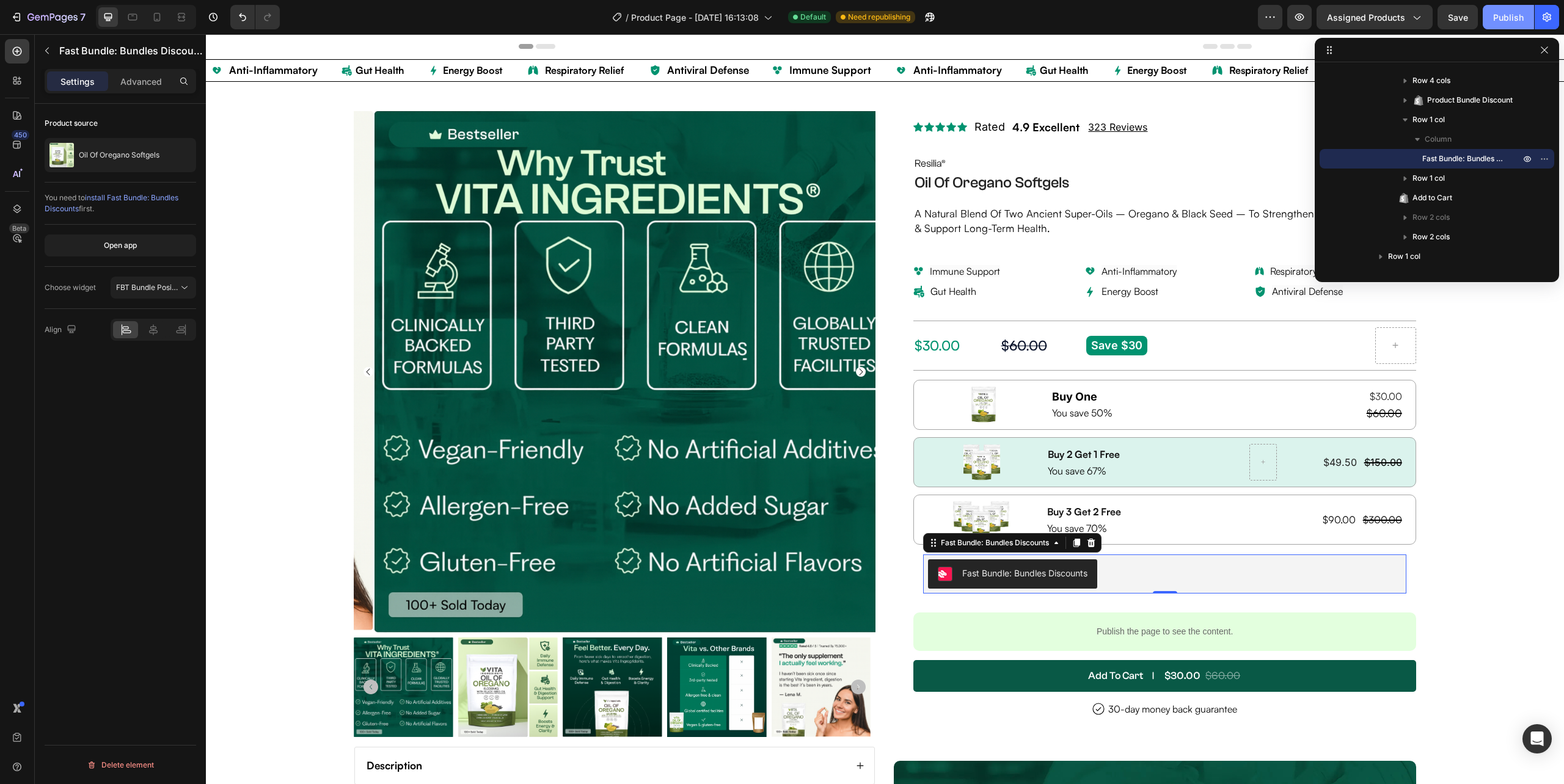
click at [1498, 22] on div "Publish" at bounding box center [1508, 17] width 30 height 13
click at [1303, 16] on icon "button" at bounding box center [1299, 17] width 12 height 12
click at [1296, 16] on icon "button" at bounding box center [1299, 16] width 10 height 7
click at [1297, 8] on button "button" at bounding box center [1299, 17] width 24 height 24
click at [1513, 13] on div "Publish" at bounding box center [1508, 17] width 30 height 13
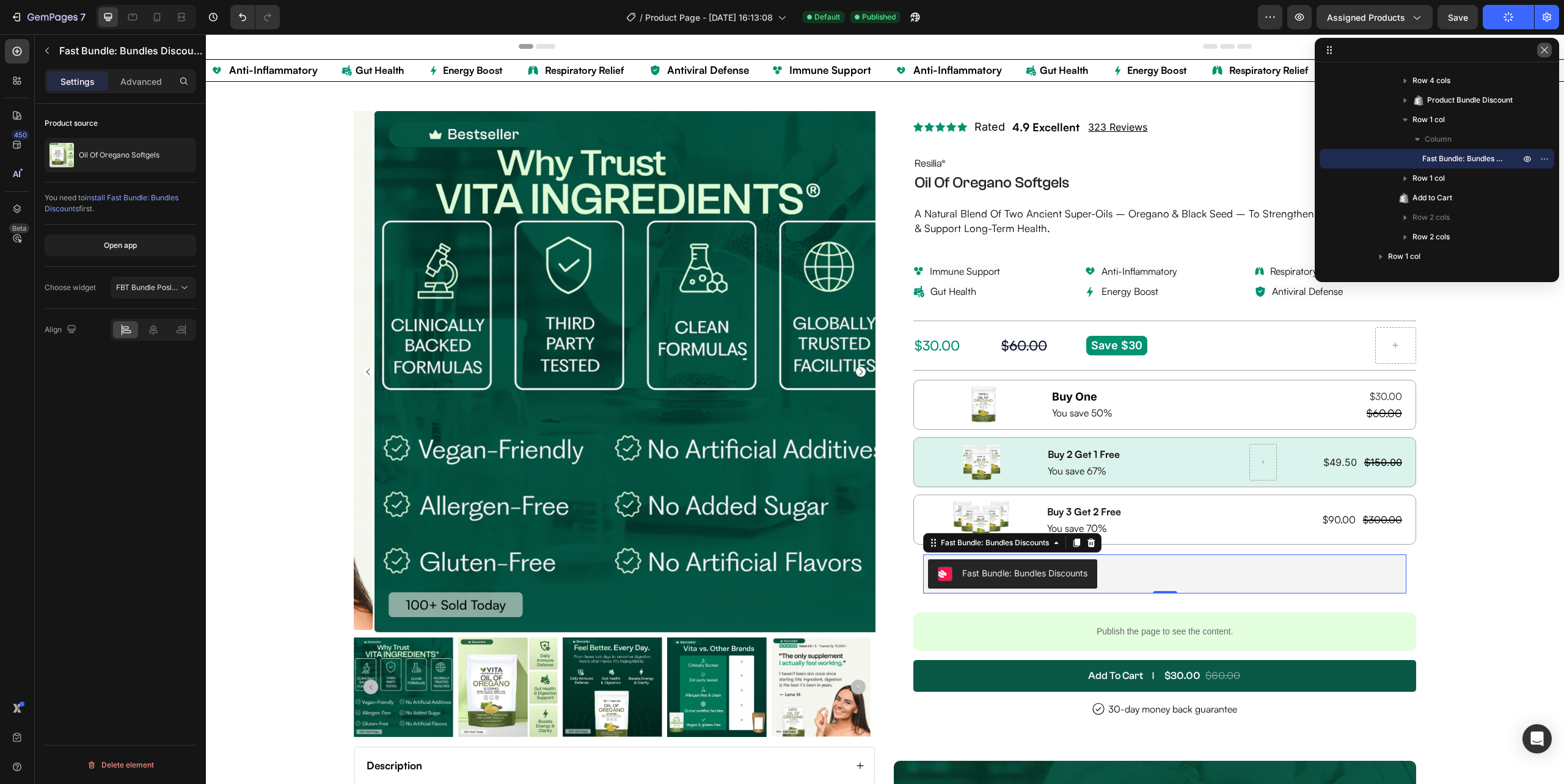
click at [1545, 49] on icon "button" at bounding box center [1544, 50] width 7 height 7
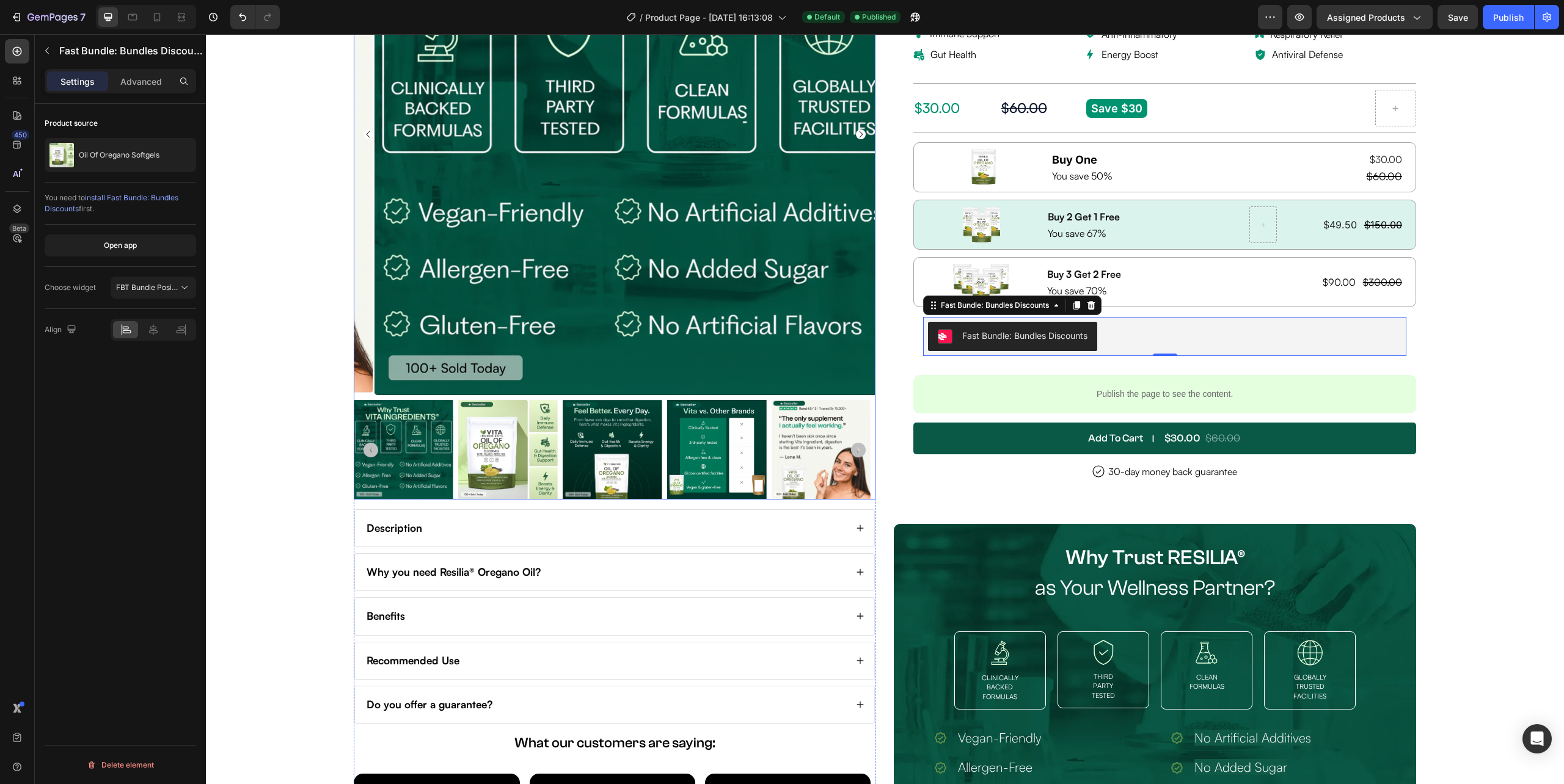
scroll to position [245, 0]
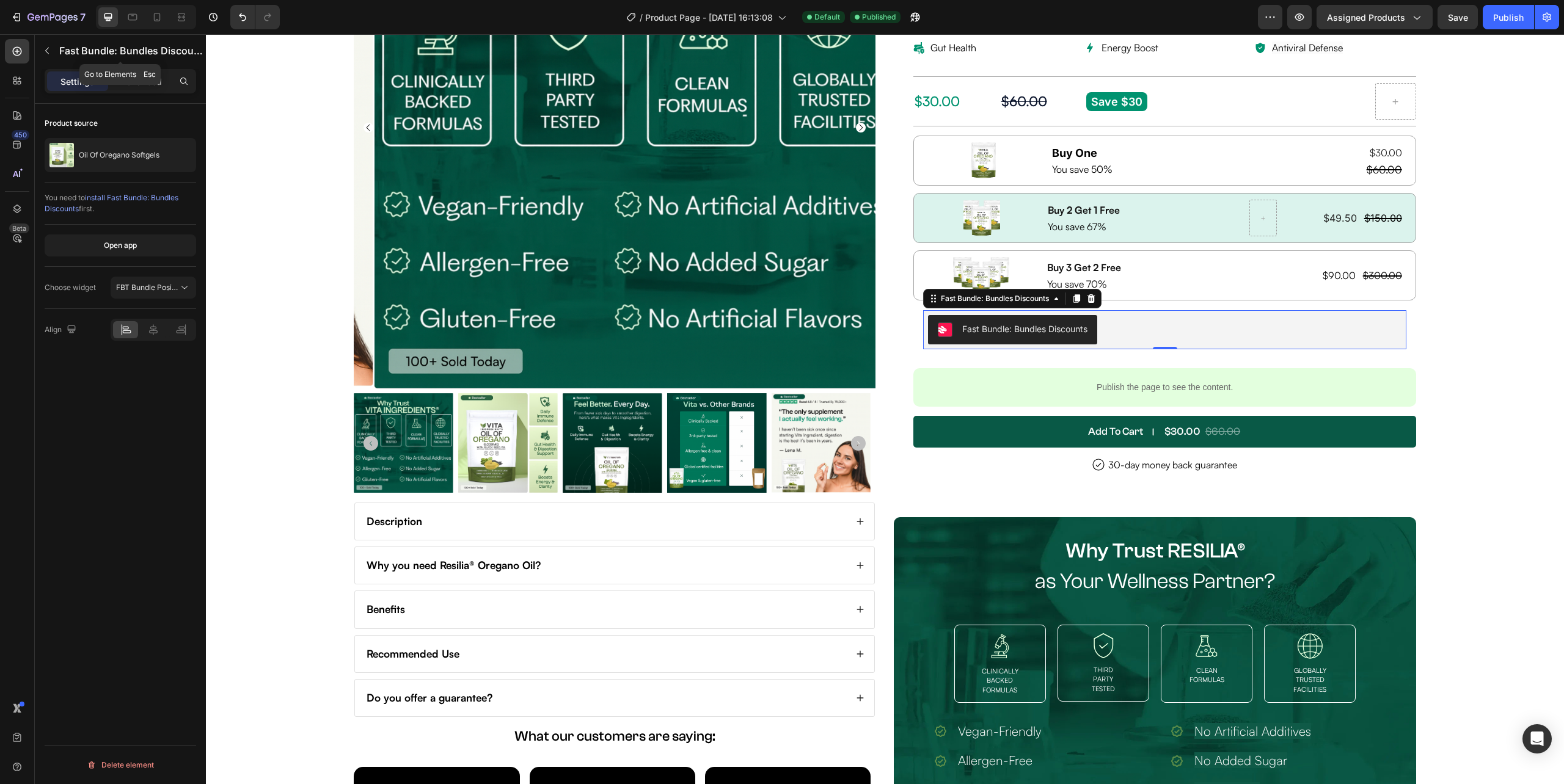
click at [52, 42] on button "button" at bounding box center [47, 50] width 20 height 20
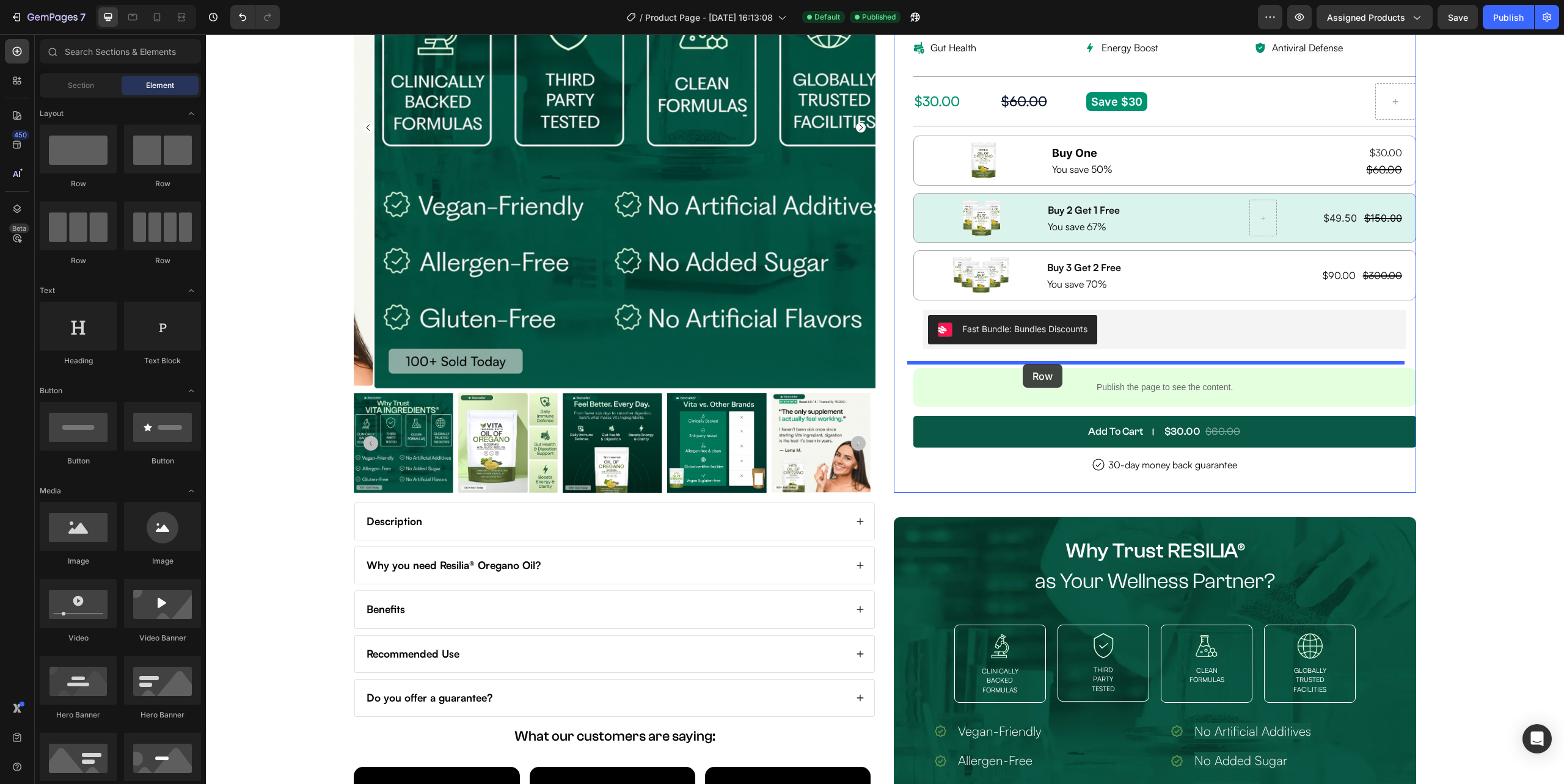
drag, startPoint x: 268, startPoint y: 186, endPoint x: 1023, endPoint y: 364, distance: 775.7
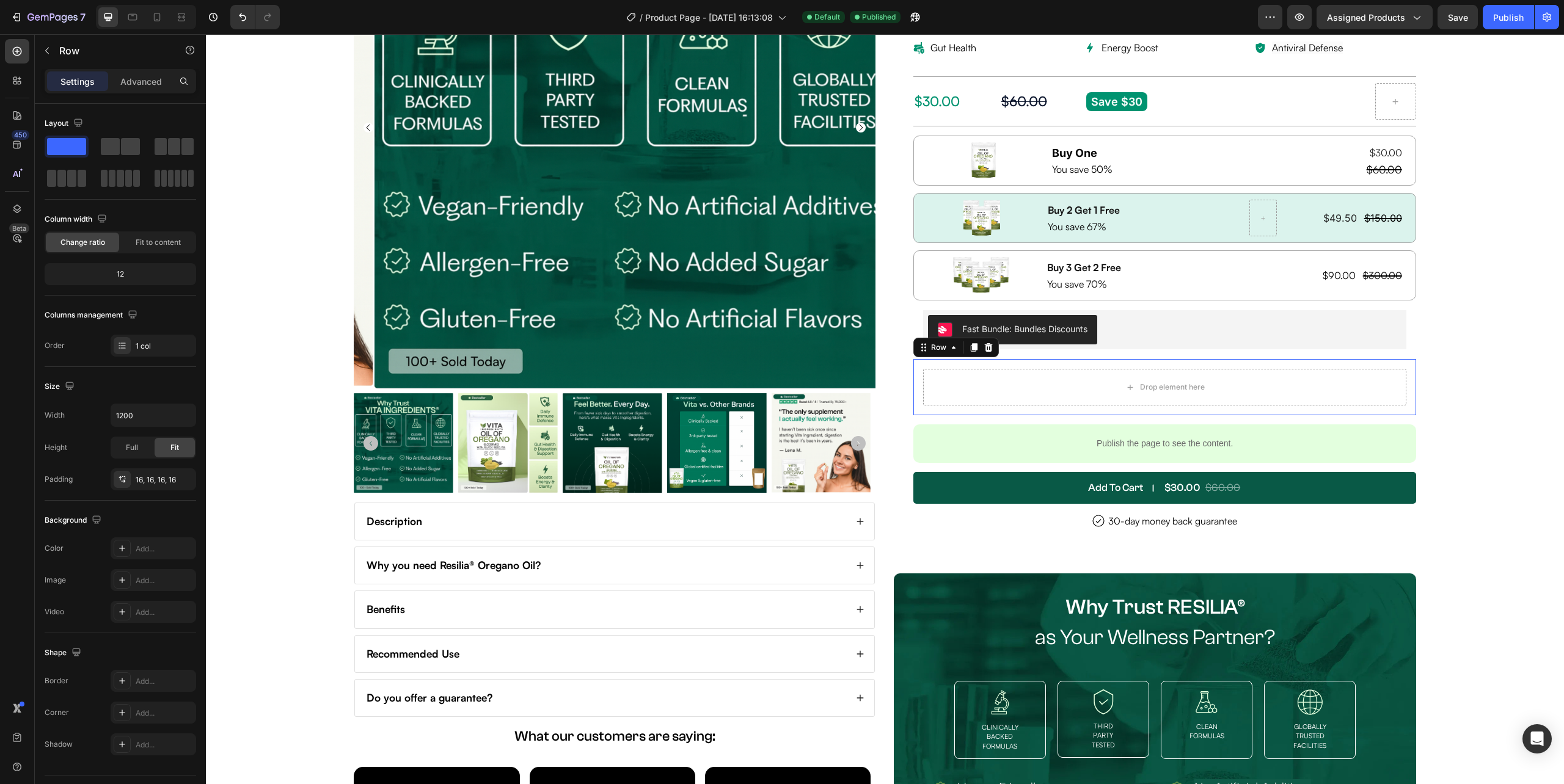
click at [1103, 395] on div "Drop element here" at bounding box center [1164, 387] width 482 height 36
click at [1142, 388] on div "Drop element here" at bounding box center [1172, 387] width 65 height 10
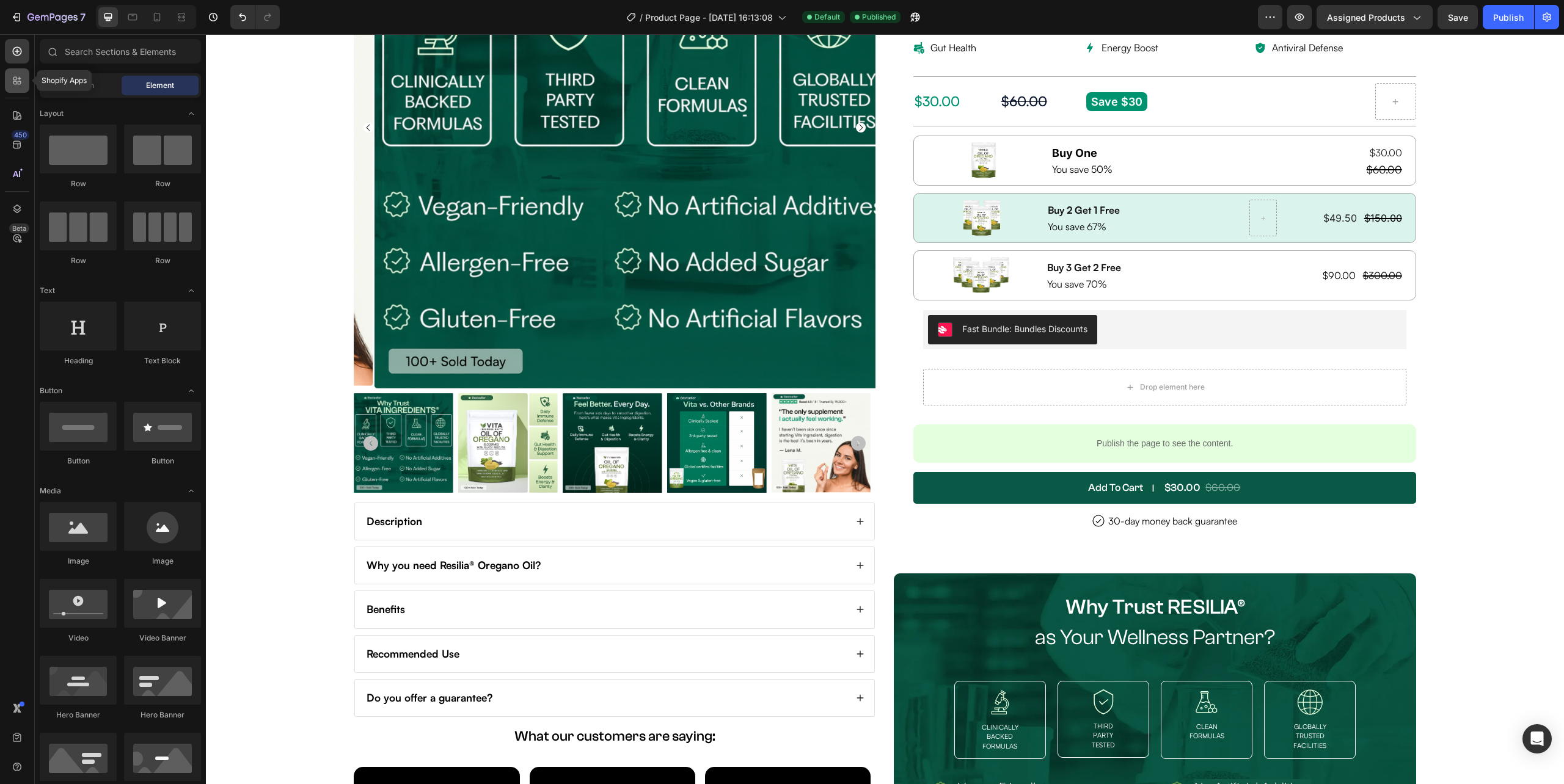
click at [18, 86] on icon at bounding box center [17, 81] width 12 height 12
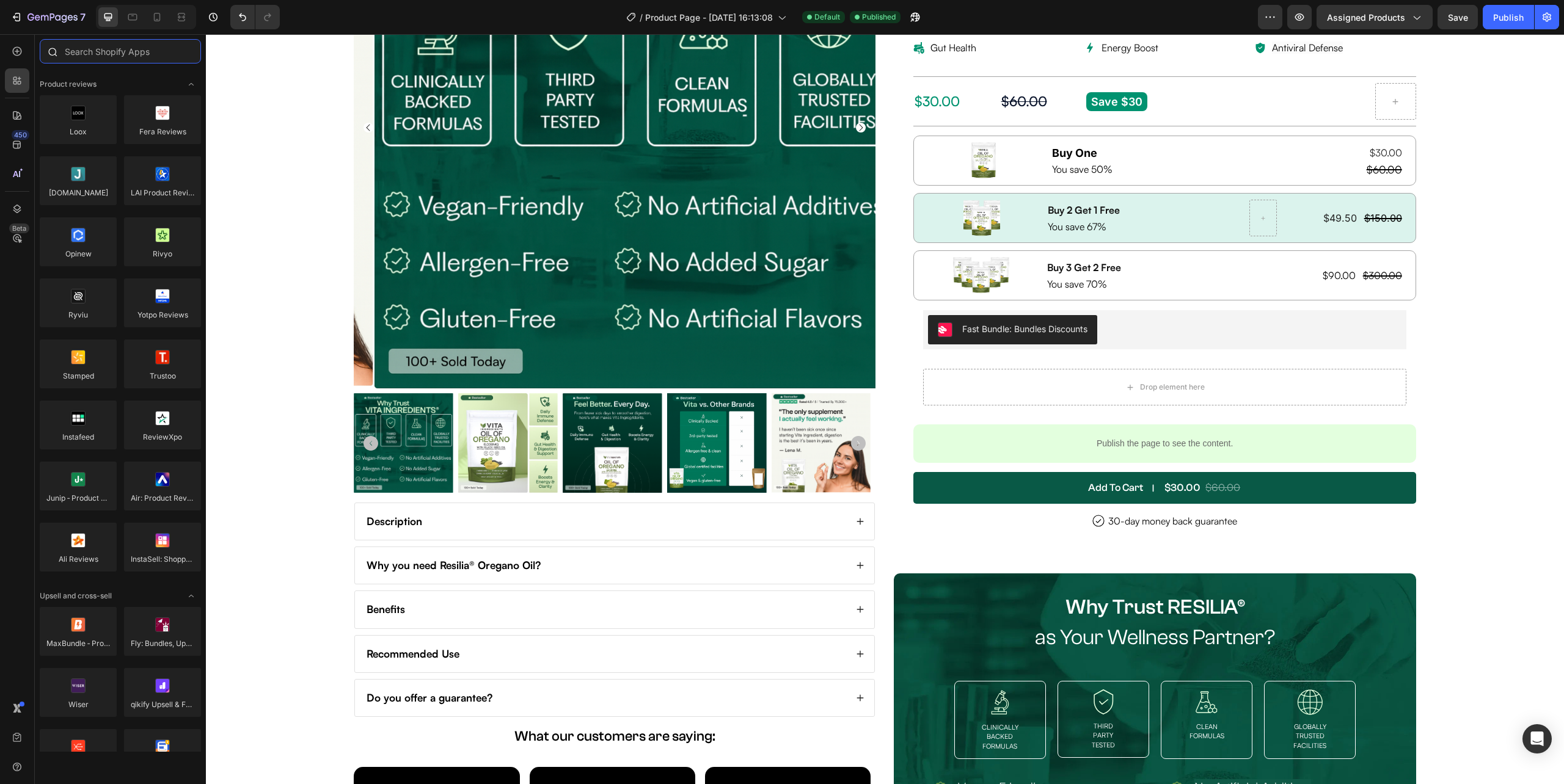
click at [133, 42] on input "text" at bounding box center [121, 51] width 161 height 24
click at [126, 53] on input "text" at bounding box center [121, 51] width 161 height 24
click at [126, 55] on input "text" at bounding box center [121, 51] width 161 height 24
click at [125, 52] on input "text" at bounding box center [121, 51] width 161 height 24
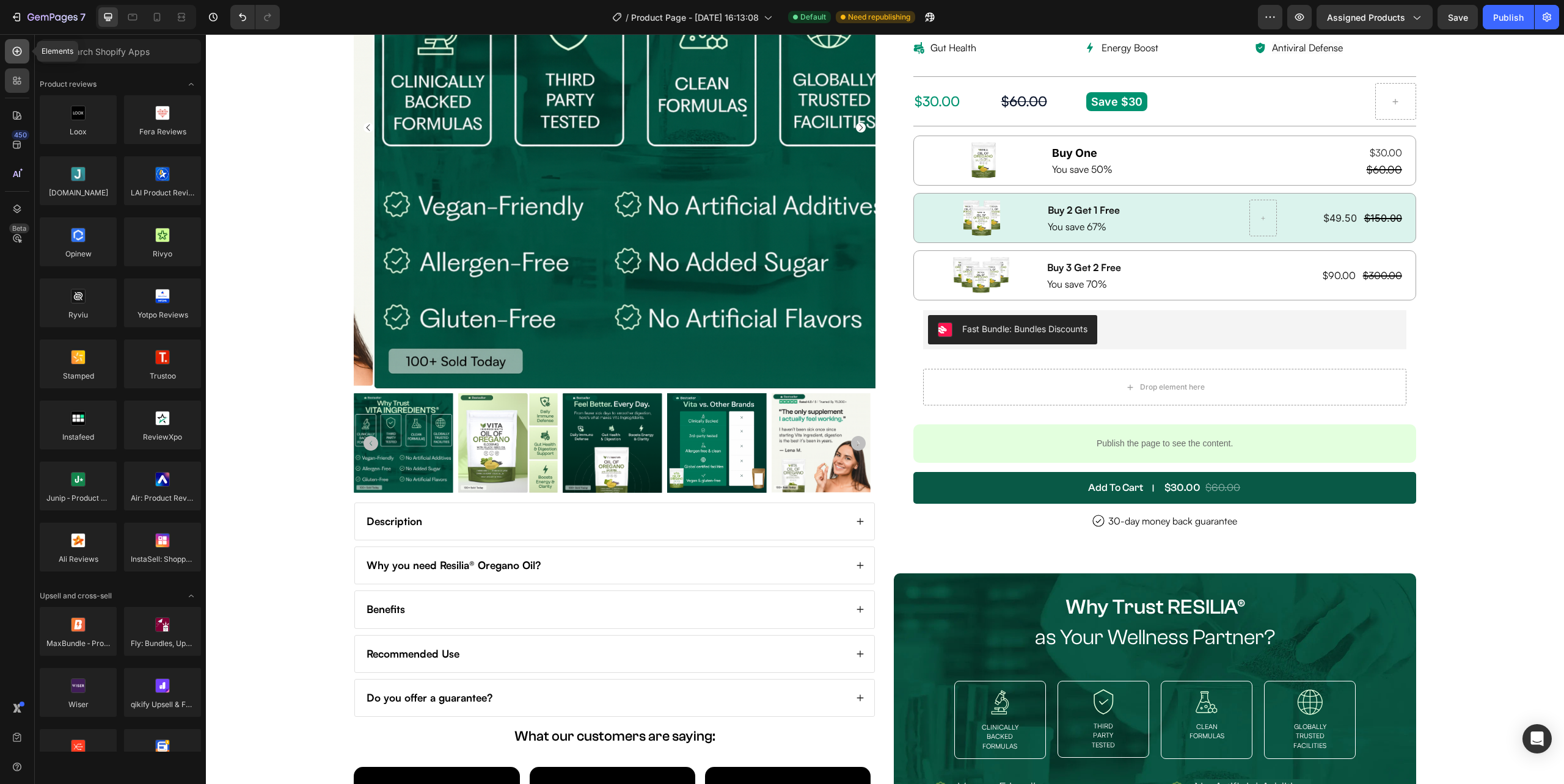
click at [15, 56] on icon at bounding box center [17, 51] width 12 height 12
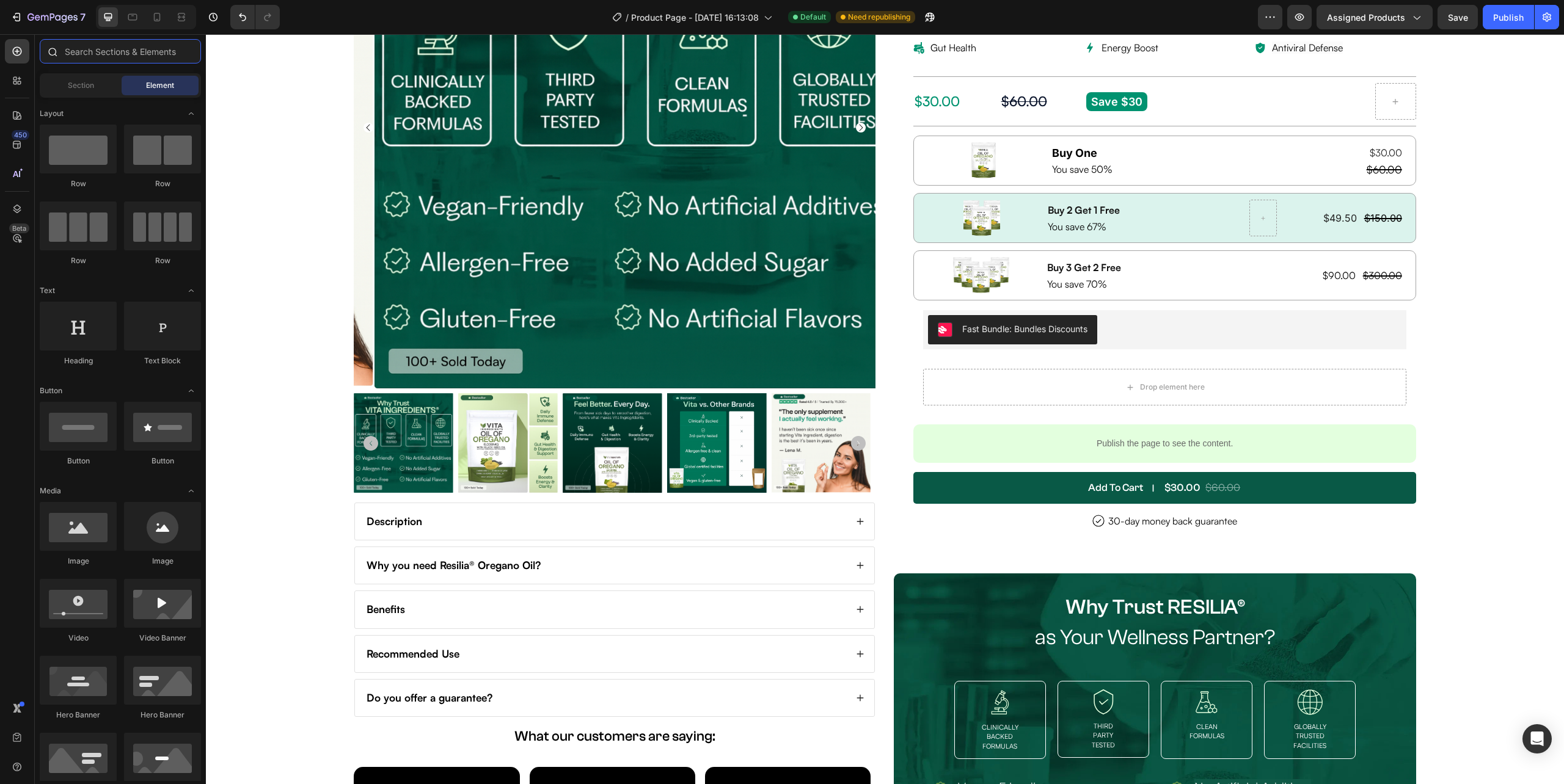
click at [90, 42] on input "text" at bounding box center [121, 51] width 161 height 24
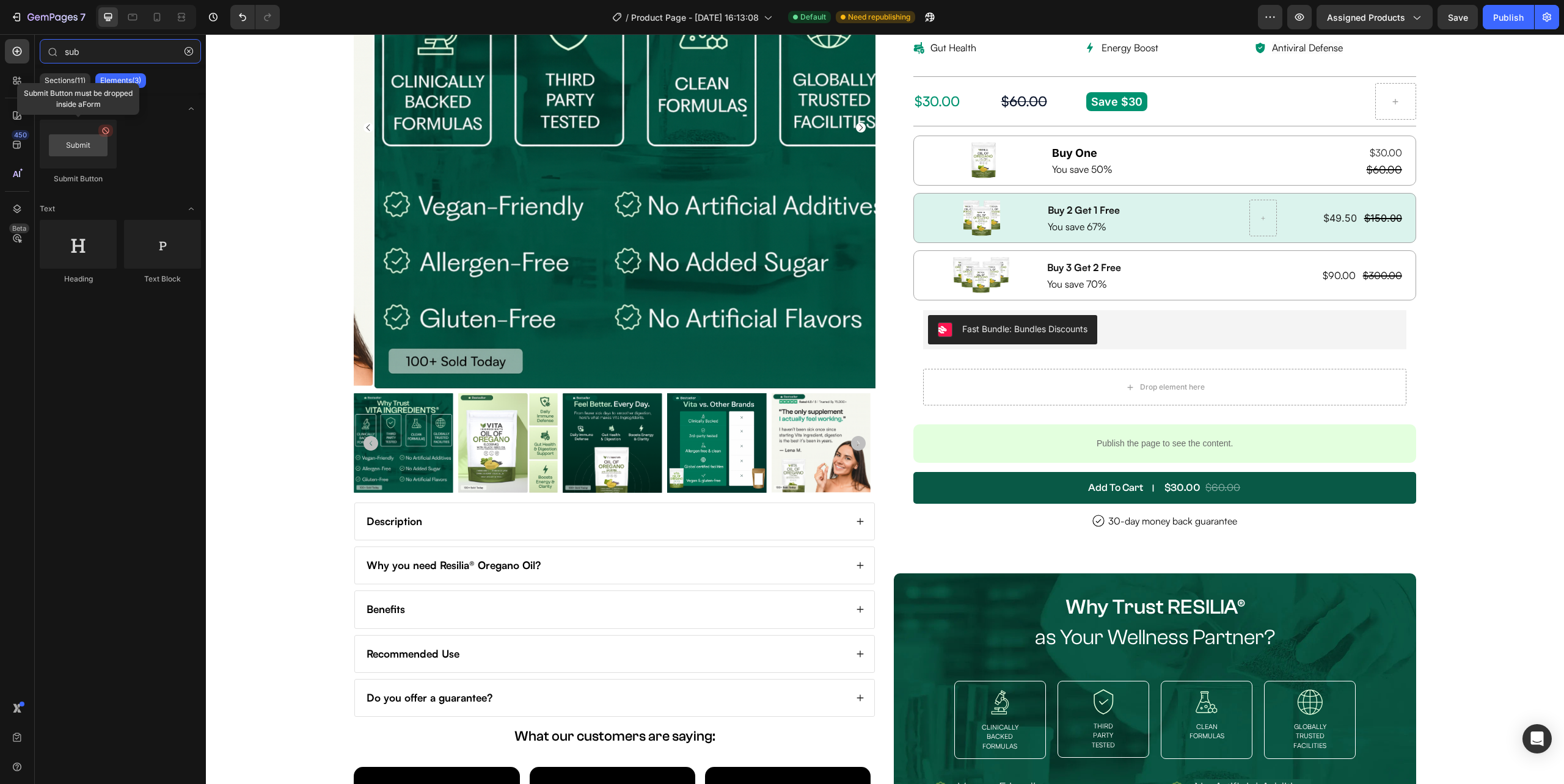
type input "sub"
drag, startPoint x: 297, startPoint y: 195, endPoint x: 1156, endPoint y: 396, distance: 882.2
click at [103, 47] on input "sub" at bounding box center [121, 51] width 161 height 24
click at [77, 75] on p "Sections(11)" at bounding box center [64, 80] width 41 height 10
click at [115, 51] on input "sub" at bounding box center [121, 51] width 161 height 24
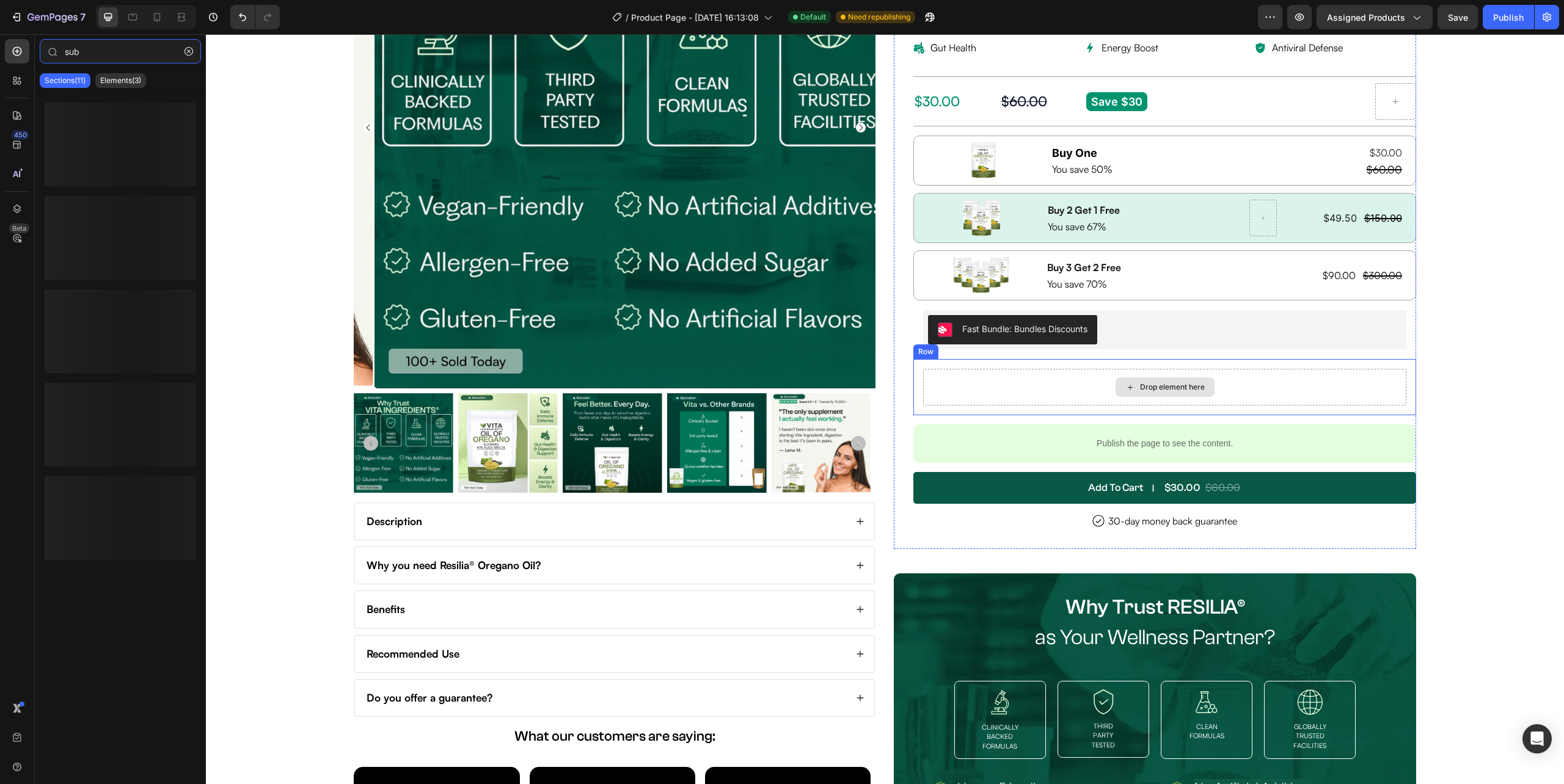
scroll to position [162, 0]
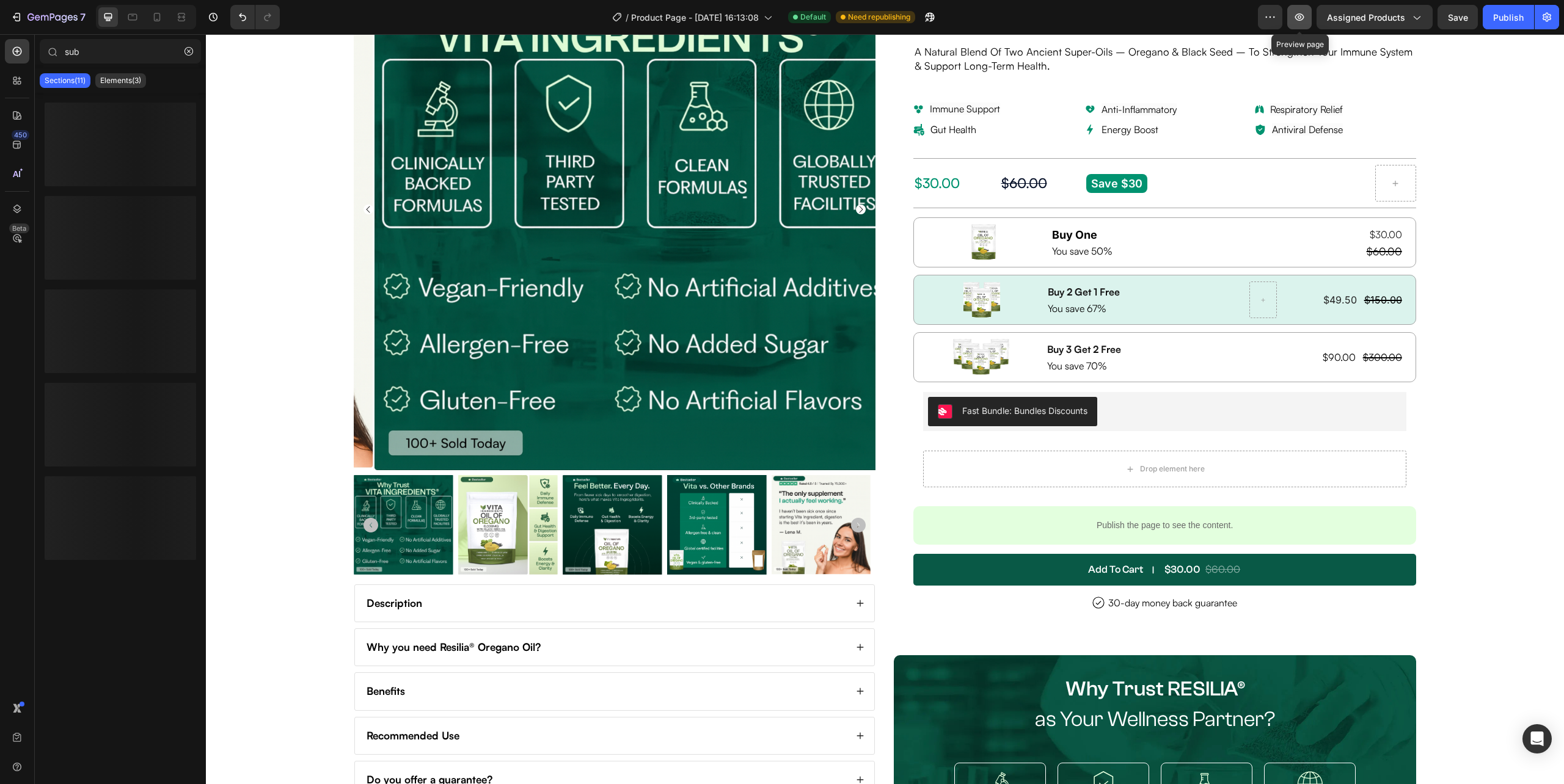
click at [1296, 17] on icon "button" at bounding box center [1299, 17] width 12 height 12
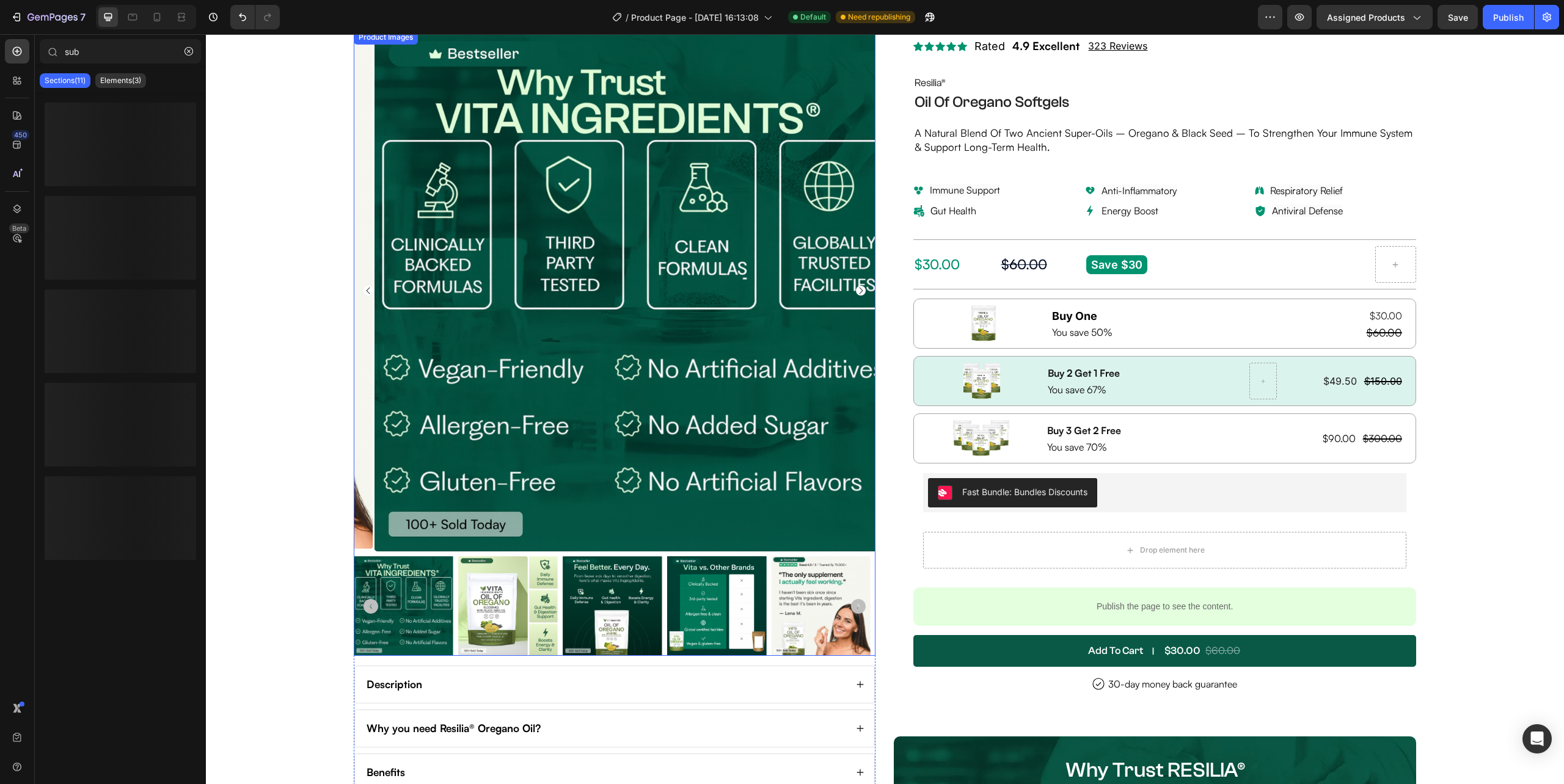
scroll to position [0, 0]
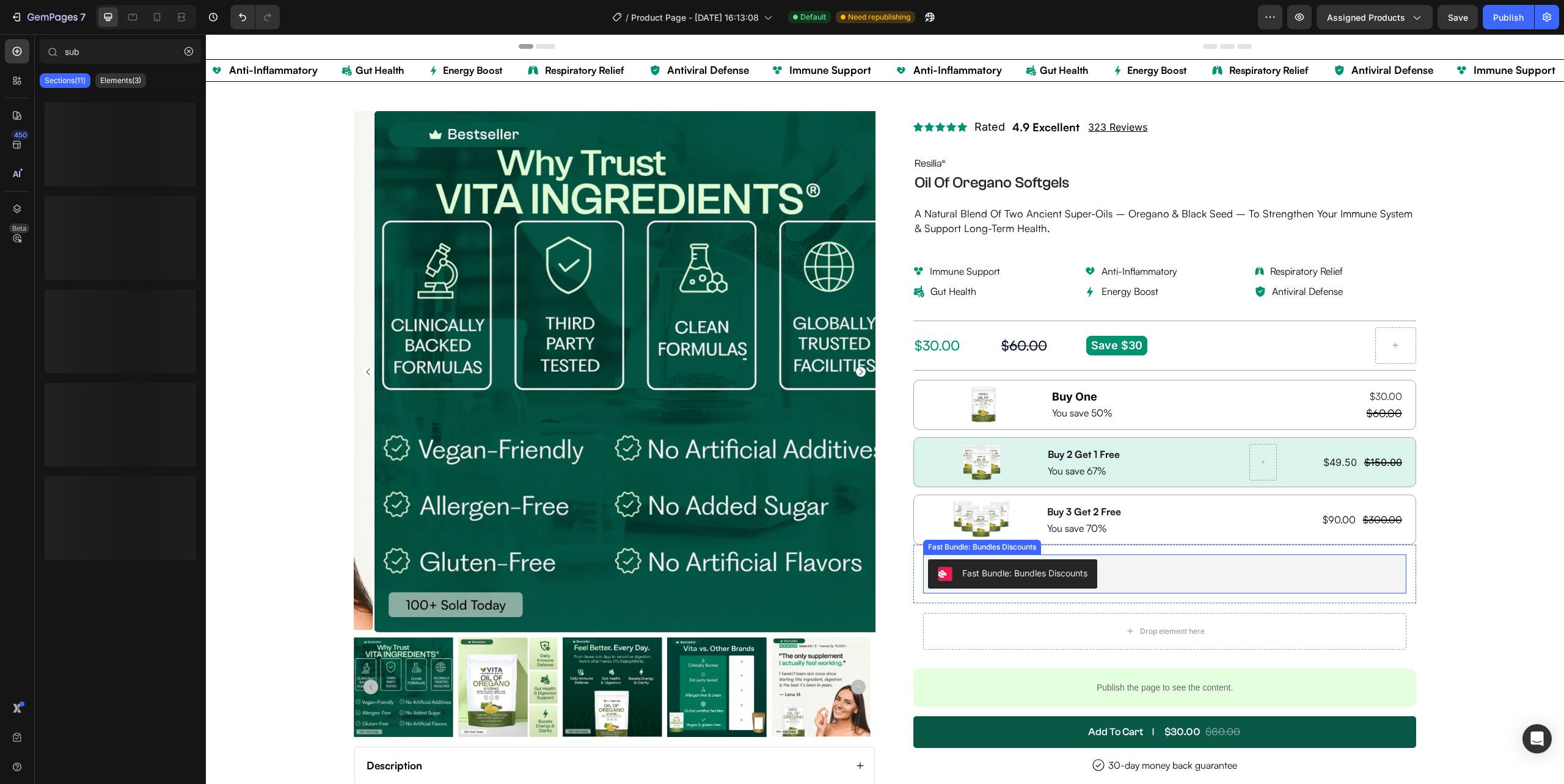
click at [1118, 577] on div "Fast Bundle: Bundles Discounts" at bounding box center [1164, 574] width 473 height 29
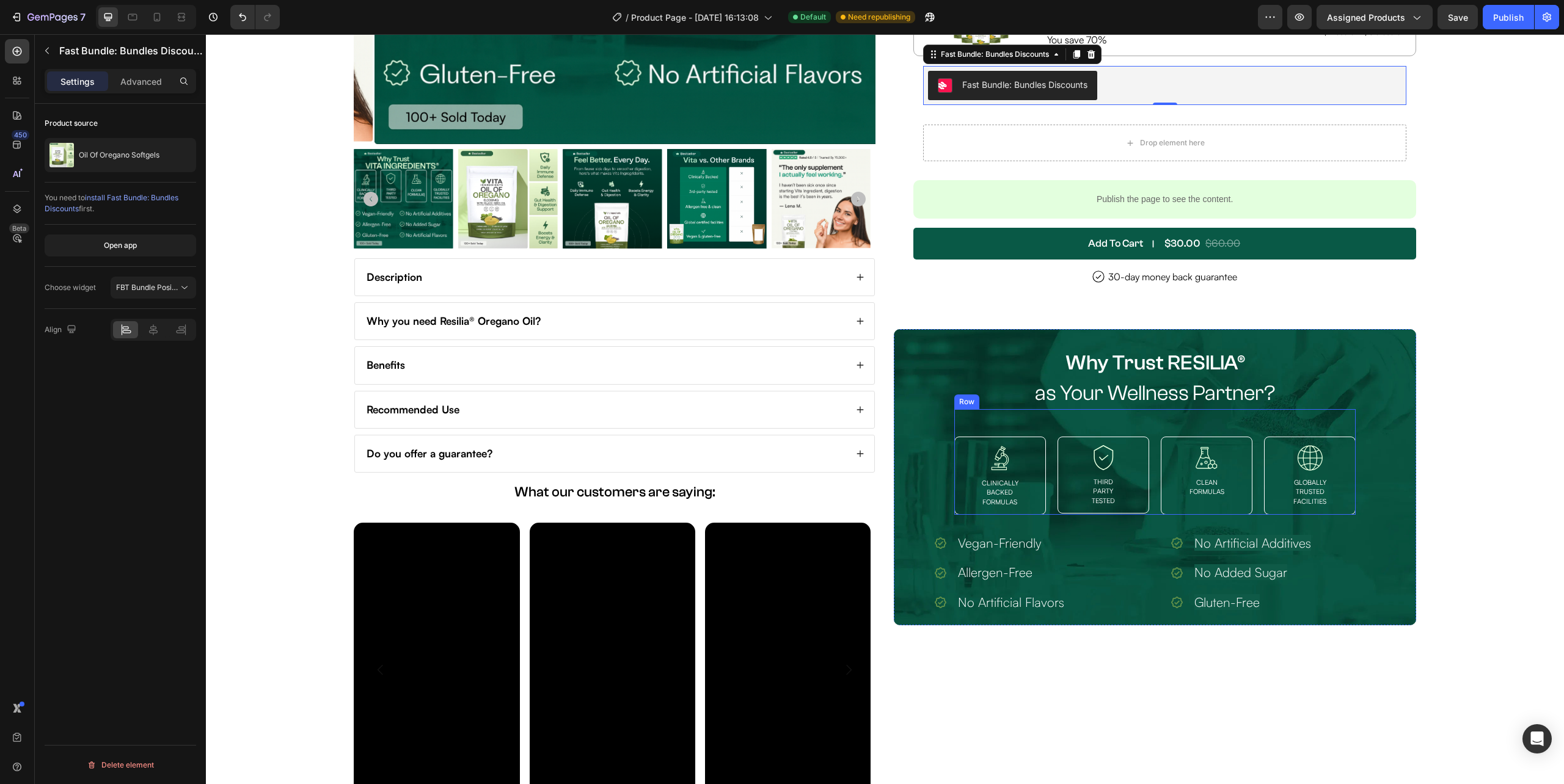
scroll to position [162, 0]
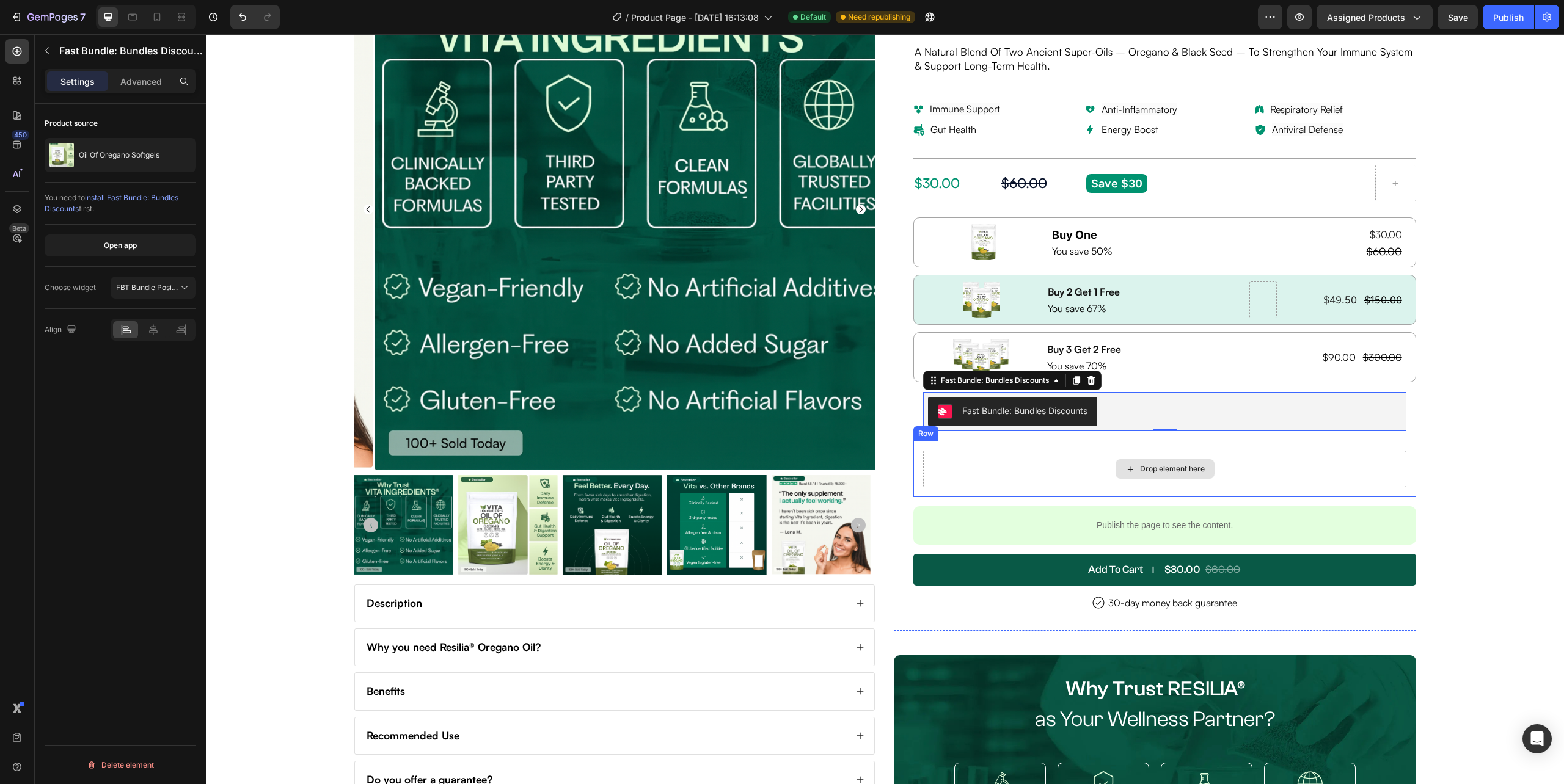
click at [1152, 479] on div "Drop element here" at bounding box center [1165, 469] width 99 height 20
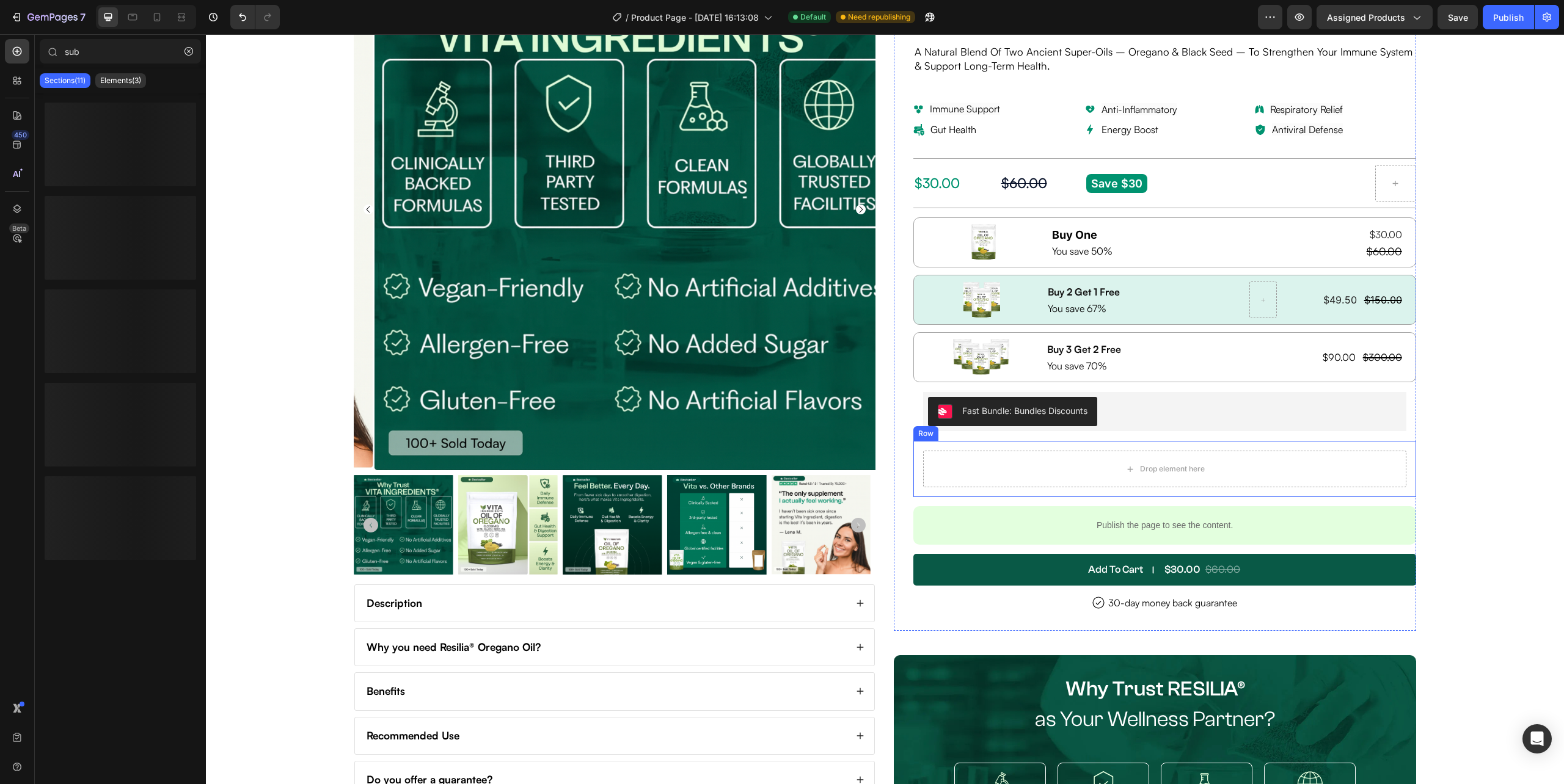
click at [978, 493] on div "Drop element here Row" at bounding box center [1164, 469] width 502 height 56
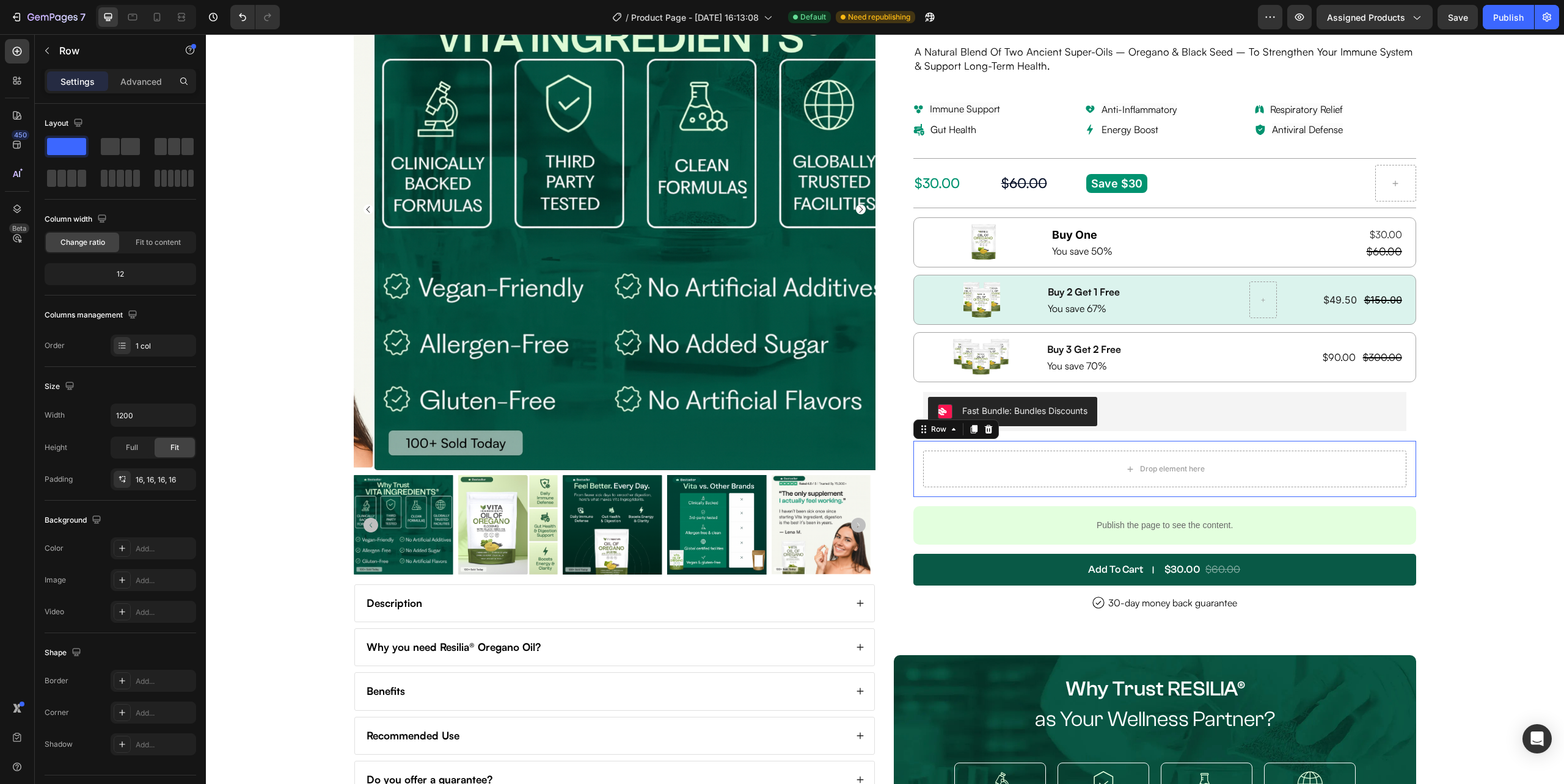
click at [981, 503] on div "Icon Icon Icon Icon Icon Icon List Rated Text Block 4.9 Excellent Text Block 32…" at bounding box center [1164, 290] width 502 height 682
click at [996, 487] on div "Drop element here" at bounding box center [1164, 469] width 482 height 36
click at [1386, 431] on div "Fast Bundle: Bundles Discounts" at bounding box center [1164, 411] width 482 height 39
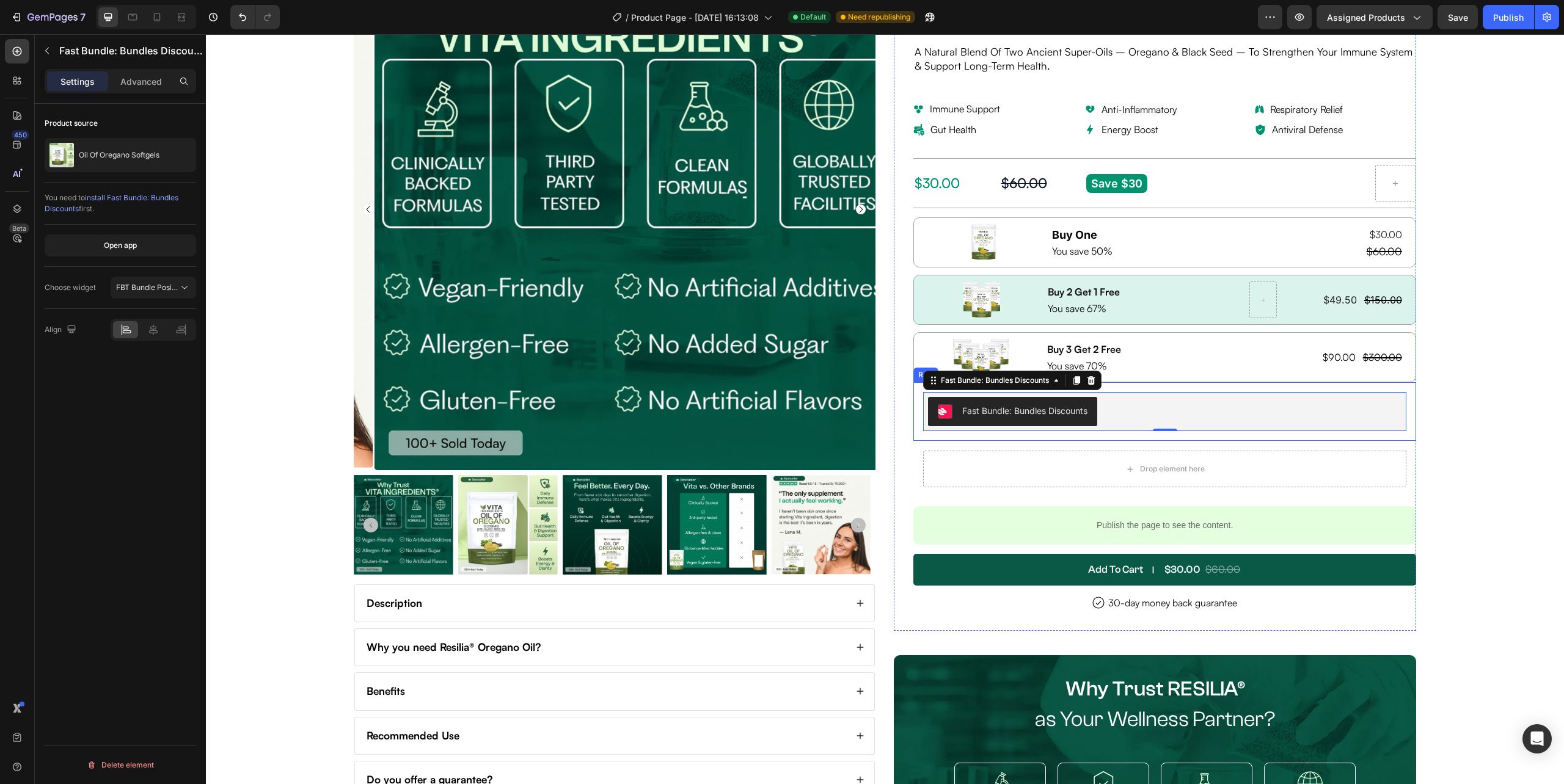
click at [1401, 437] on div "Fast Bundle: Bundles Discounts Fast Bundle: Bundles Discounts 0 Row" at bounding box center [1164, 412] width 502 height 59
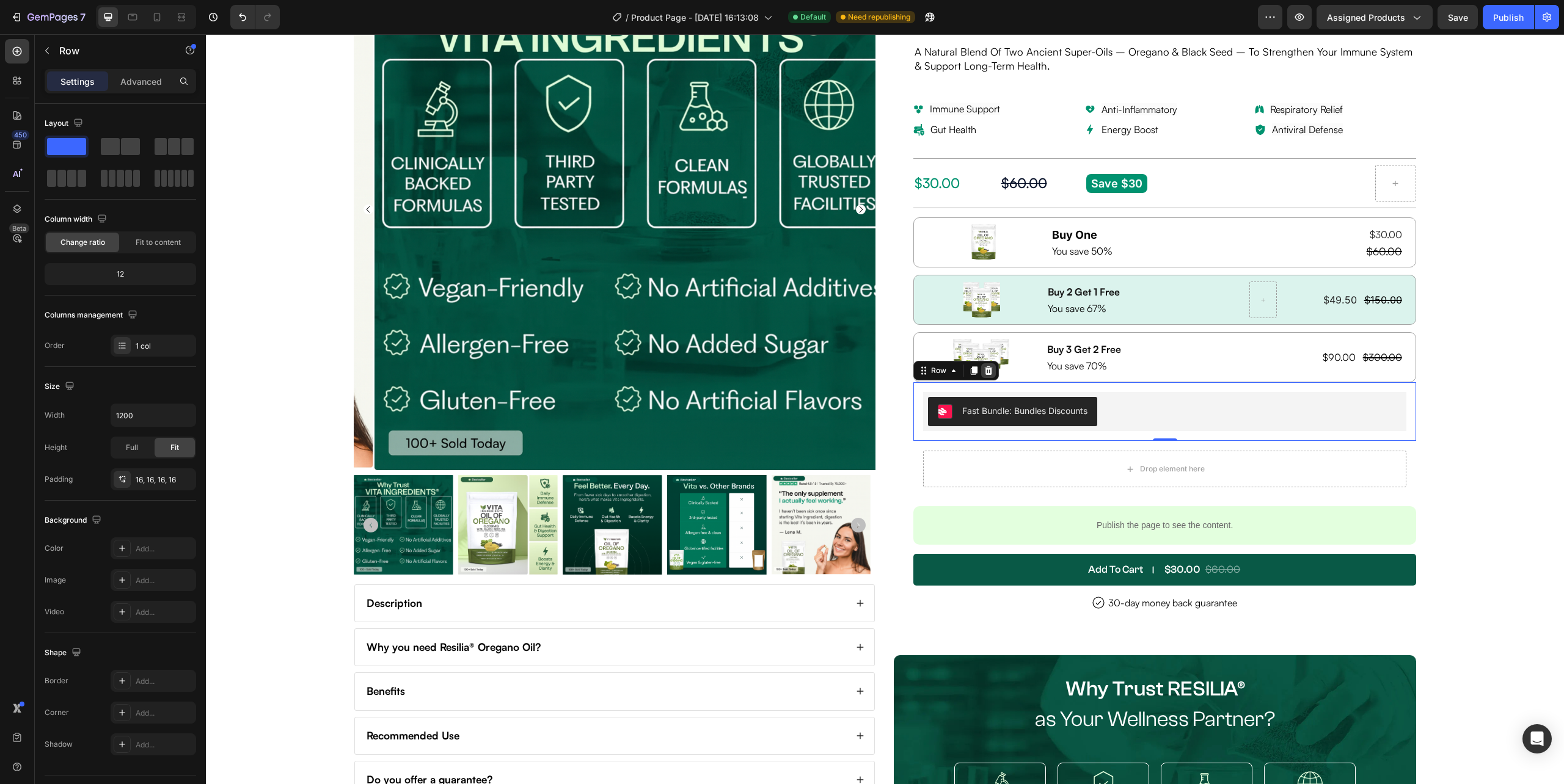
click at [985, 375] on icon at bounding box center [988, 371] width 8 height 9
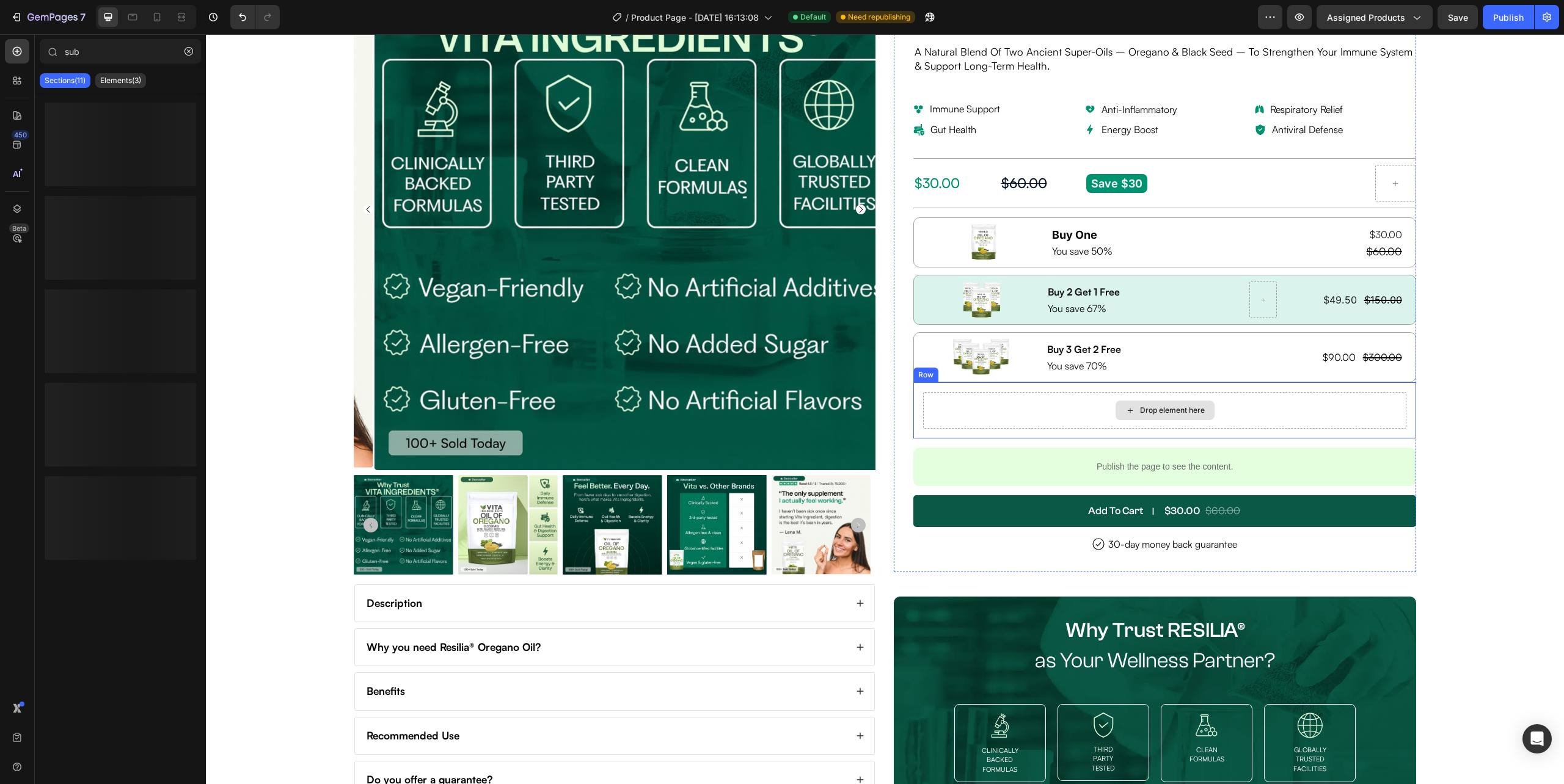
click at [1029, 421] on div "Drop element here" at bounding box center [1164, 410] width 482 height 36
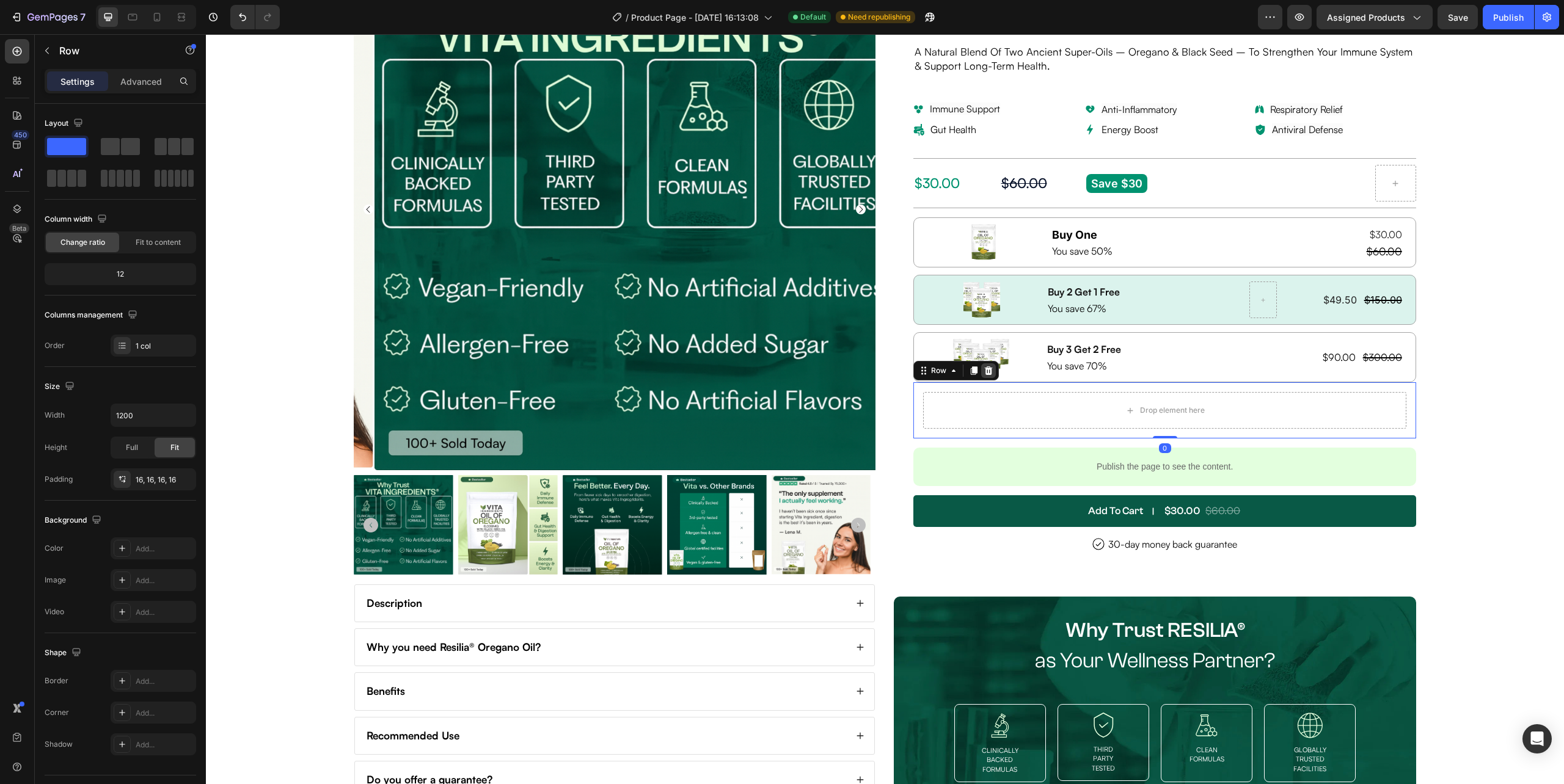
click at [985, 375] on icon at bounding box center [988, 371] width 8 height 9
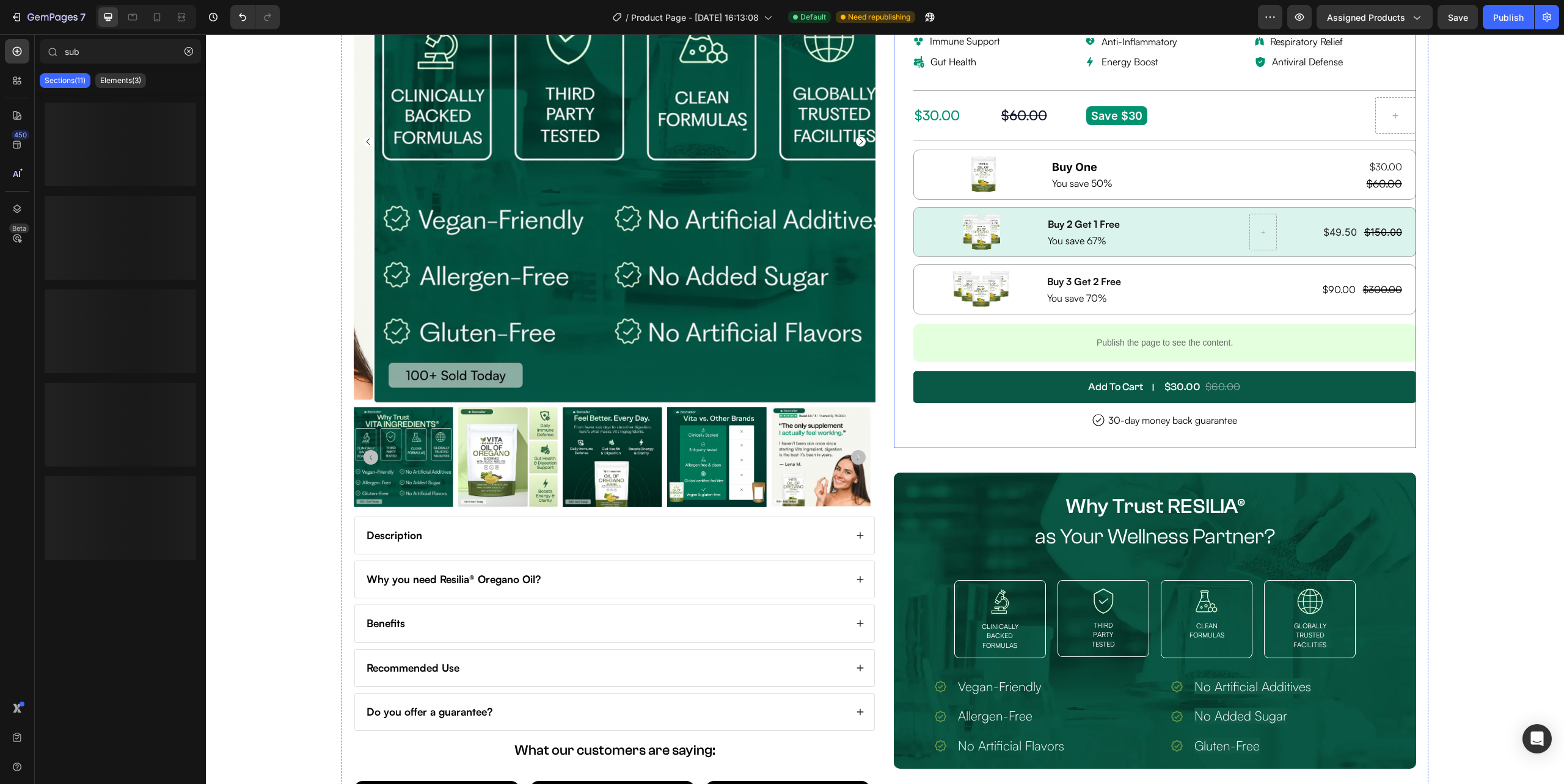
scroll to position [0, 0]
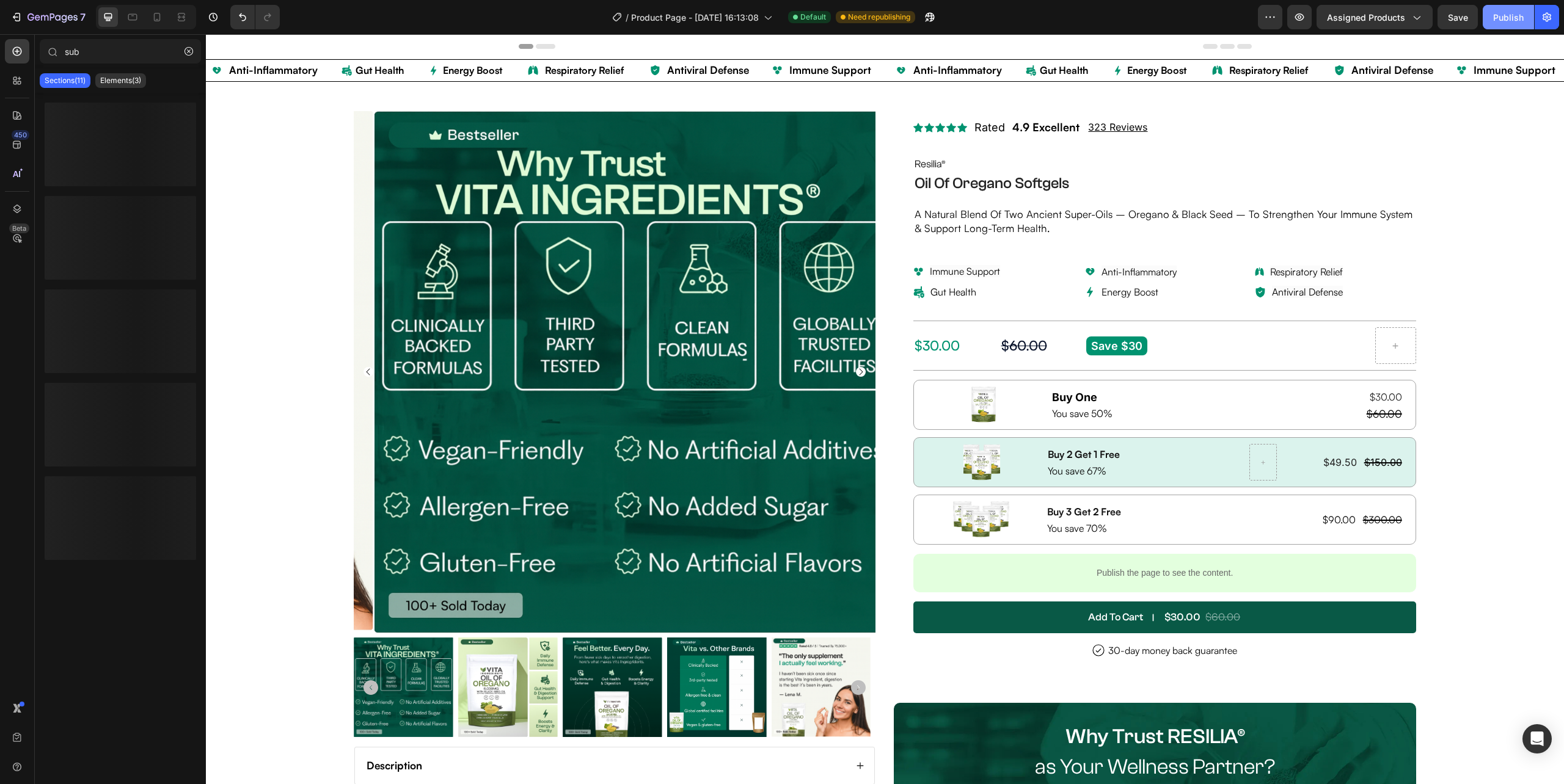
click at [1465, 21] on span "Save" at bounding box center [1457, 17] width 20 height 10
